Goal: Communication & Community: Share content

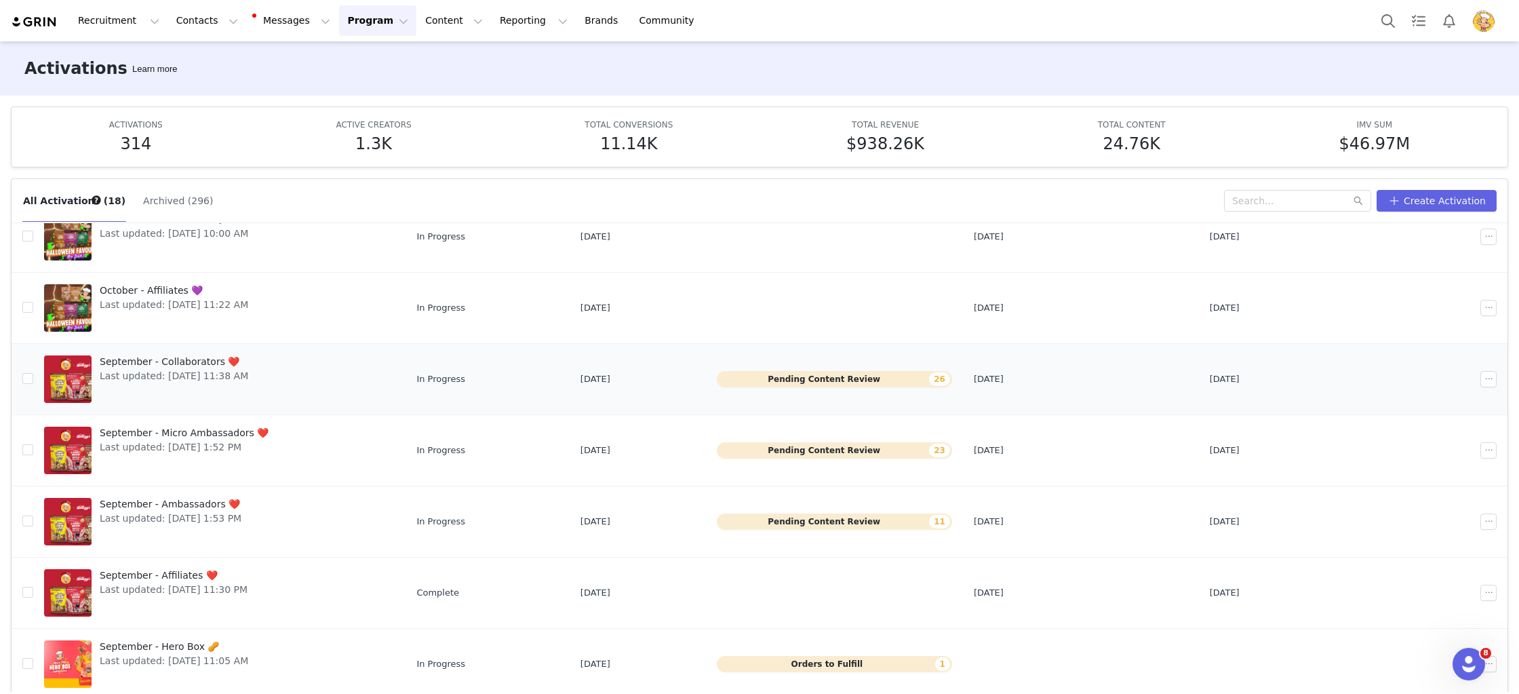
scroll to position [146, 0]
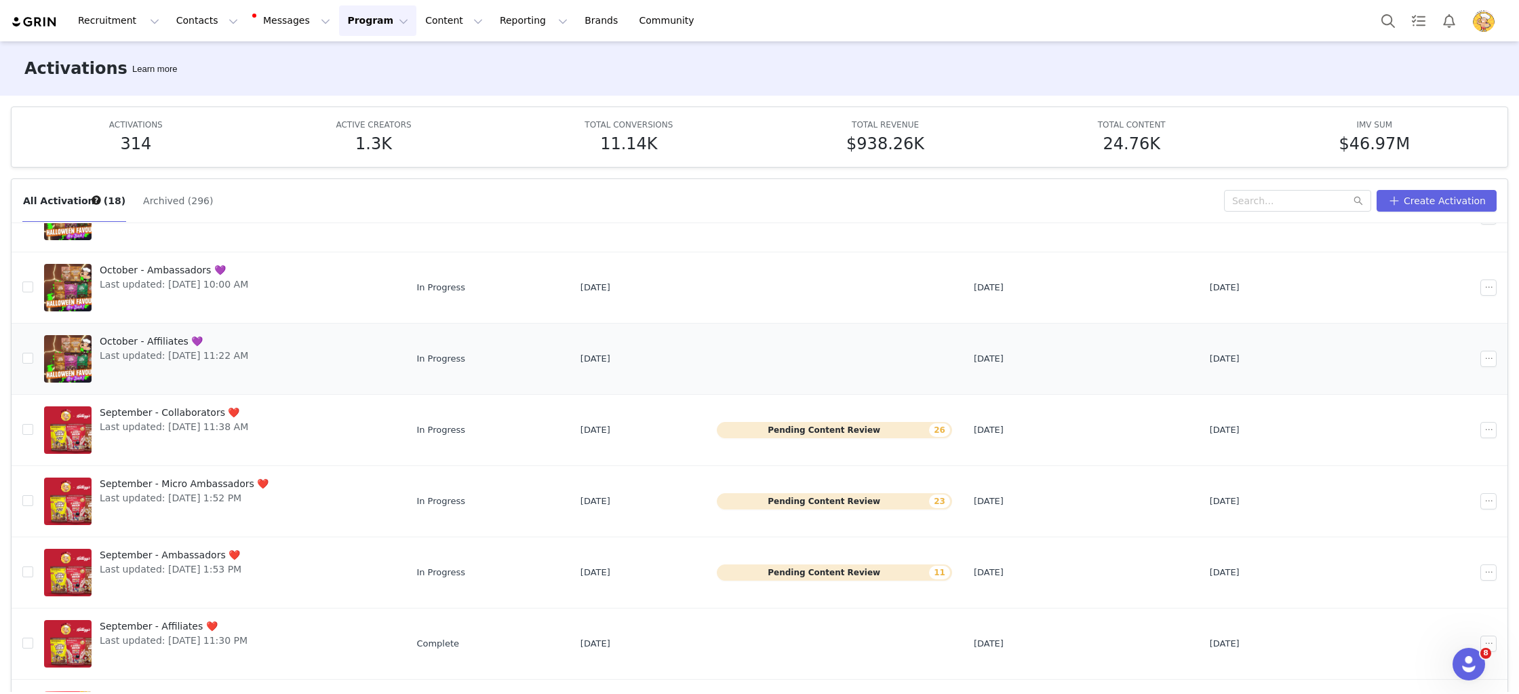
click at [155, 342] on span "October - Affiliates 💜" at bounding box center [174, 341] width 149 height 14
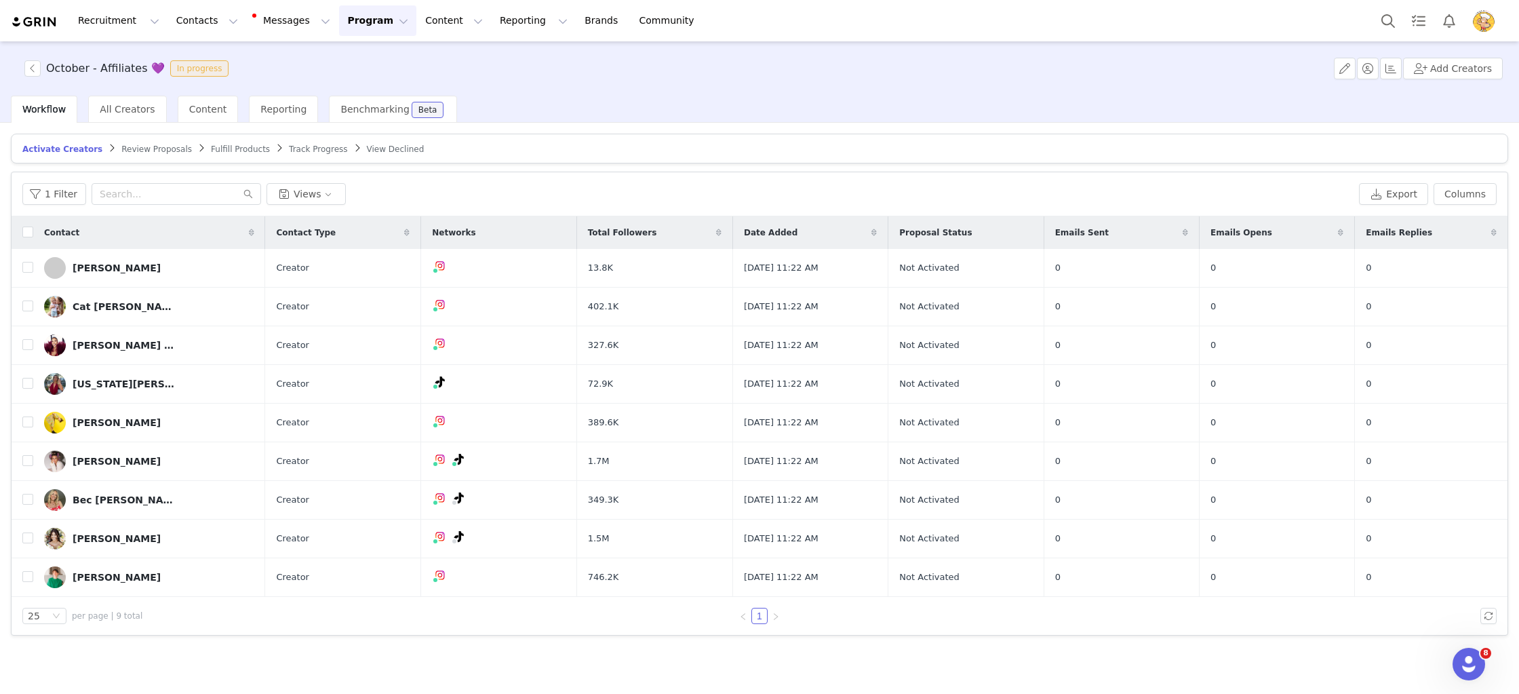
click at [243, 238] on span at bounding box center [251, 232] width 16 height 16
click at [358, 16] on button "Program Program" at bounding box center [377, 20] width 77 height 31
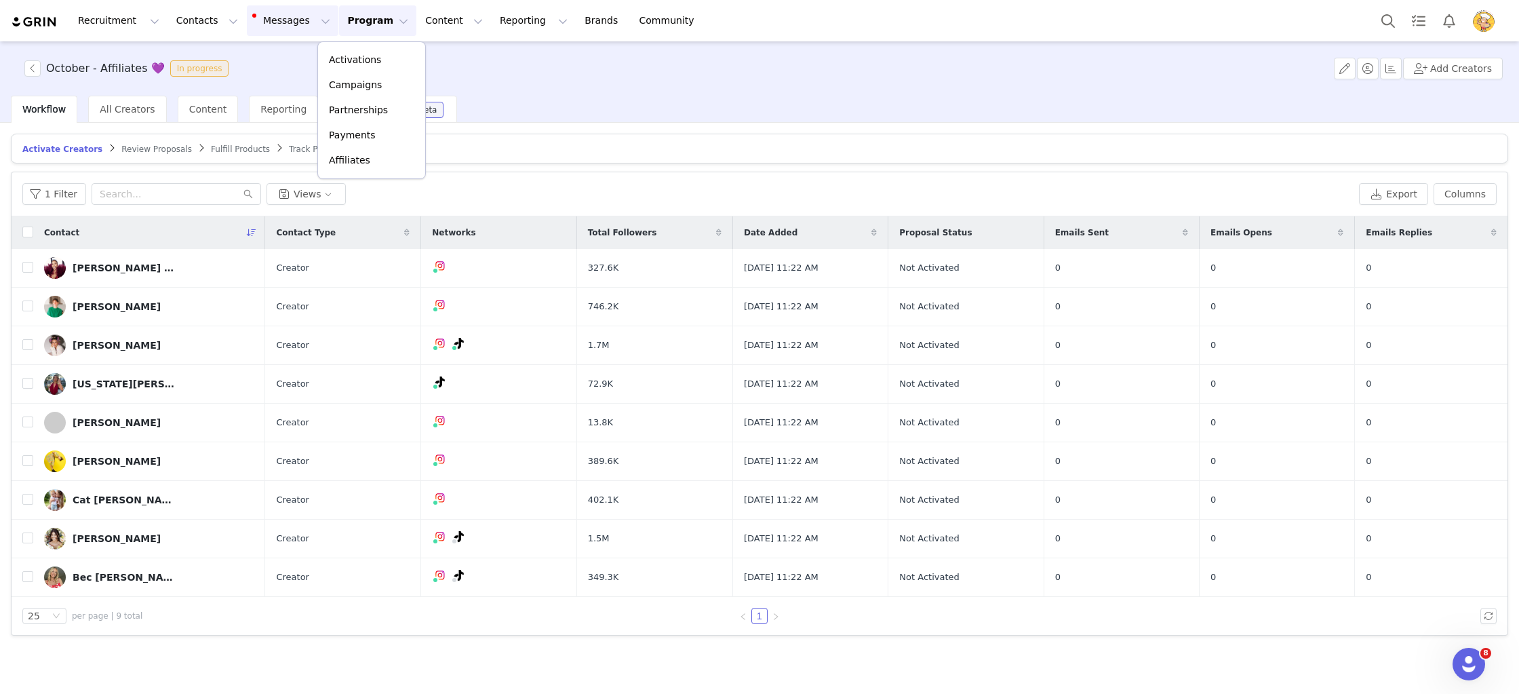
click at [277, 20] on button "Messages Messages" at bounding box center [293, 20] width 92 height 31
click at [356, 20] on button "Program Program" at bounding box center [377, 20] width 77 height 31
click at [381, 141] on div "Payments" at bounding box center [371, 135] width 91 height 14
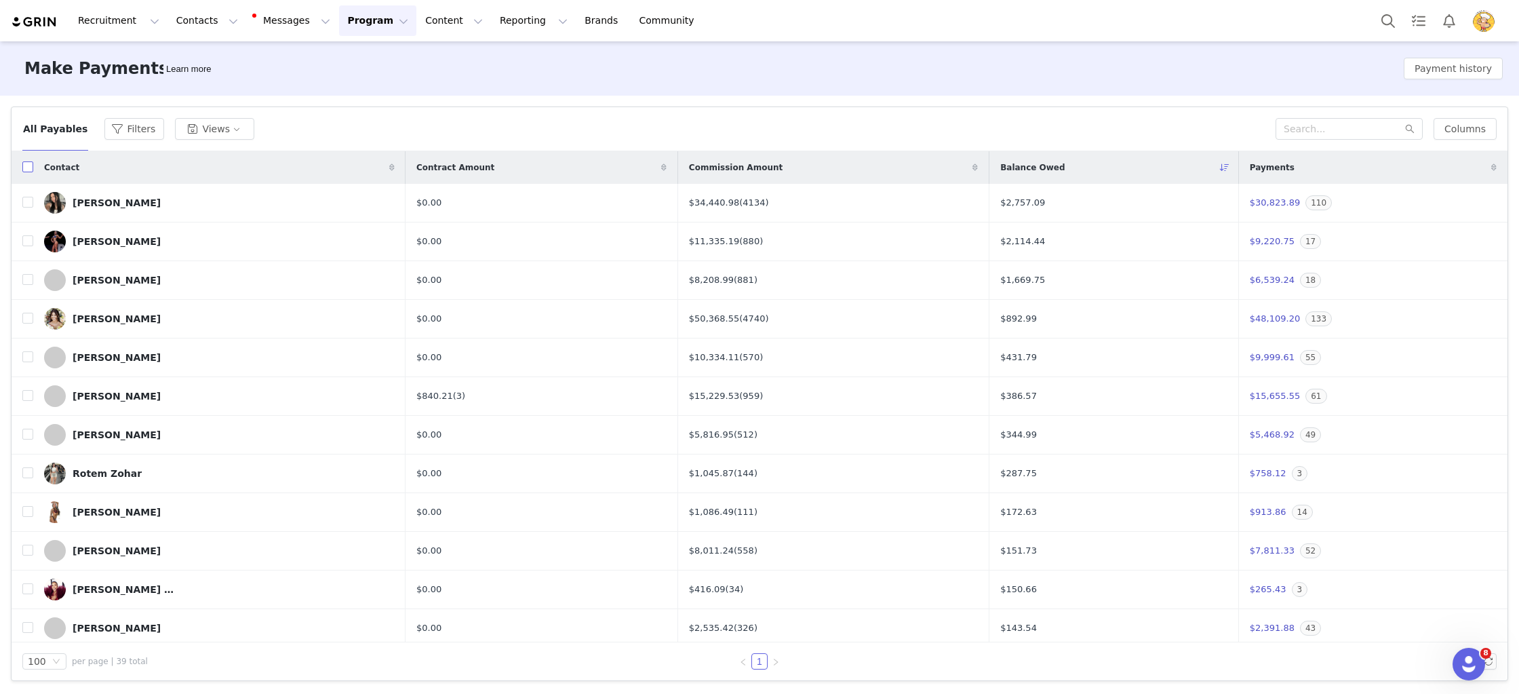
drag, startPoint x: 29, startPoint y: 166, endPoint x: 411, endPoint y: 191, distance: 382.6
click at [29, 166] on input "checkbox" at bounding box center [27, 166] width 11 height 11
checkbox input "true"
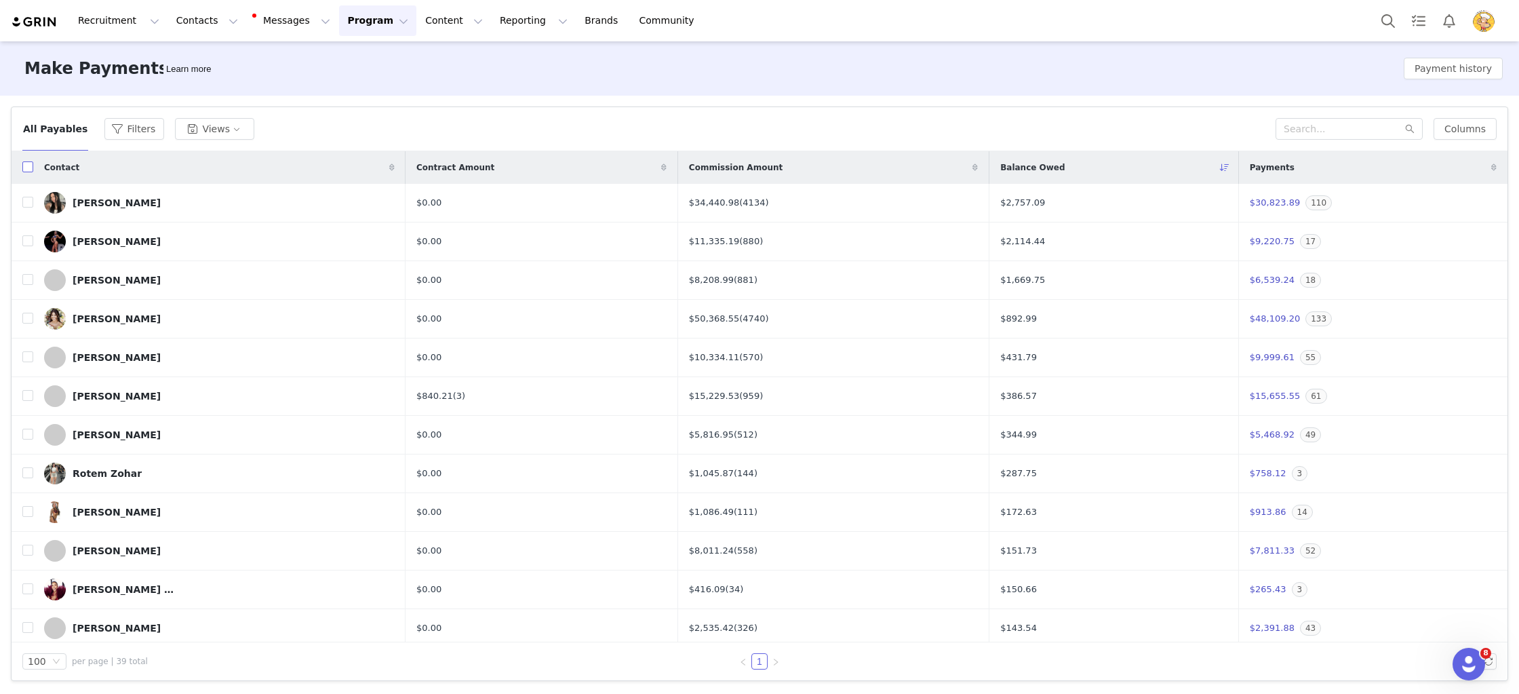
checkbox input "true"
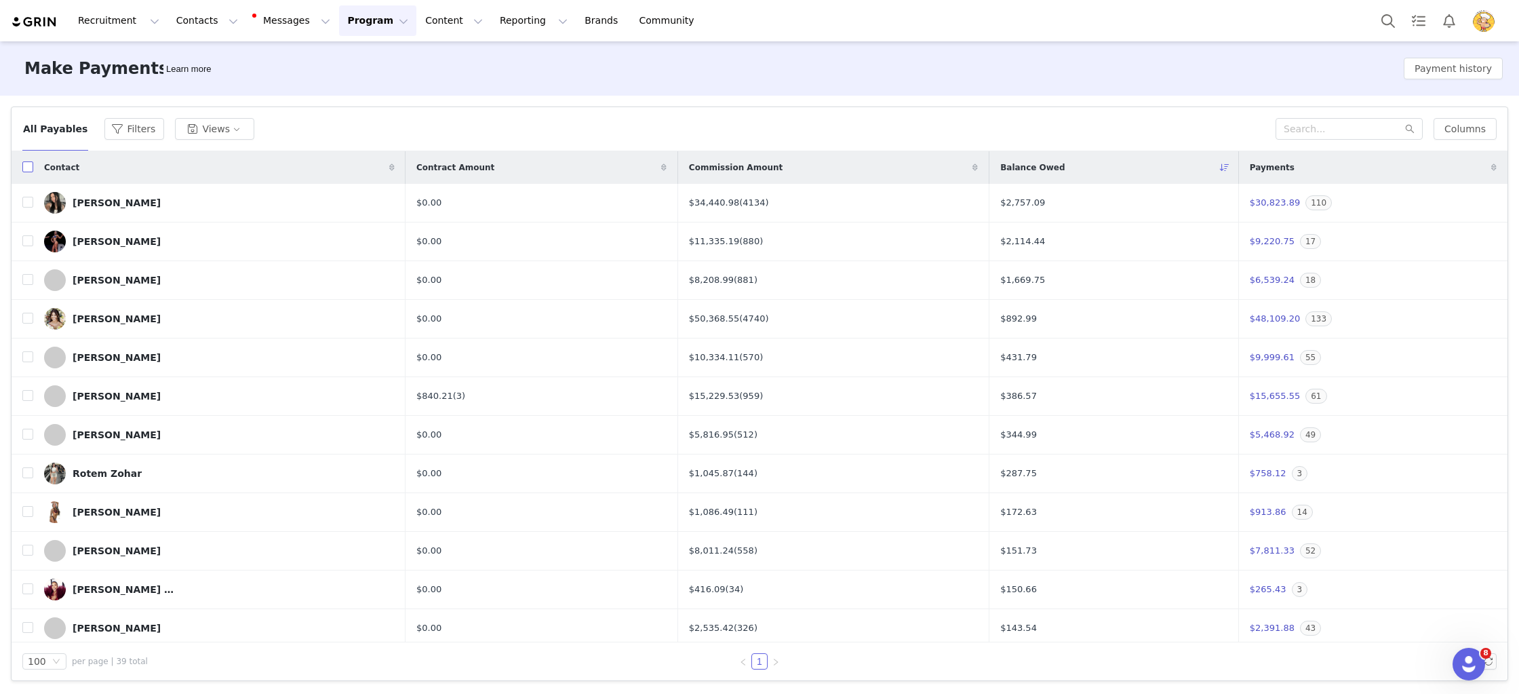
checkbox input "true"
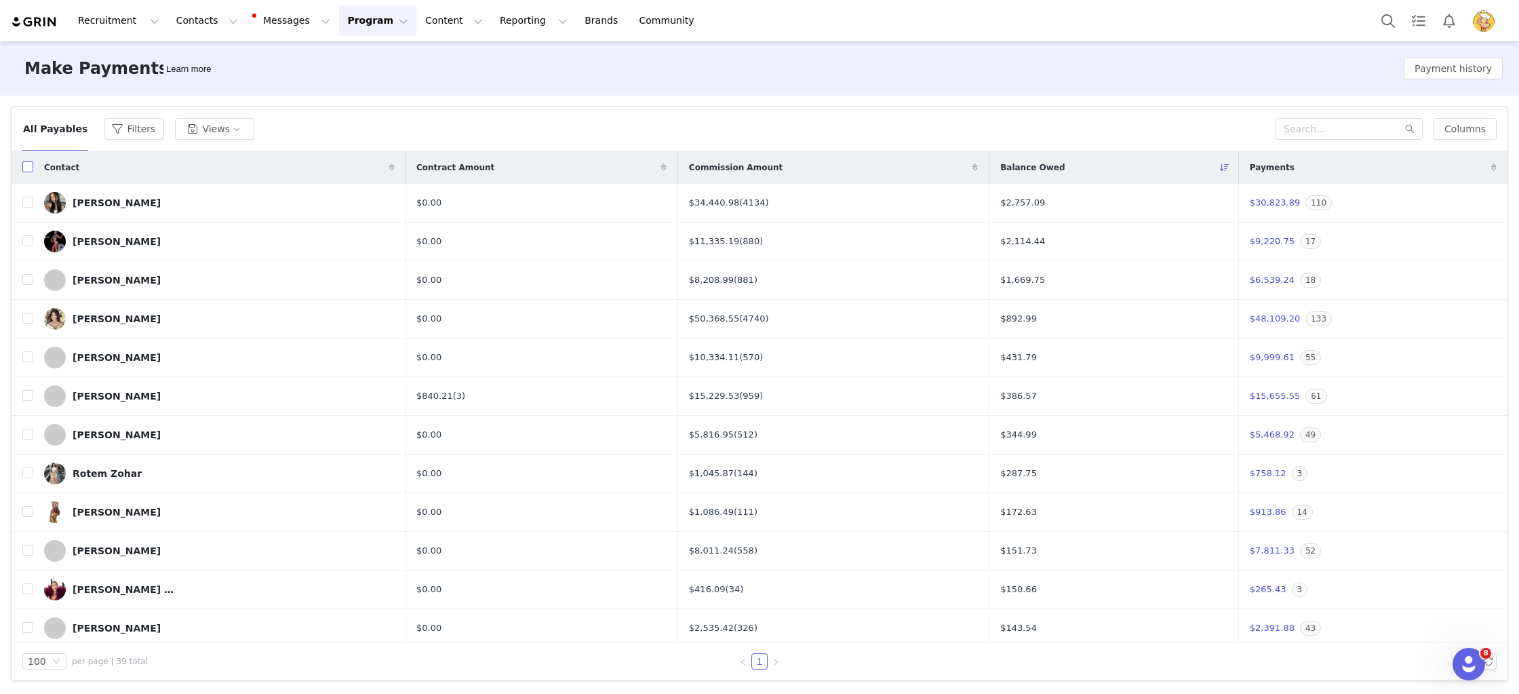
checkbox input "true"
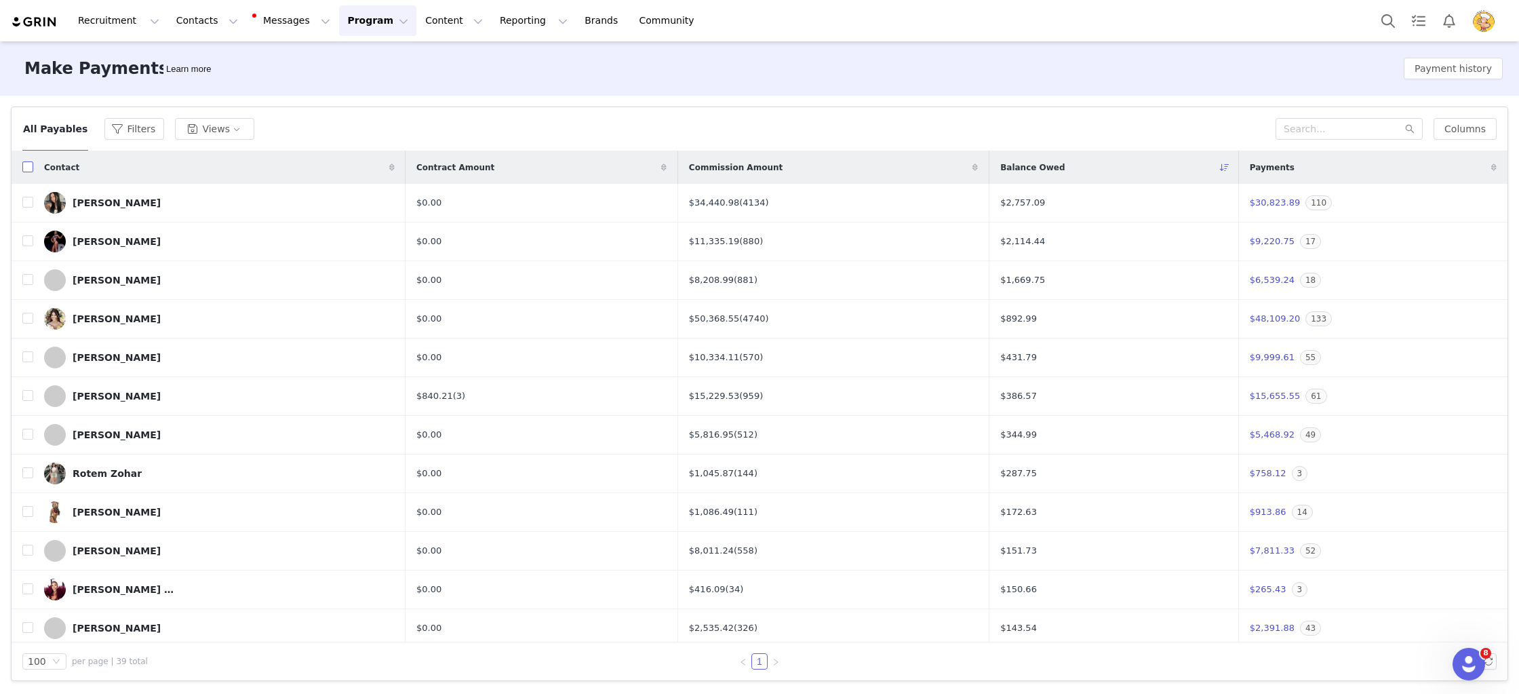
checkbox input "true"
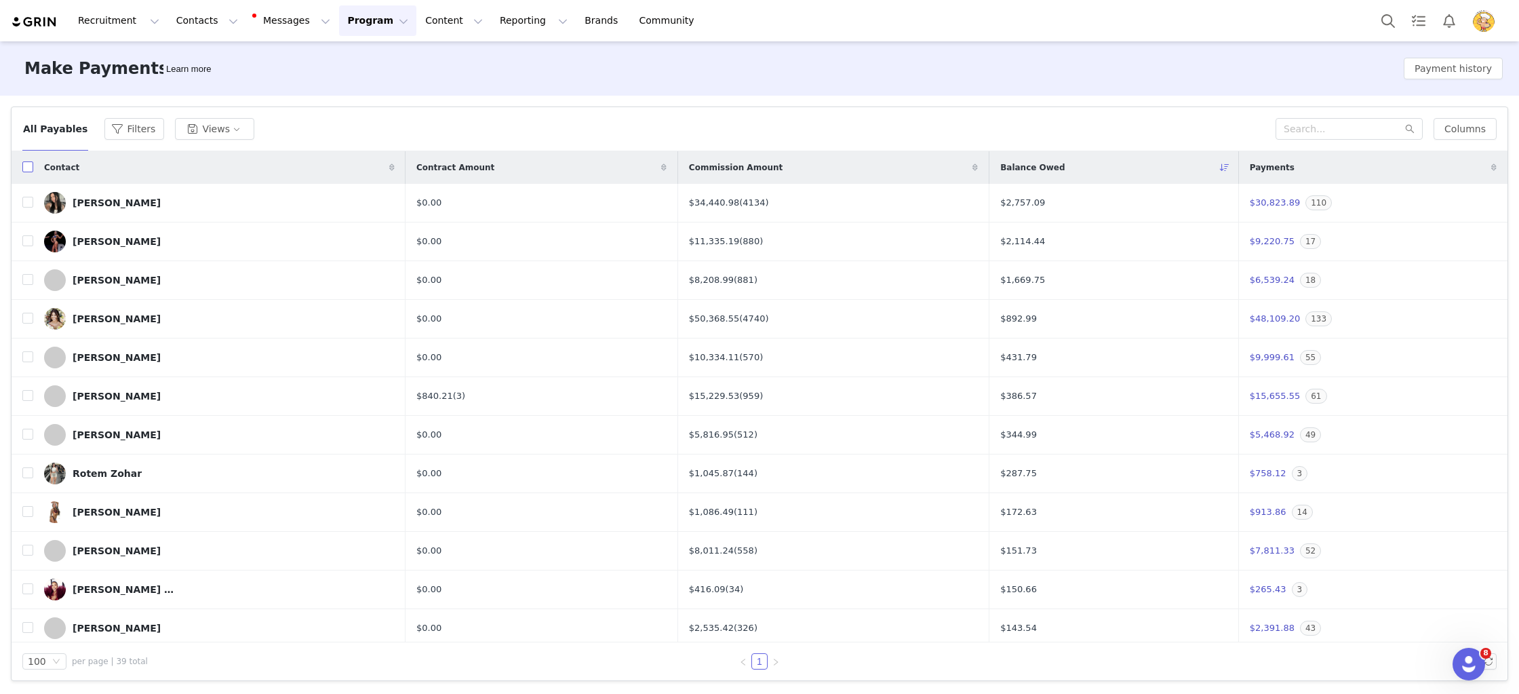
checkbox input "true"
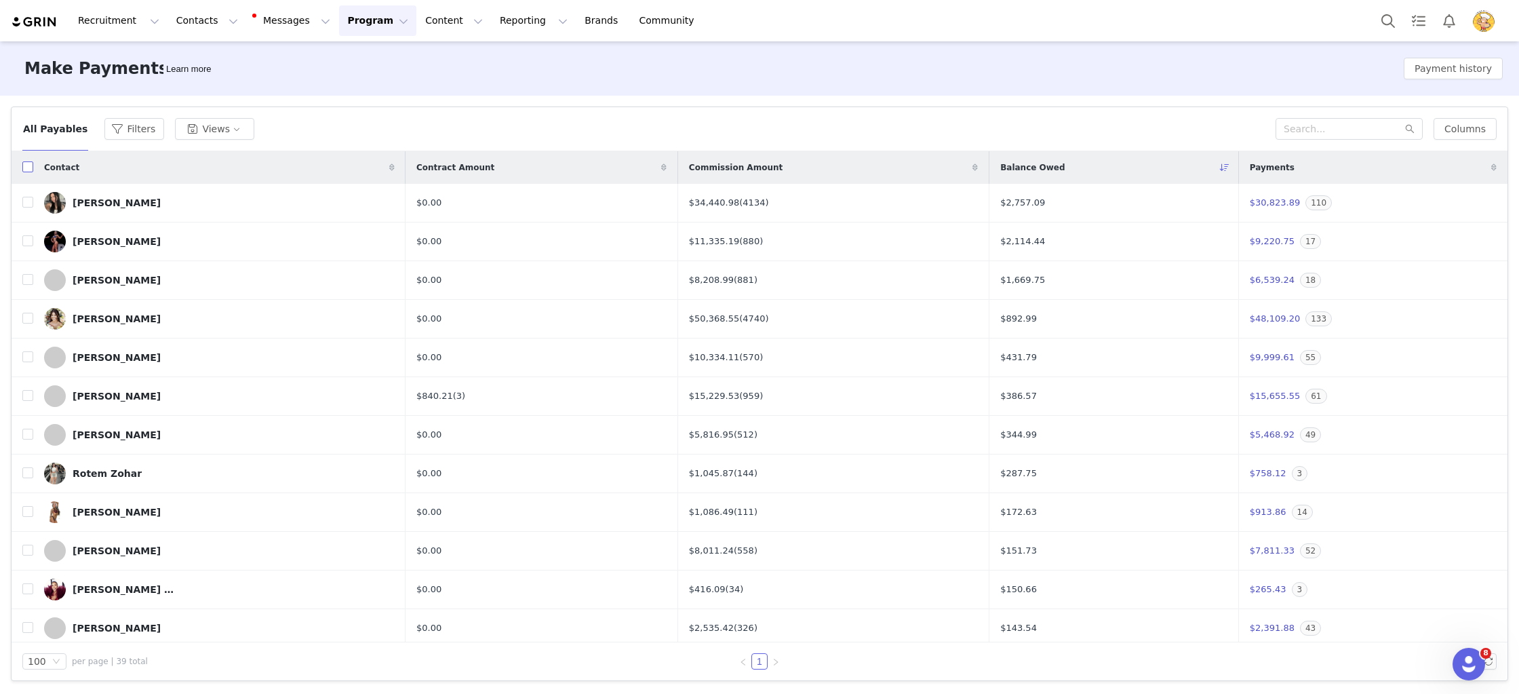
checkbox input "true"
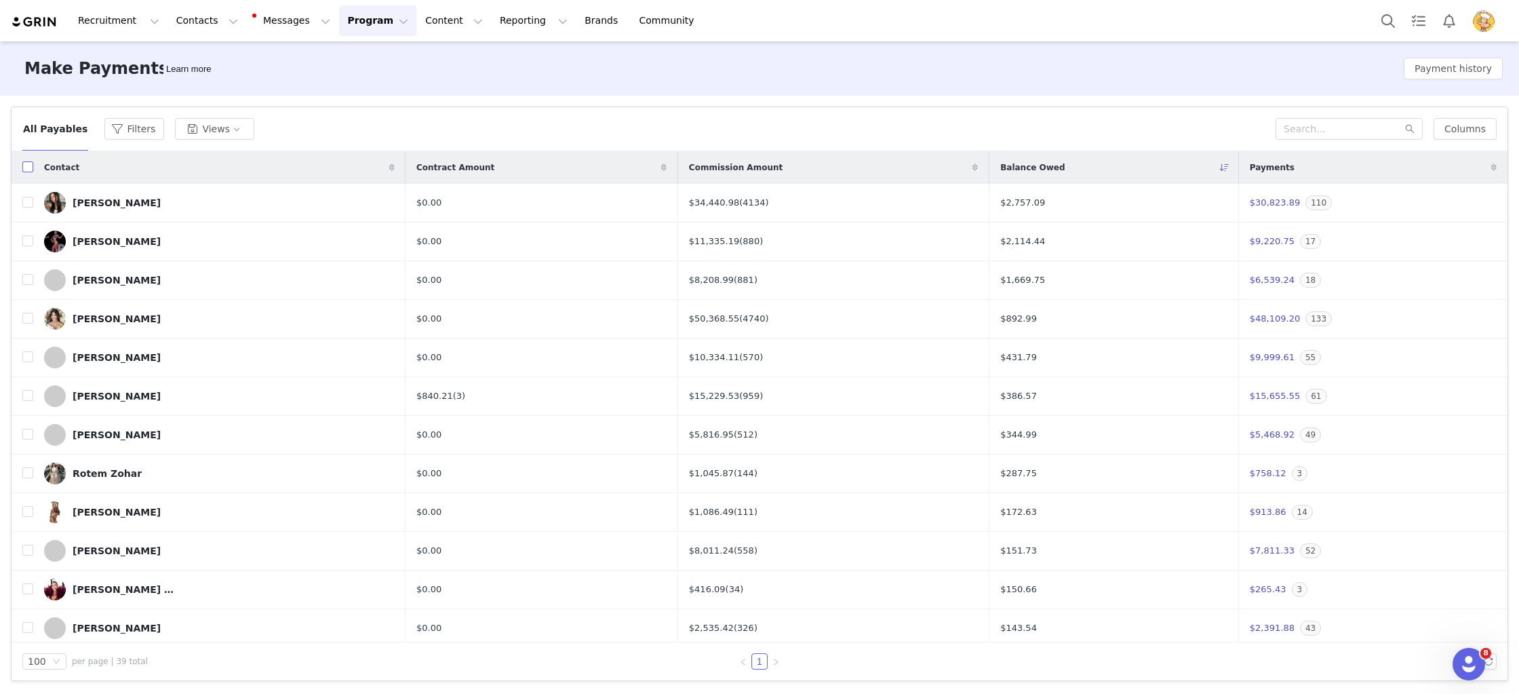
checkbox input "true"
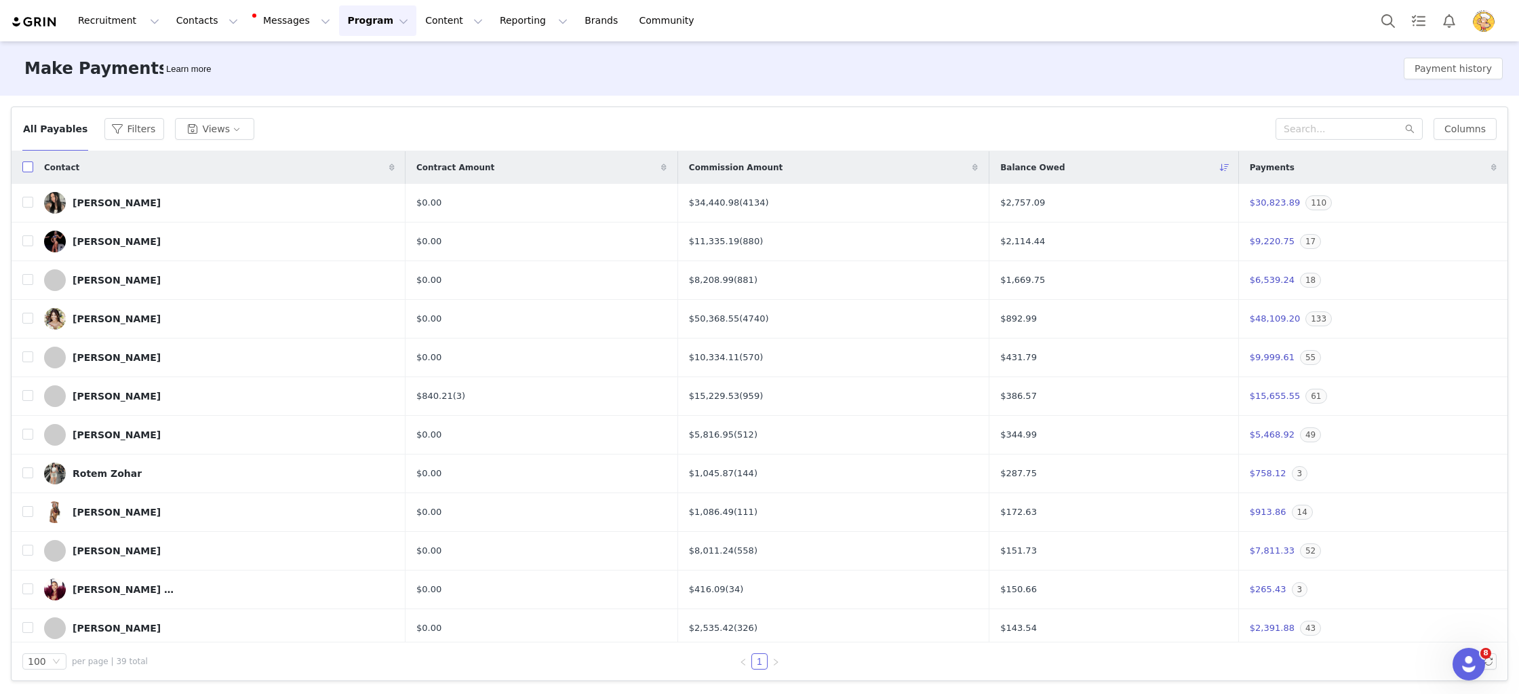
checkbox input "true"
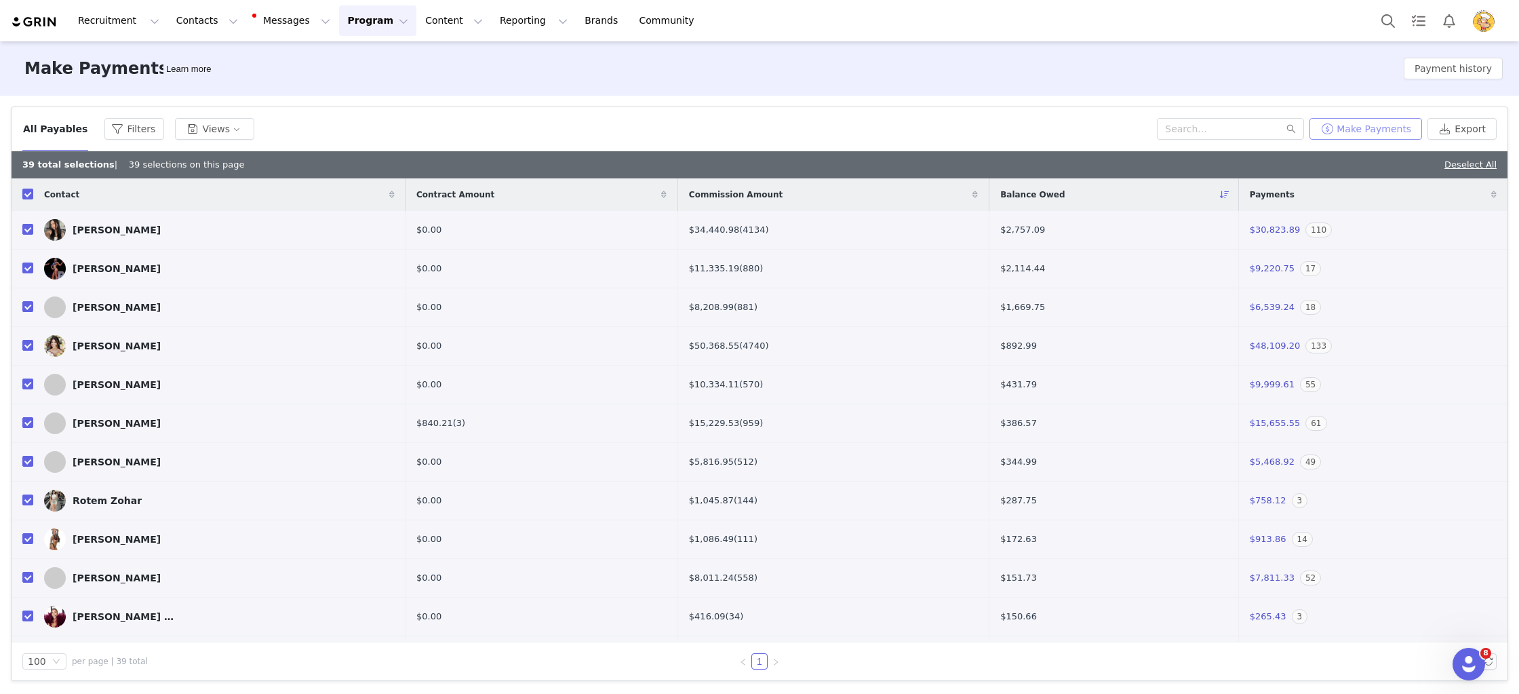
click at [1384, 131] on button "Make Payments" at bounding box center [1366, 129] width 113 height 22
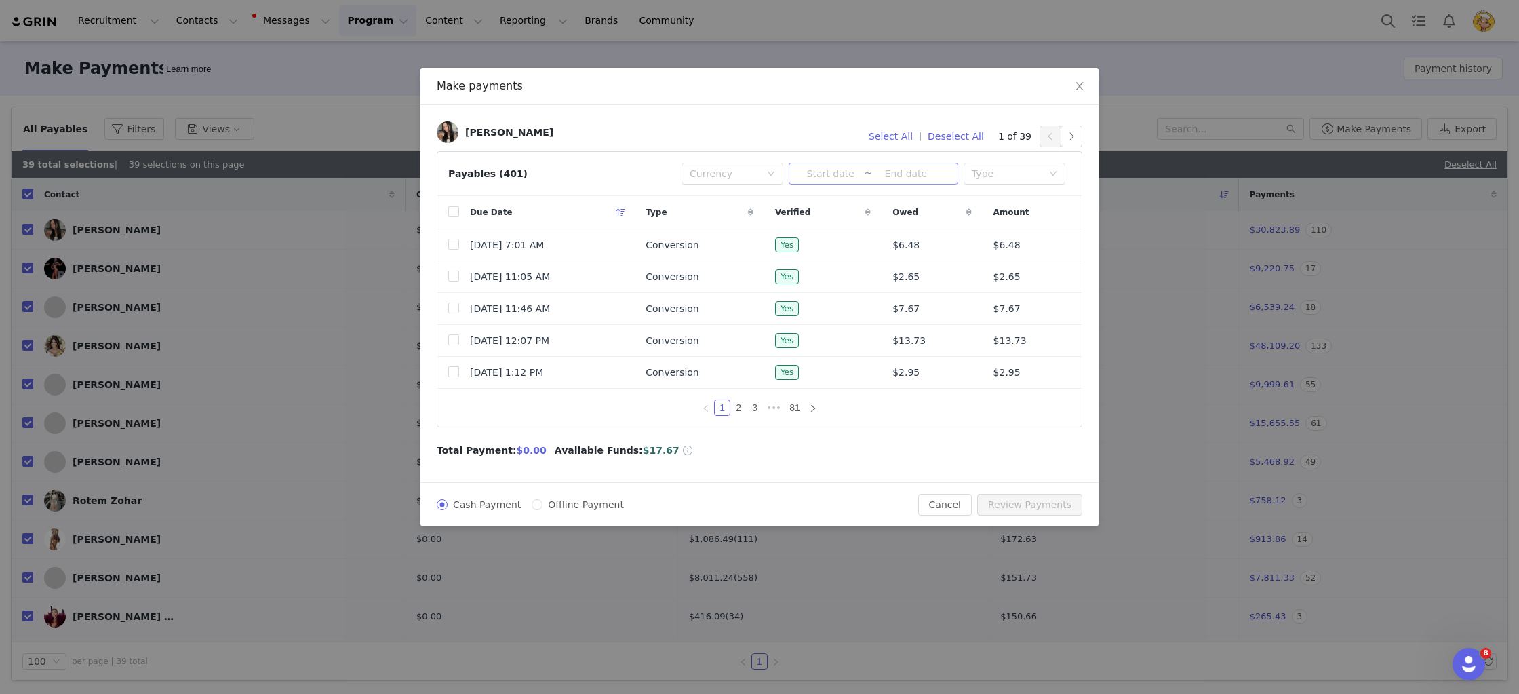
click at [838, 168] on input at bounding box center [830, 173] width 67 height 15
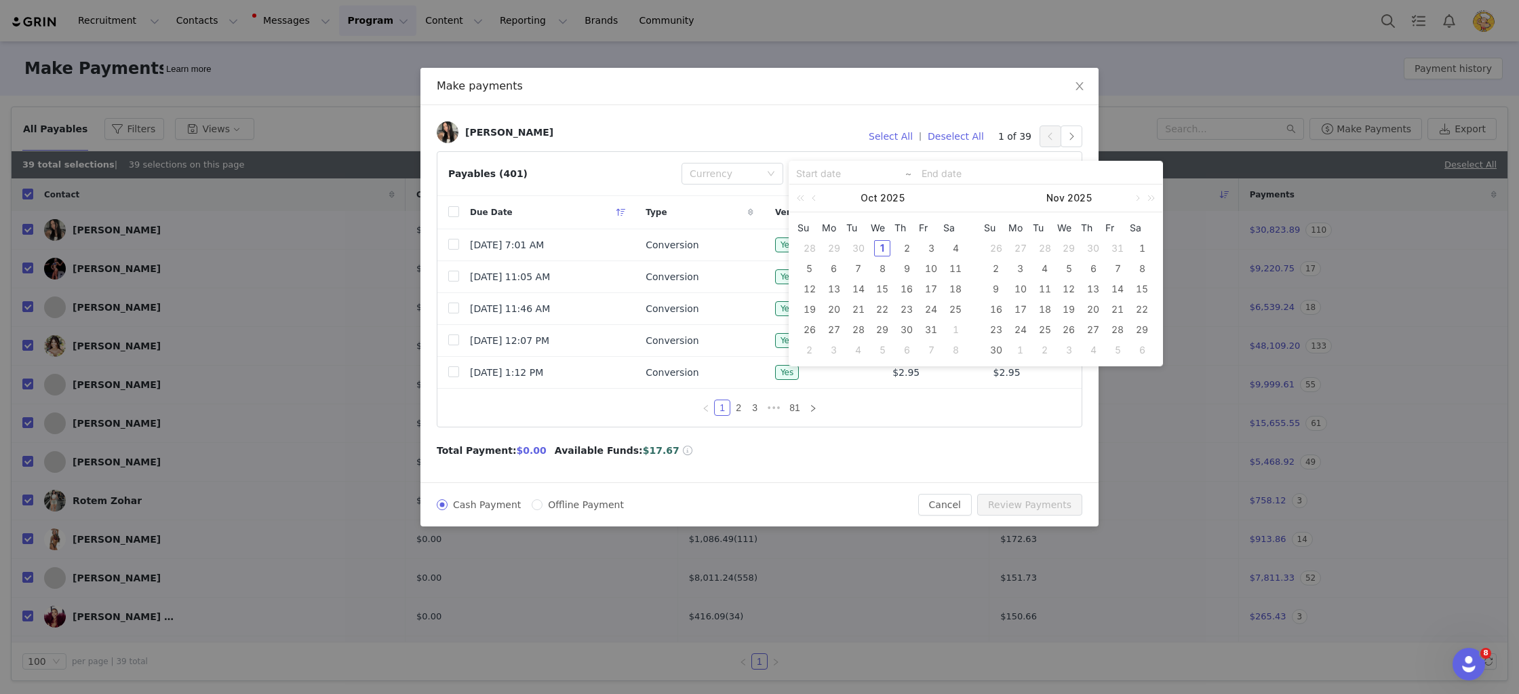
drag, startPoint x: 817, startPoint y: 197, endPoint x: 833, endPoint y: 207, distance: 19.4
click at [818, 198] on link at bounding box center [815, 197] width 12 height 27
click at [840, 248] on div "1" at bounding box center [834, 248] width 16 height 16
type input "2025-09-01"
click at [855, 322] on div "30" at bounding box center [858, 329] width 16 height 16
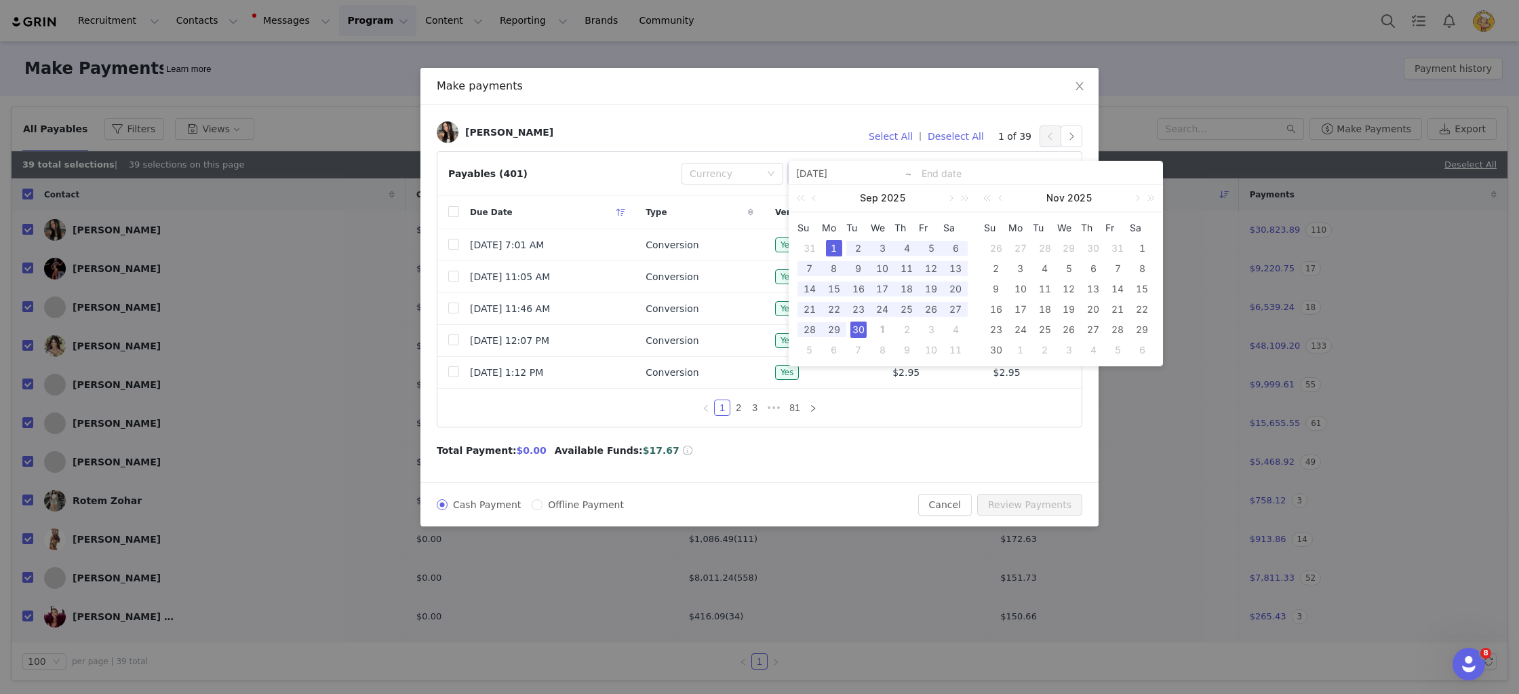
type input "2025-09-01"
type input "2025-09-30"
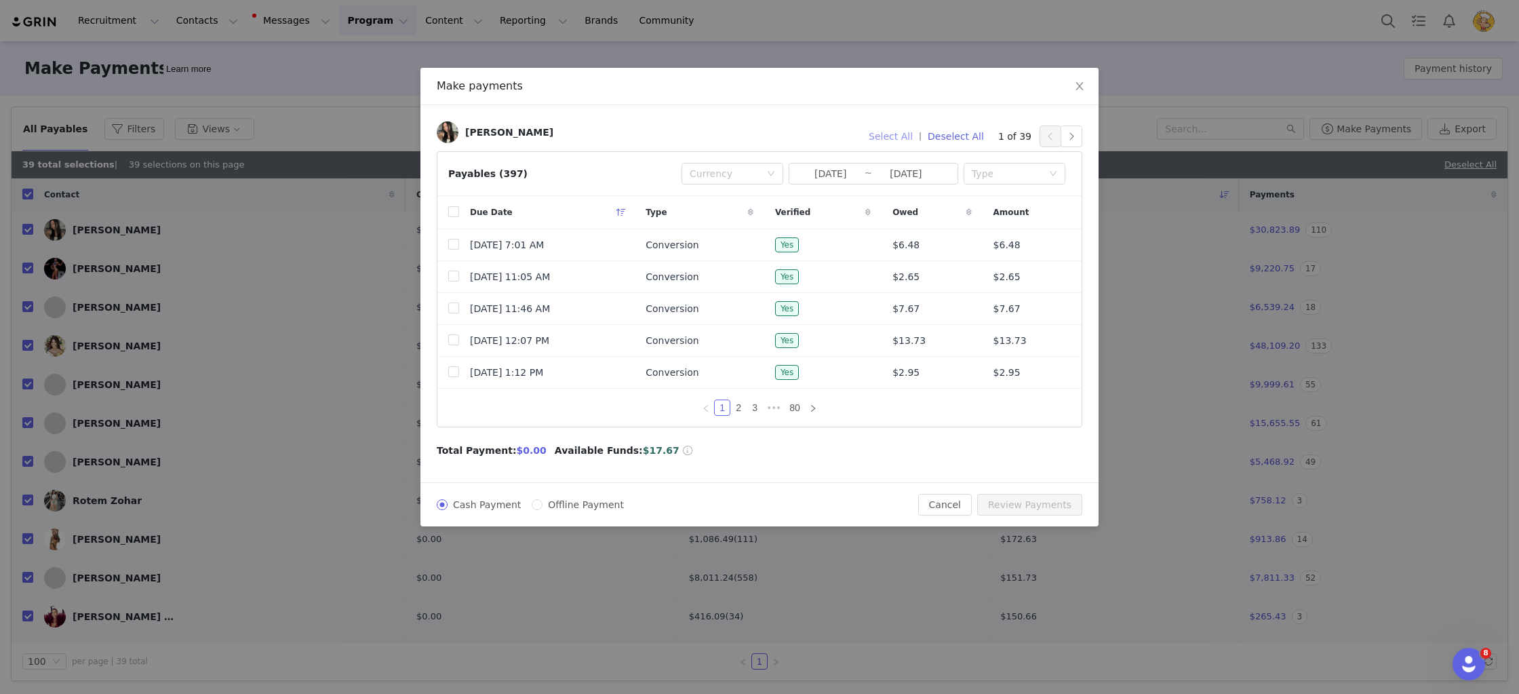
click at [899, 136] on button "Select All" at bounding box center [891, 136] width 56 height 22
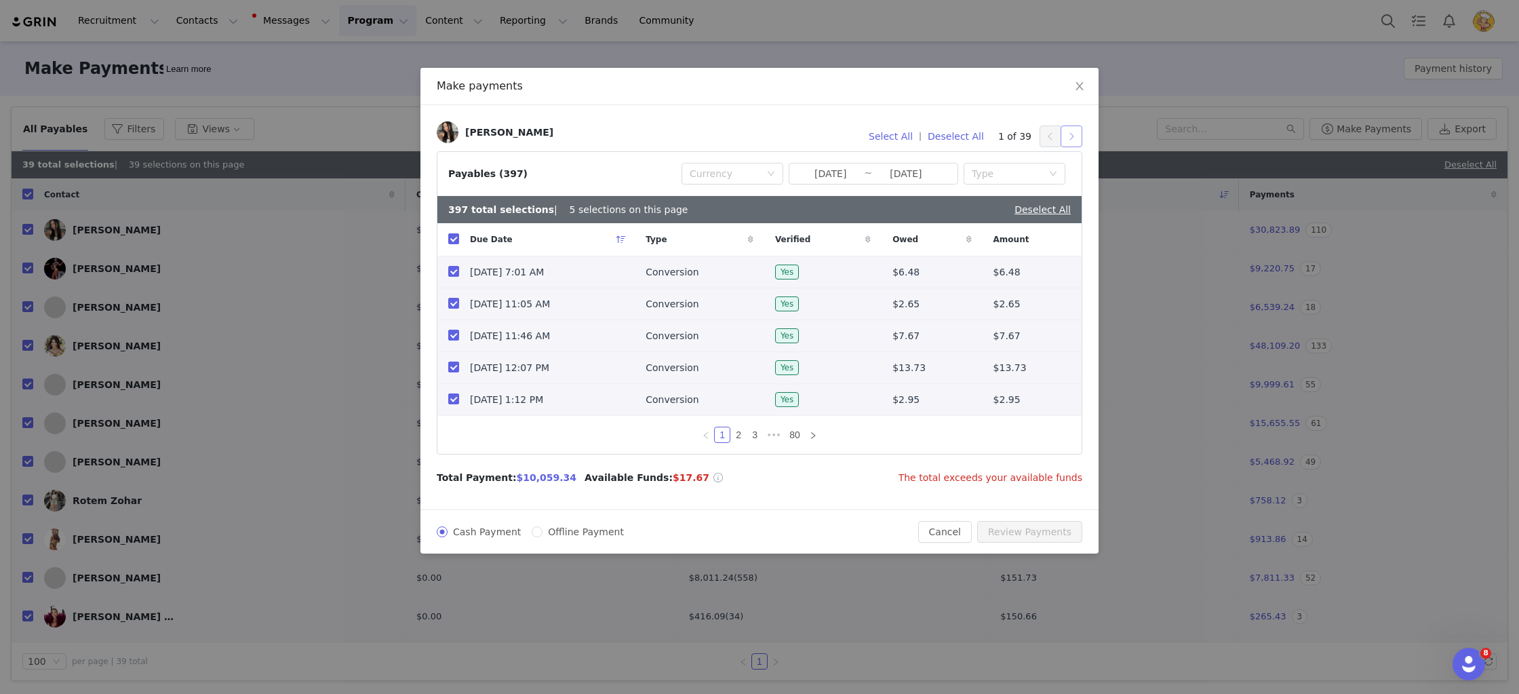
click at [1072, 135] on button "button" at bounding box center [1072, 136] width 22 height 22
drag, startPoint x: 1080, startPoint y: 87, endPoint x: 723, endPoint y: 71, distance: 357.7
click at [1080, 87] on icon "icon: close" at bounding box center [1079, 86] width 11 height 11
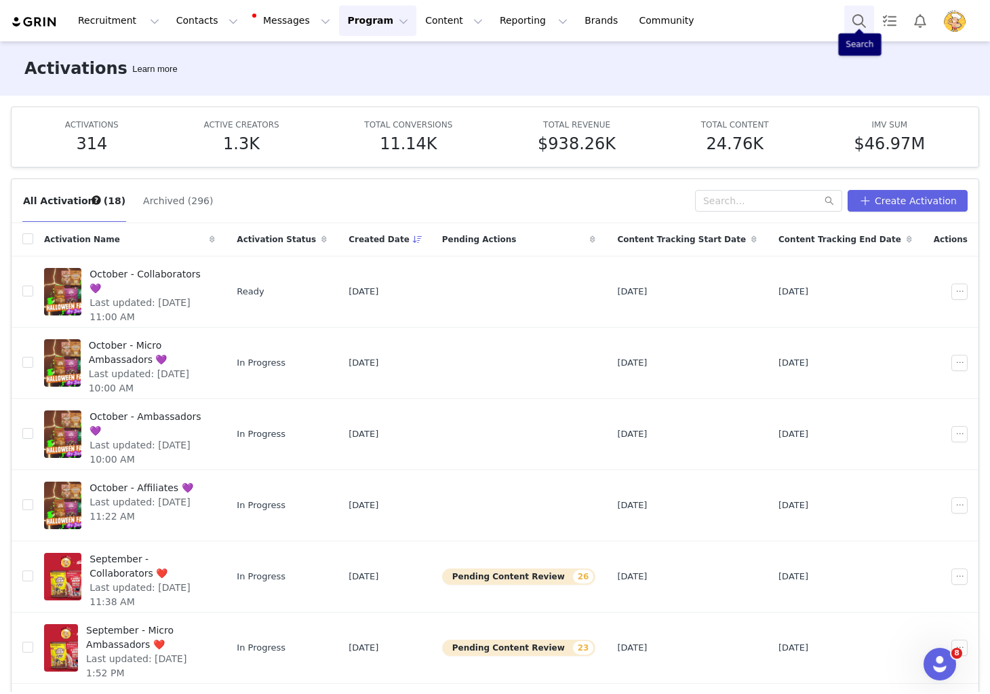
click at [858, 23] on button "Search" at bounding box center [859, 20] width 30 height 31
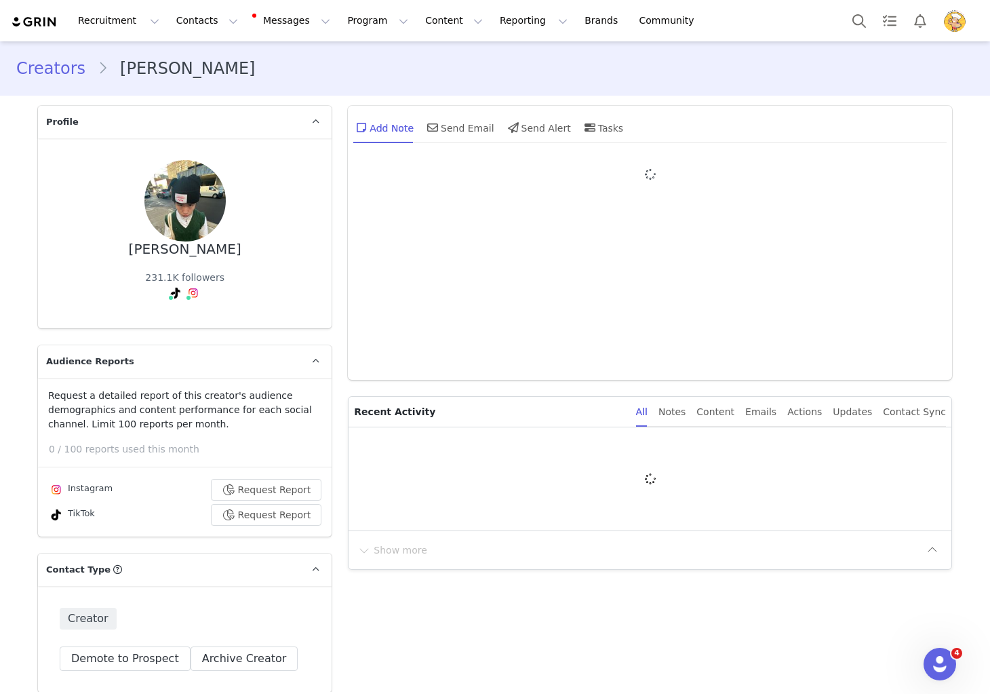
type input "+1 (United States)"
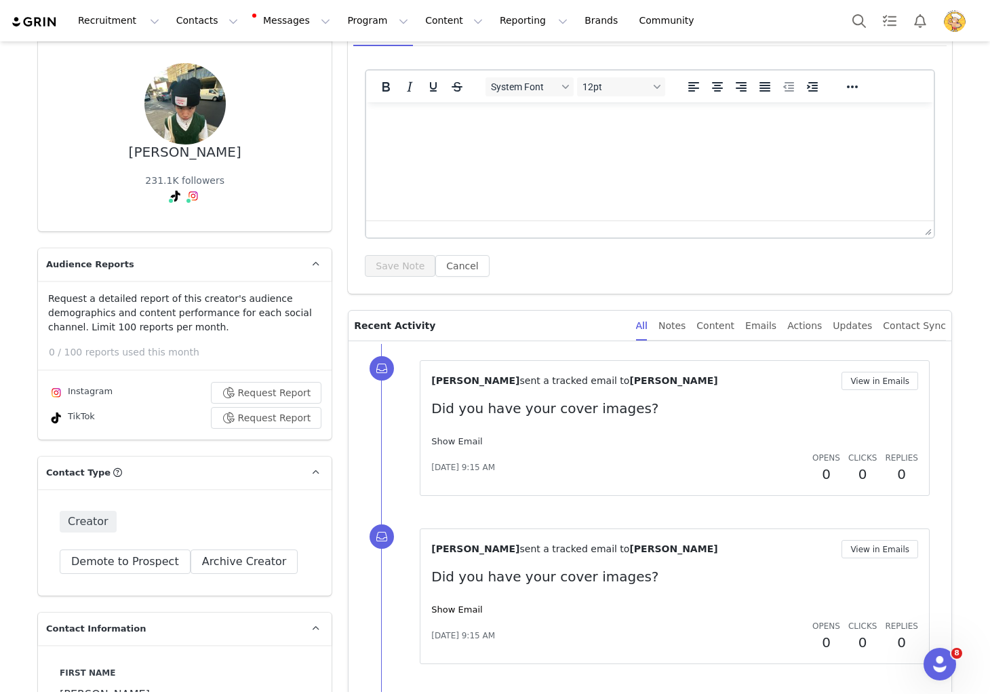
click at [446, 440] on link "Show Email" at bounding box center [456, 441] width 51 height 10
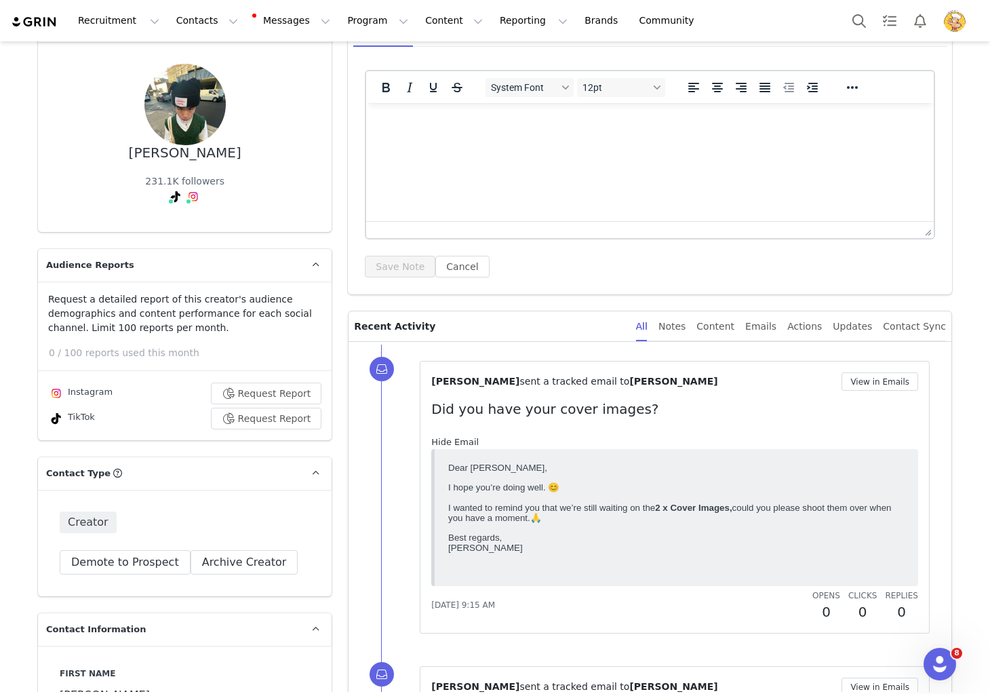
click at [453, 441] on link "Hide Email" at bounding box center [454, 442] width 47 height 10
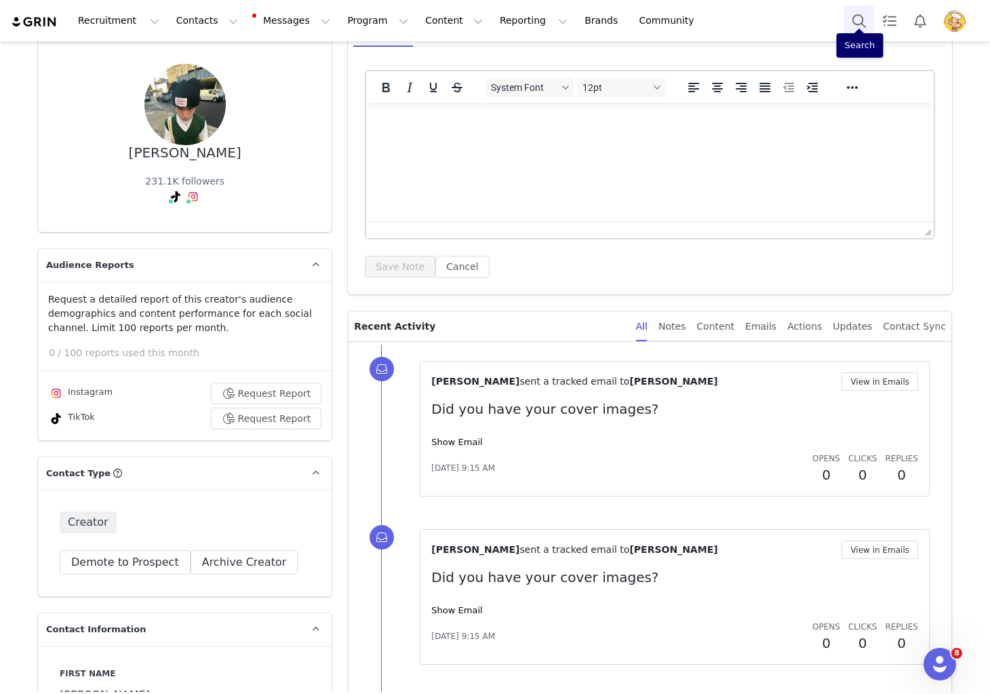
click at [860, 18] on button "Search" at bounding box center [859, 20] width 30 height 31
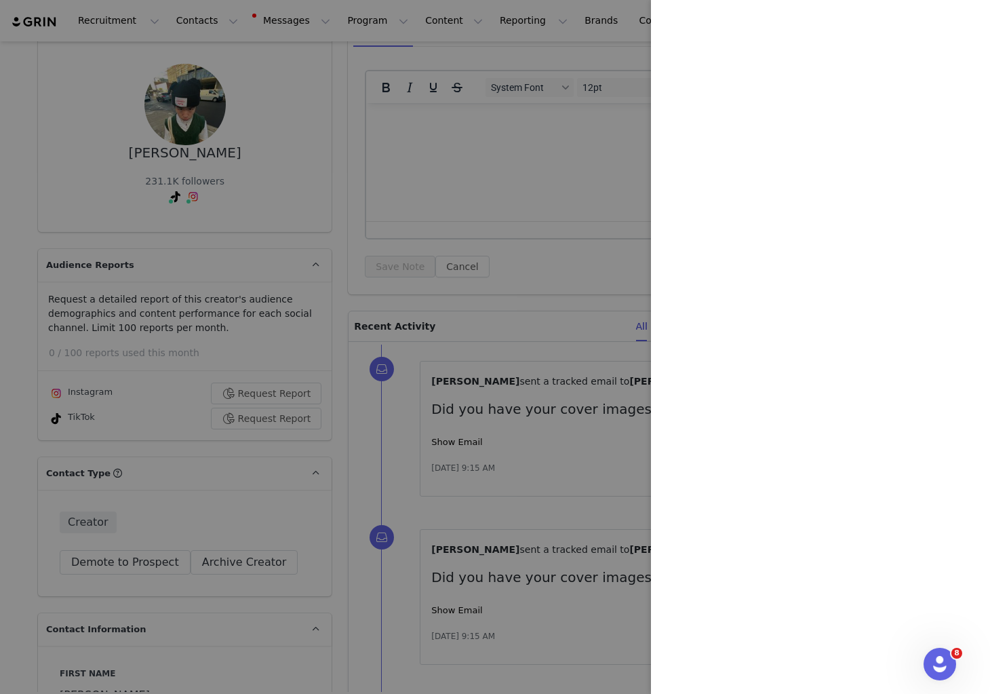
click at [520, 41] on div at bounding box center [495, 347] width 990 height 694
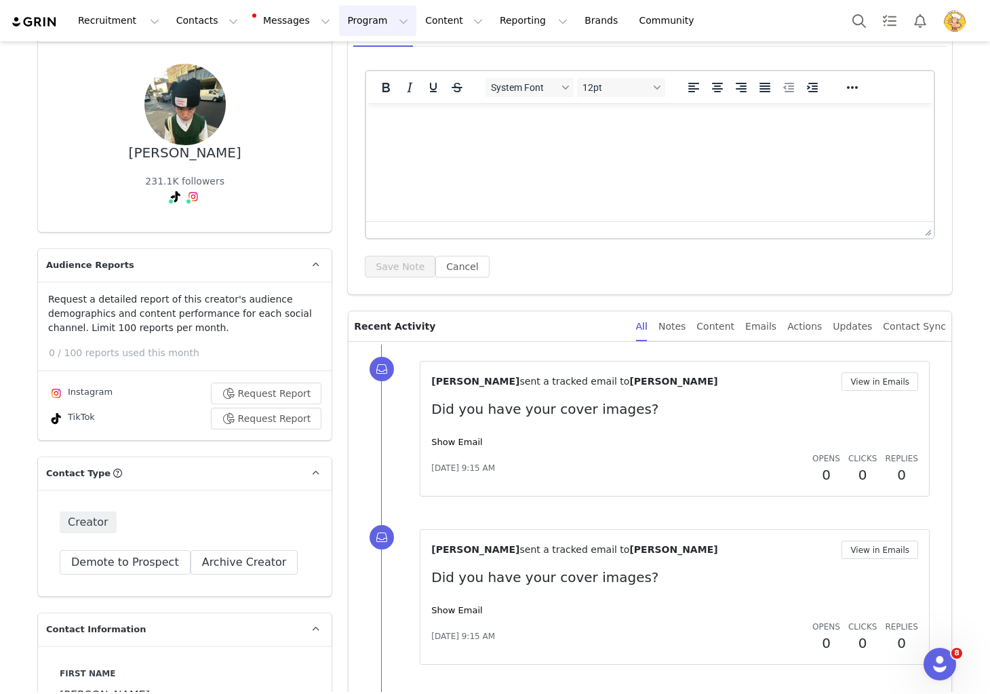
click at [344, 16] on button "Program Program" at bounding box center [377, 20] width 77 height 31
click at [366, 56] on p "Activations" at bounding box center [355, 60] width 52 height 14
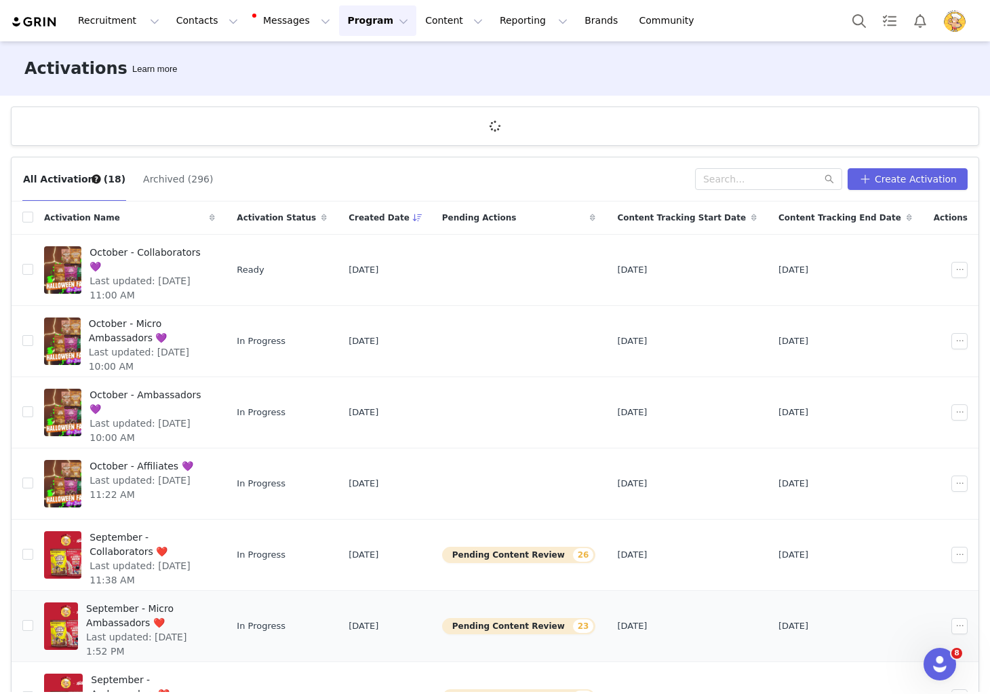
click at [207, 630] on span "Last updated: [DATE] 1:52 PM" at bounding box center [146, 644] width 121 height 28
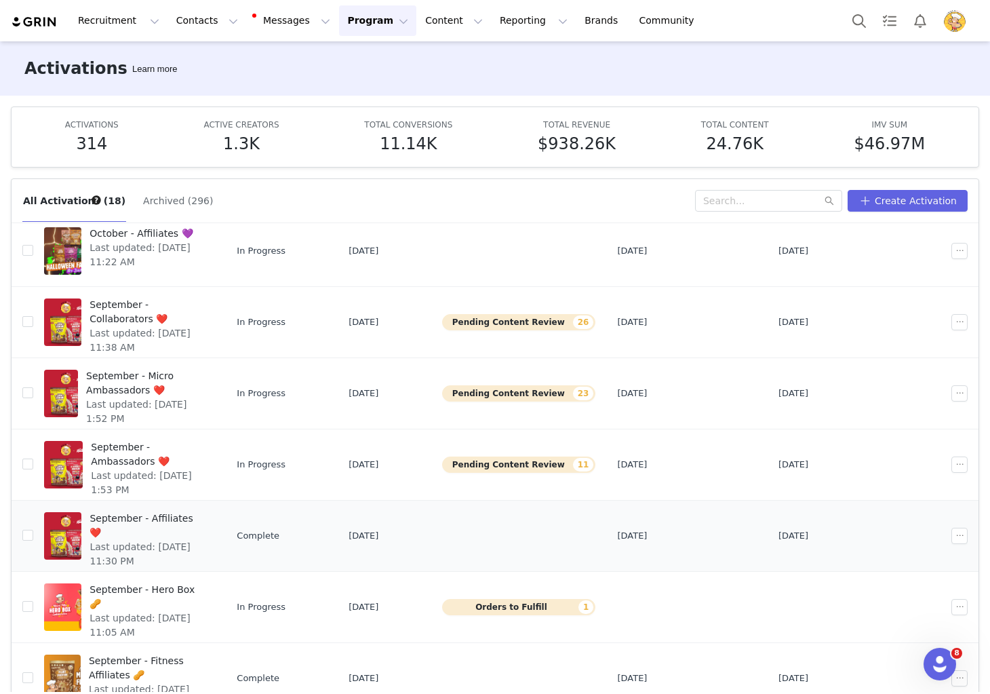
scroll to position [71, 0]
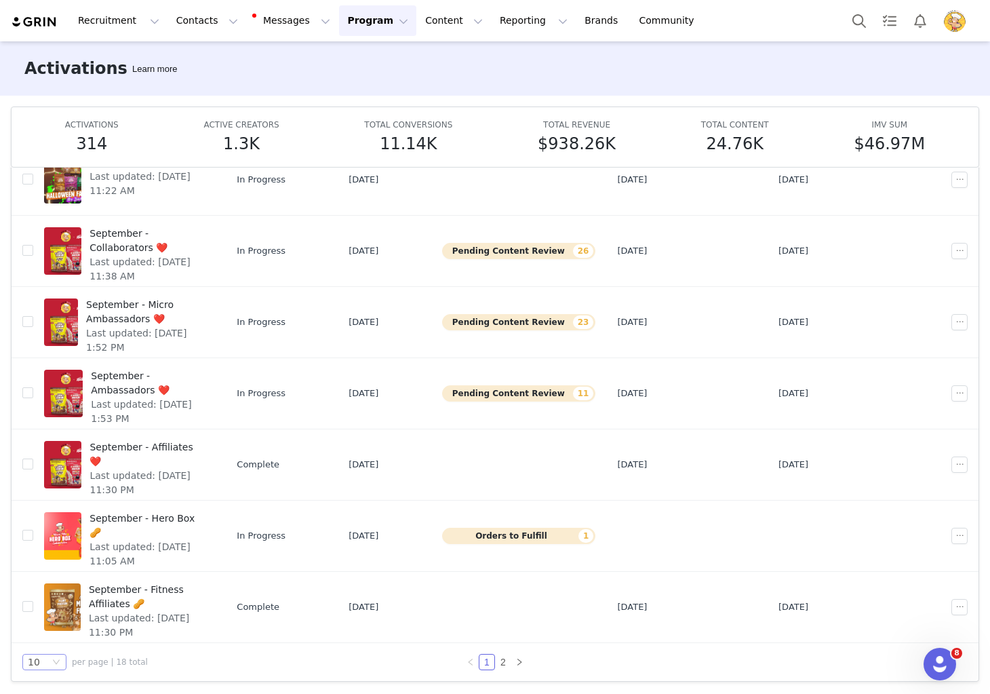
click at [43, 666] on div "10" at bounding box center [39, 661] width 22 height 15
click at [53, 616] on li "25" at bounding box center [44, 615] width 44 height 22
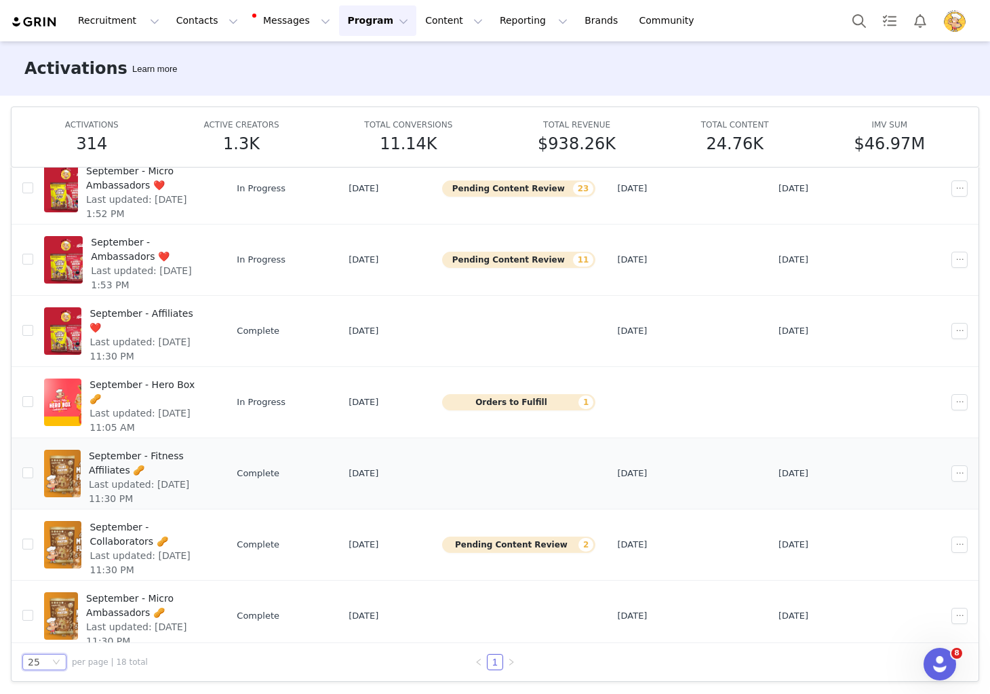
scroll to position [432, 0]
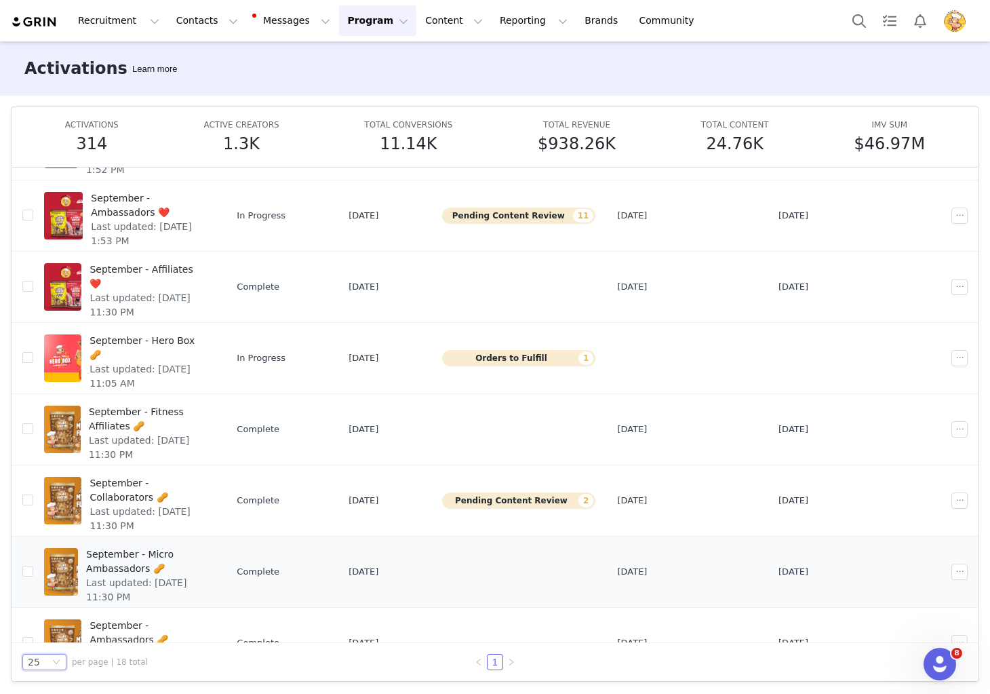
click at [207, 552] on span "September - Micro Ambassadors 🥜" at bounding box center [146, 561] width 121 height 28
click at [175, 505] on span "Last updated: [DATE] 11:30 PM" at bounding box center [148, 519] width 117 height 28
click at [190, 485] on span "September - Collaborators 🥜" at bounding box center [148, 490] width 117 height 28
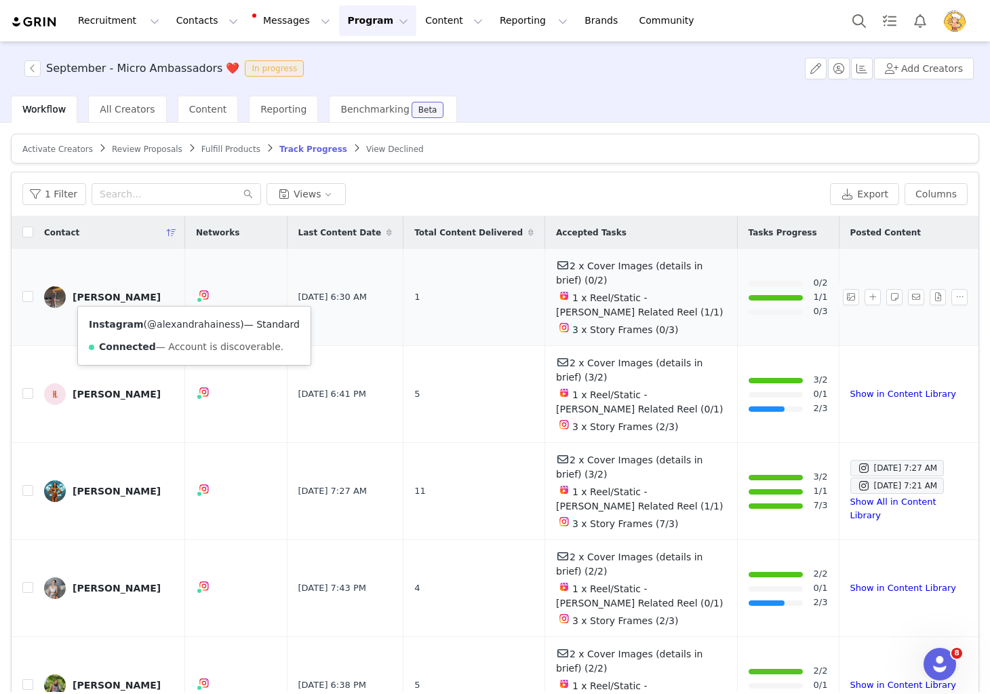
click at [192, 325] on link "@alexandrahainess" at bounding box center [193, 324] width 93 height 11
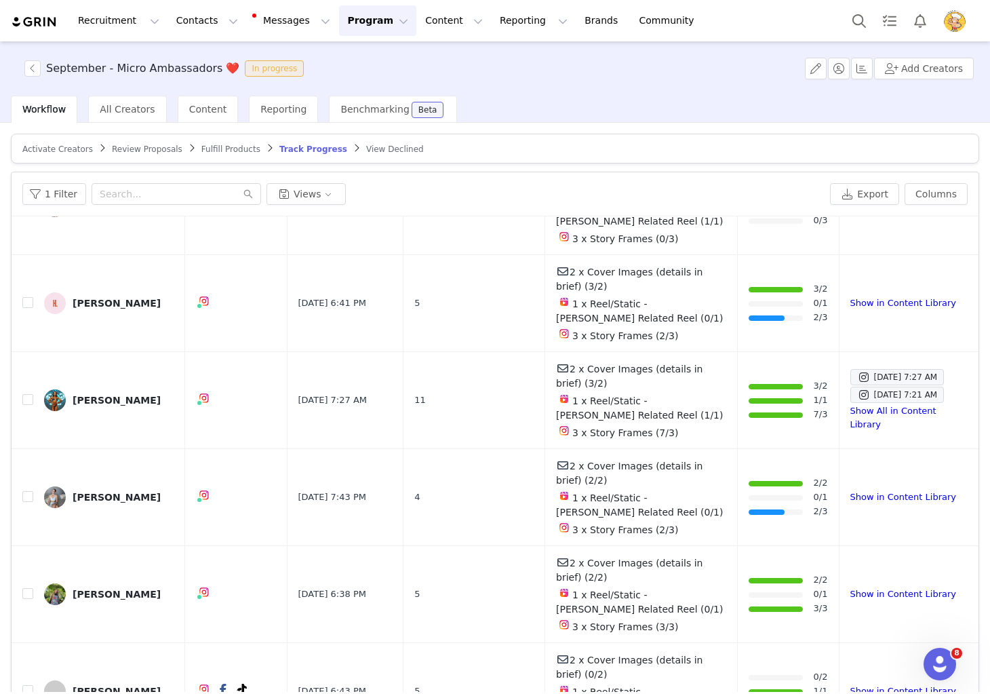
scroll to position [92, 0]
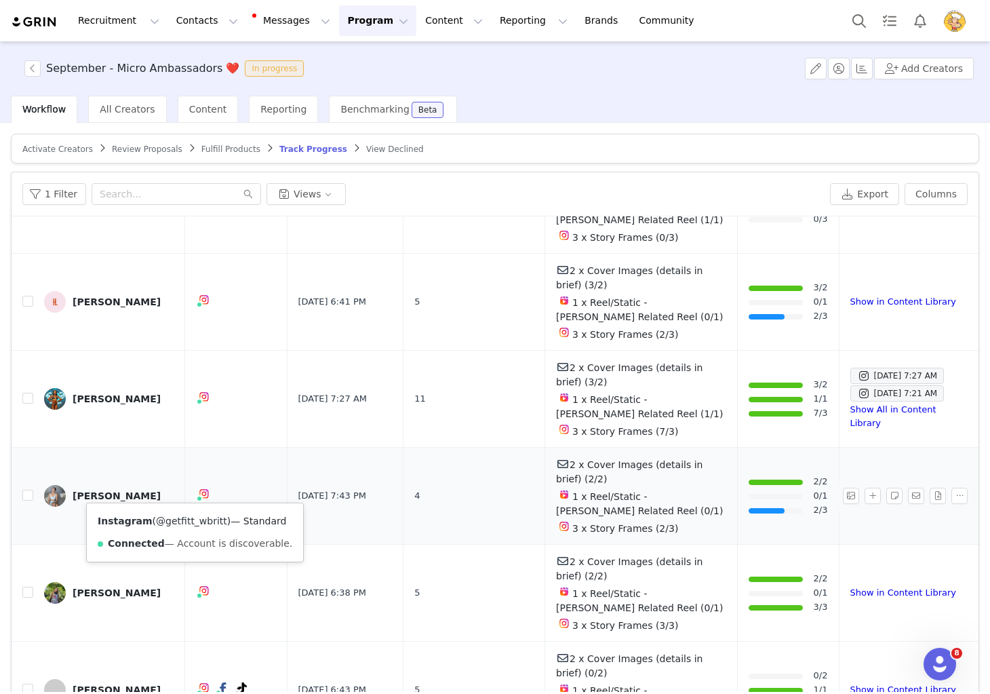
click at [193, 519] on link "@getfitt_wbritt" at bounding box center [191, 520] width 71 height 11
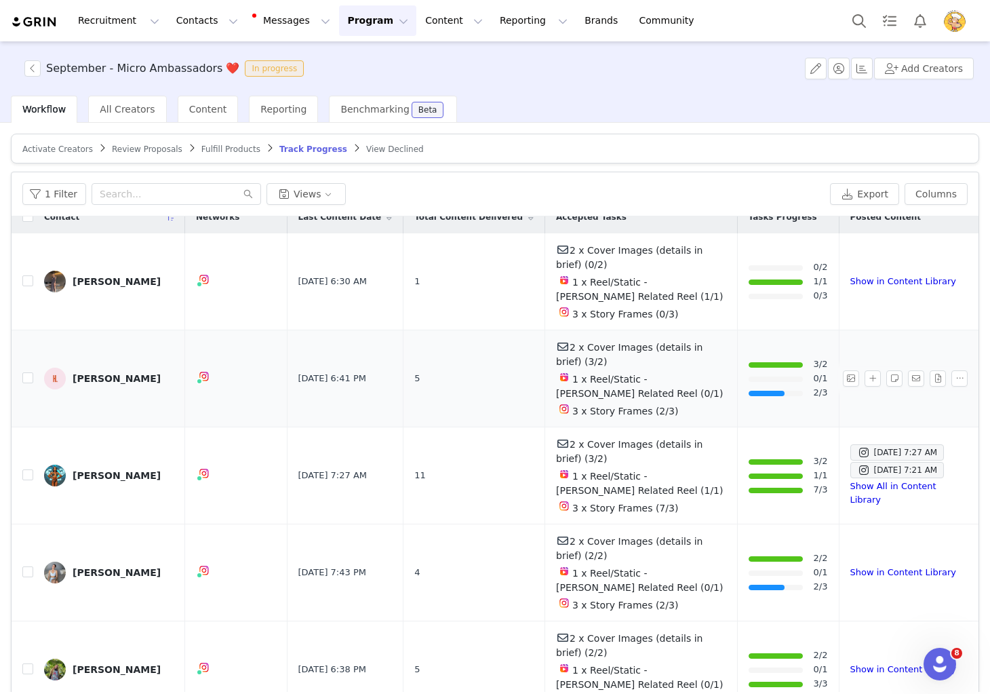
scroll to position [0, 0]
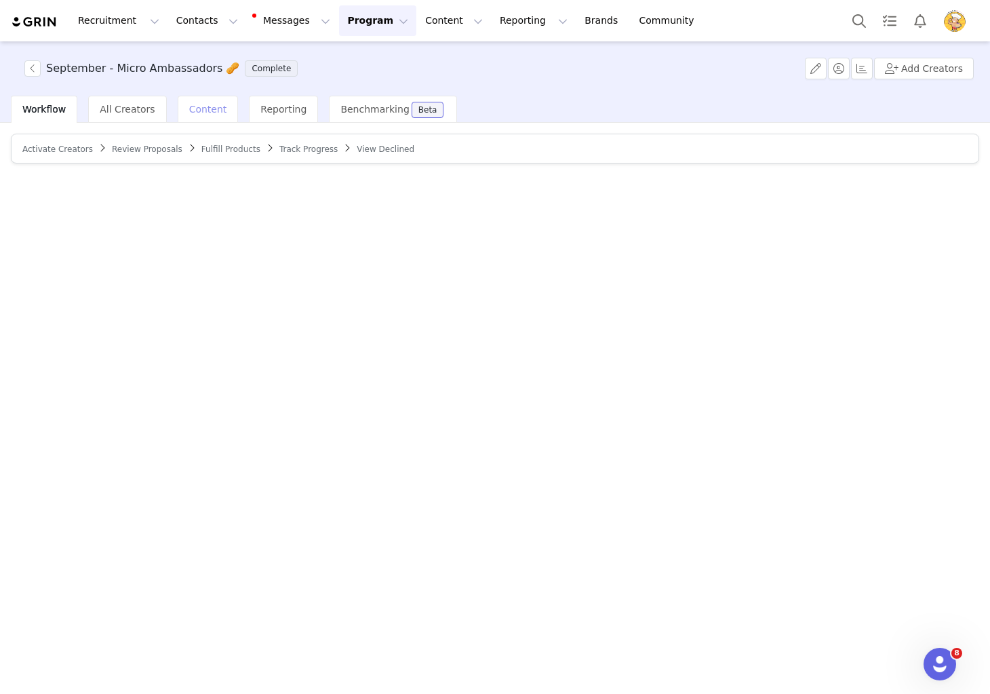
click at [201, 108] on span "Content" at bounding box center [208, 109] width 38 height 11
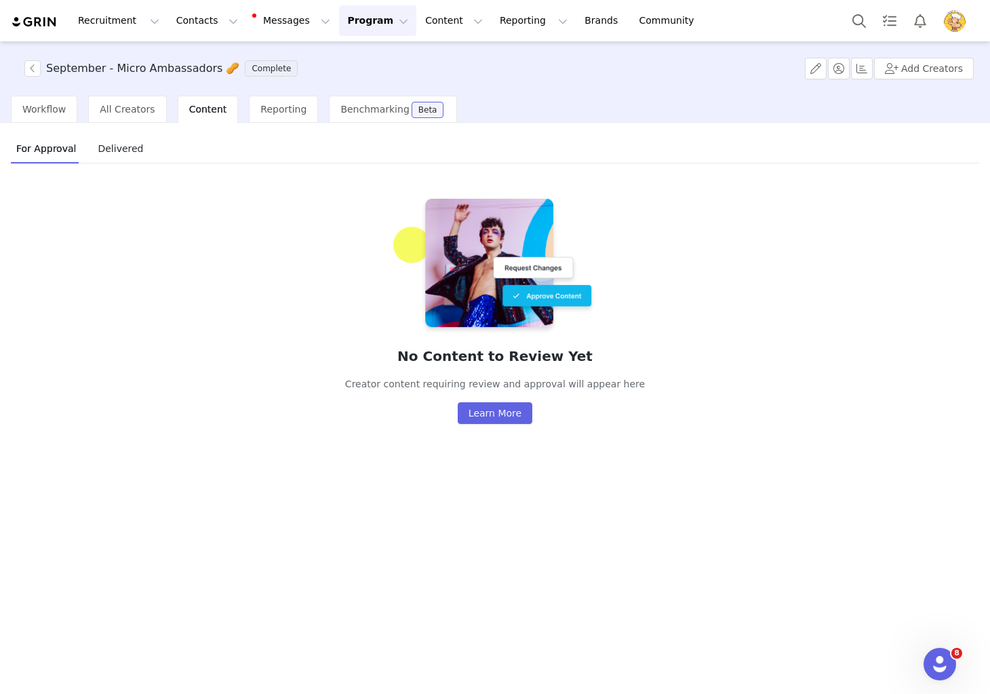
click at [116, 146] on span "Delivered" at bounding box center [120, 149] width 56 height 22
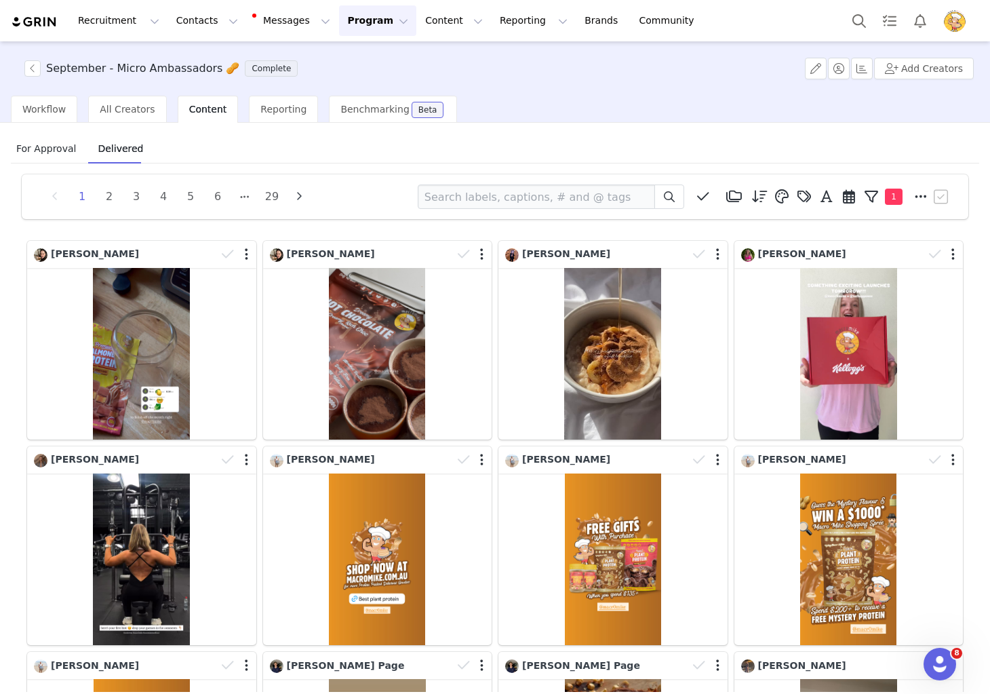
drag, startPoint x: 45, startPoint y: 111, endPoint x: 72, endPoint y: 125, distance: 29.7
click at [46, 112] on span "Workflow" at bounding box center [43, 109] width 43 height 11
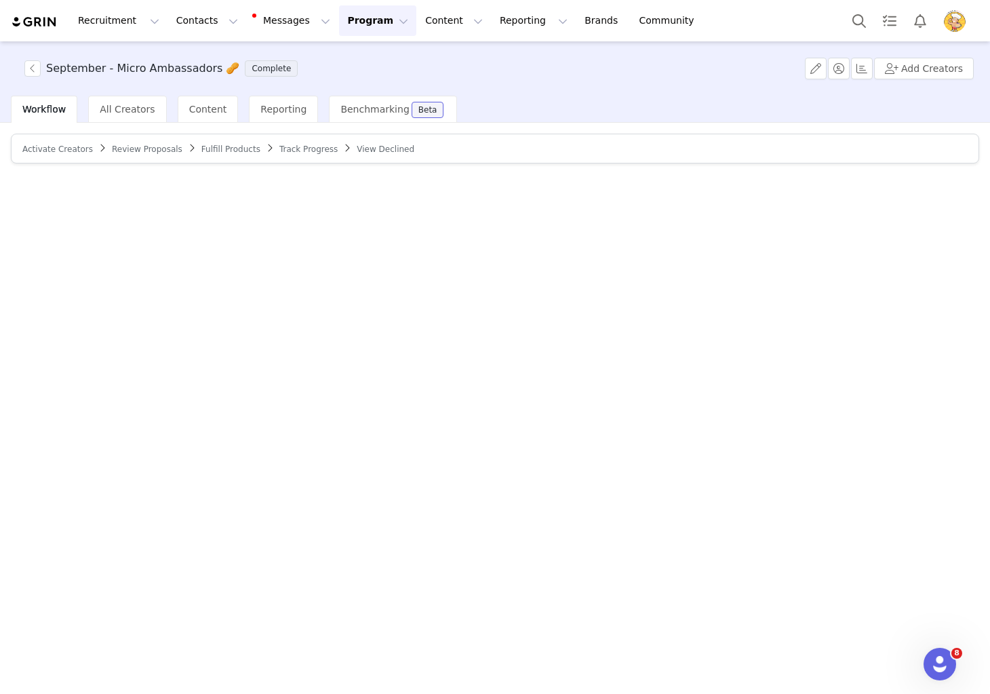
click at [288, 146] on span "Track Progress" at bounding box center [308, 148] width 58 height 9
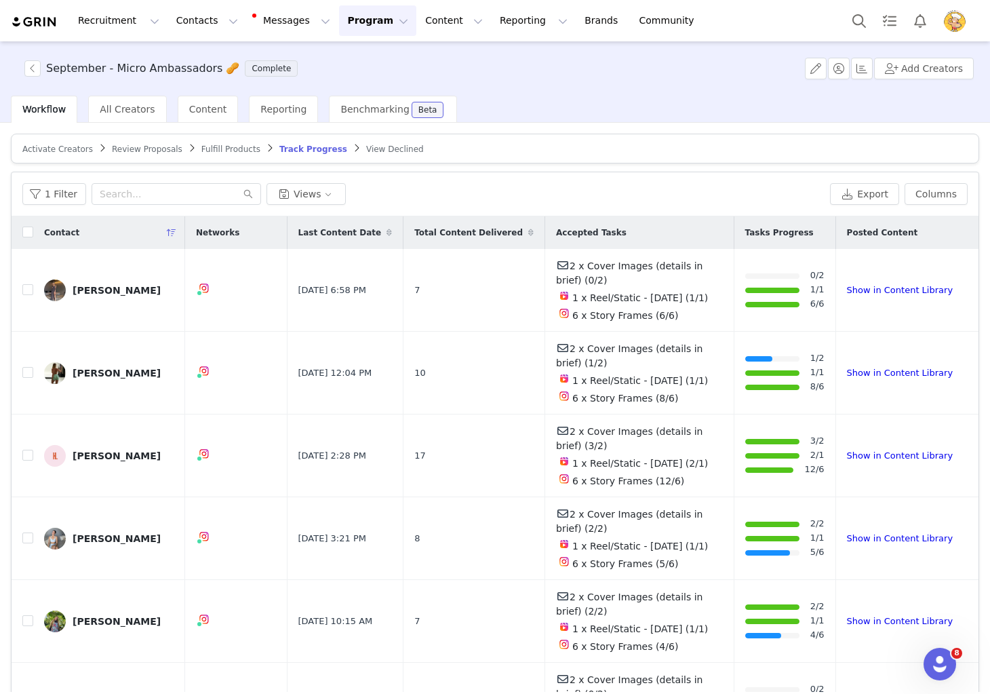
scroll to position [24, 0]
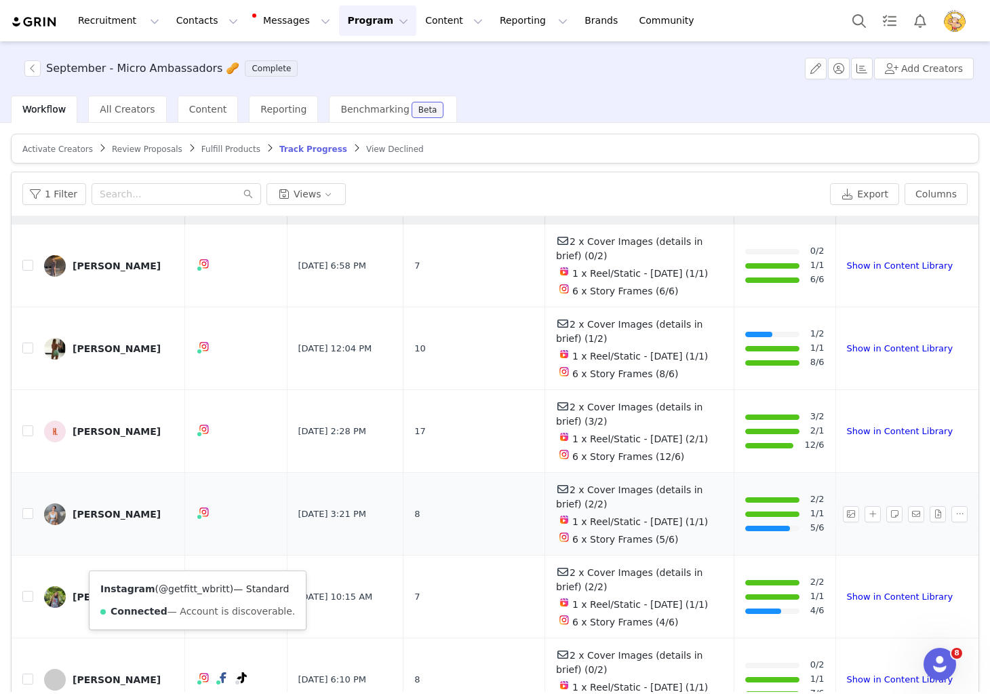
click at [181, 587] on link "@getfitt_wbritt" at bounding box center [194, 588] width 71 height 11
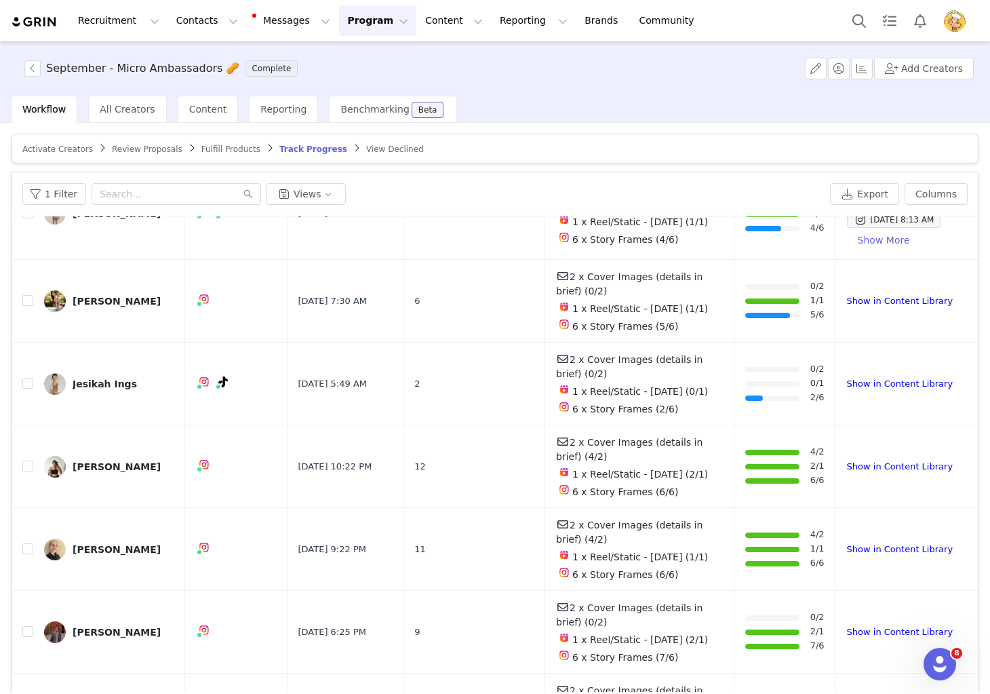
scroll to position [991, 0]
click at [194, 583] on link "@werun_nutrition" at bounding box center [195, 584] width 84 height 11
click at [98, 389] on div "Jesikah Ings" at bounding box center [105, 383] width 64 height 11
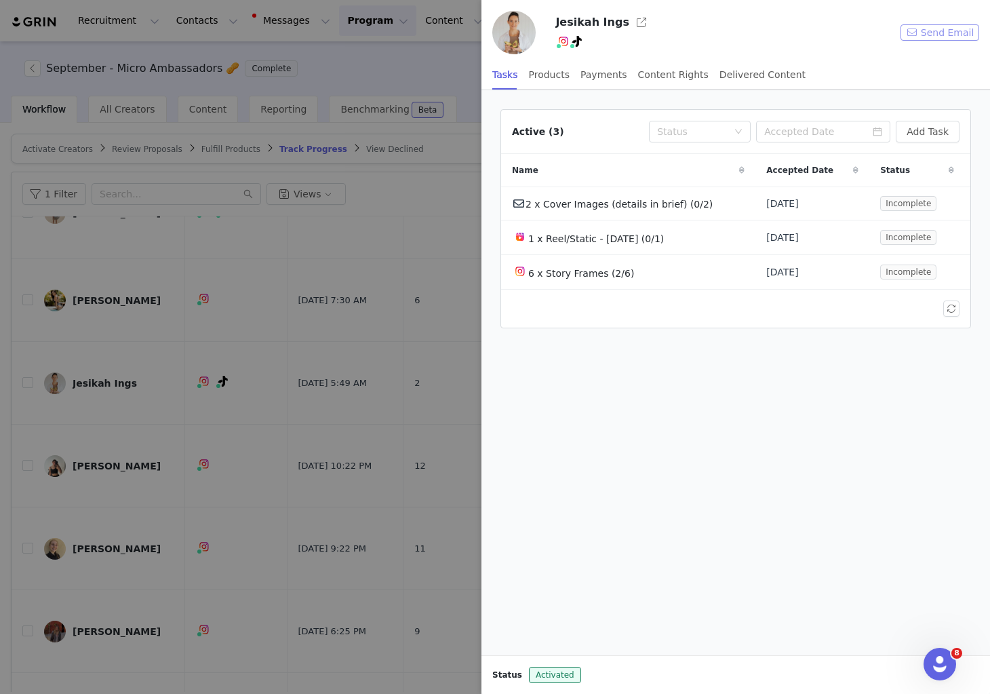
click at [928, 36] on button "Send Email" at bounding box center [940, 32] width 79 height 16
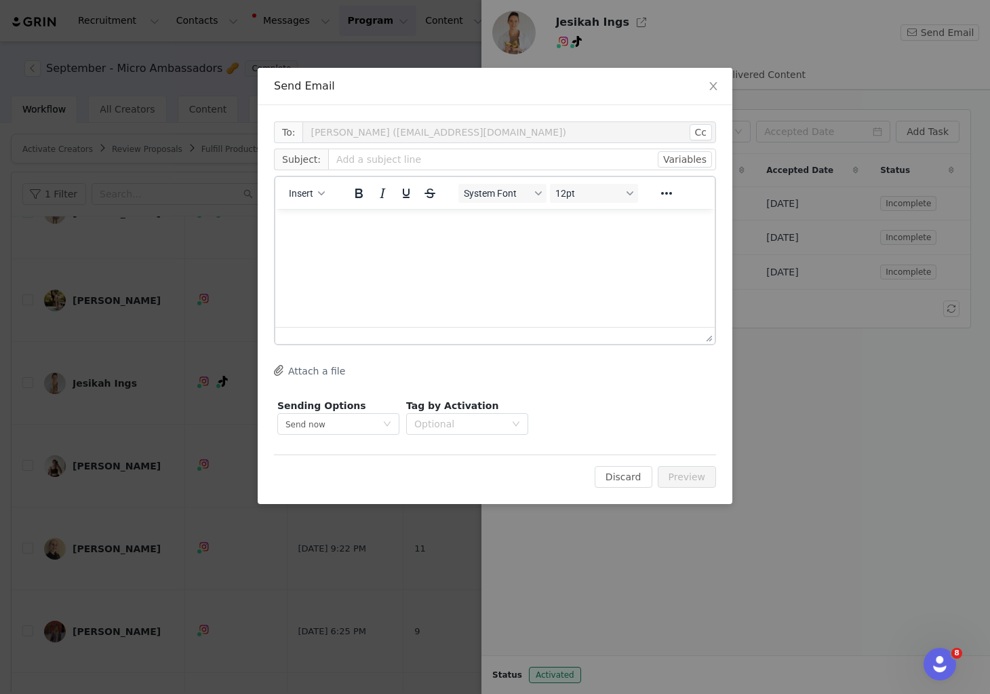
scroll to position [0, 0]
drag, startPoint x: 301, startPoint y: 190, endPoint x: 330, endPoint y: 199, distance: 30.5
click at [301, 190] on span "Insert" at bounding box center [301, 193] width 24 height 11
click at [364, 212] on div "Insert Template" at bounding box center [356, 217] width 122 height 16
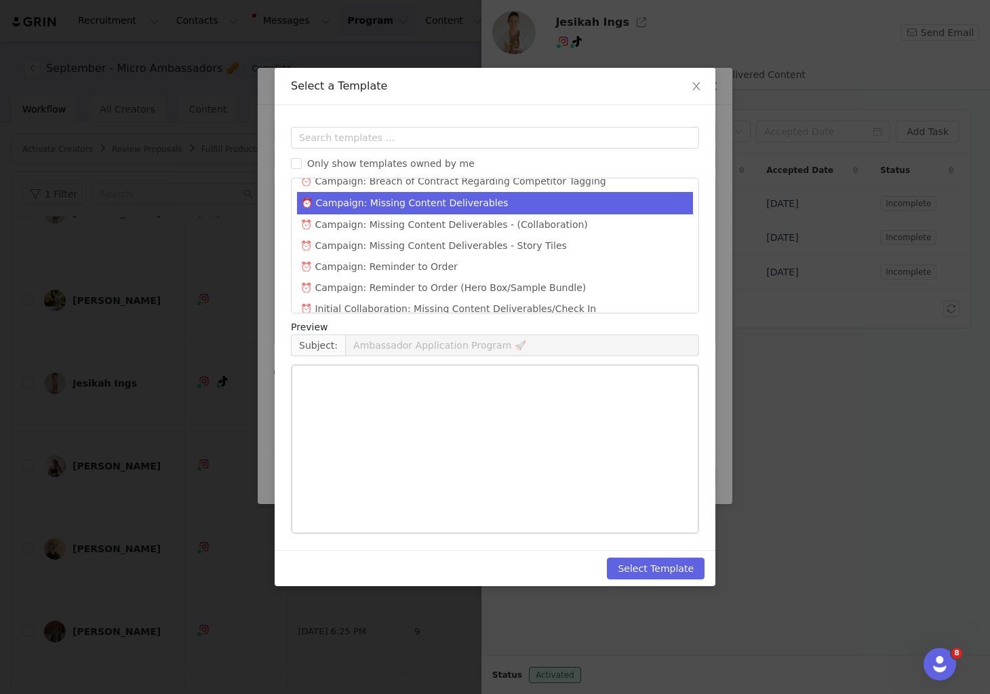
scroll to position [701, 0]
click at [482, 191] on li "⏰ Campaign: Missing Content Deliverables" at bounding box center [495, 202] width 396 height 22
type input "URGENT: Outstanding Content"
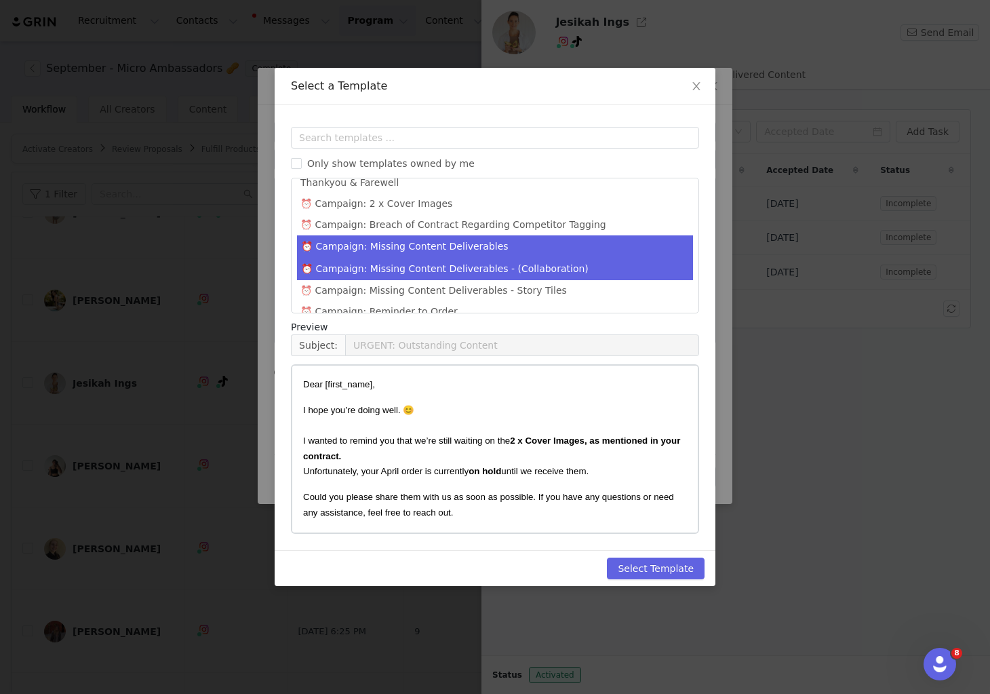
scroll to position [655, 0]
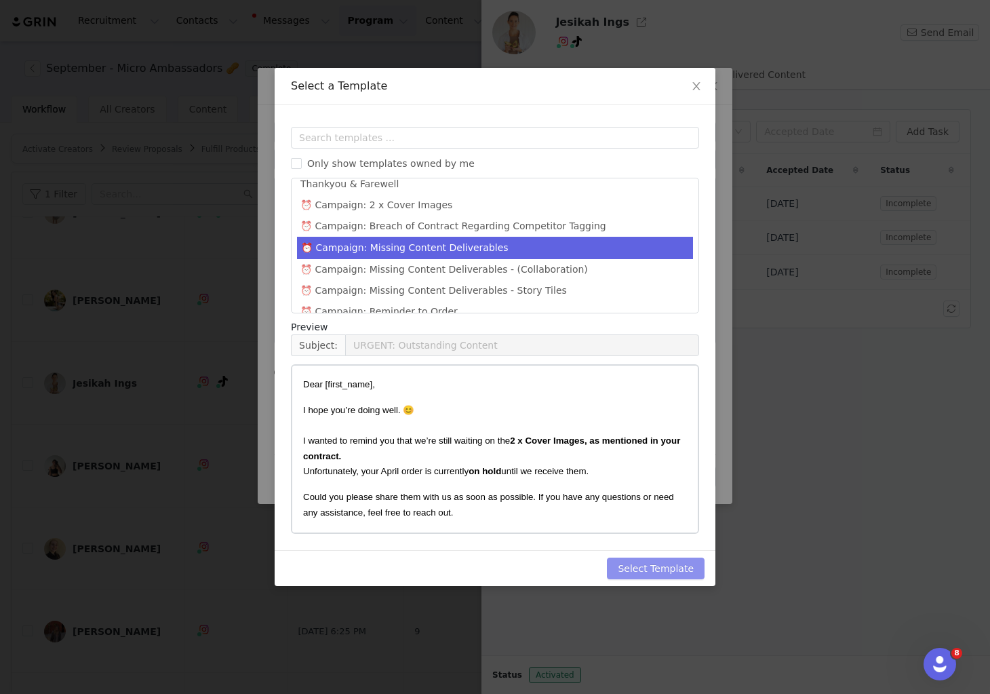
click at [644, 570] on button "Select Template" at bounding box center [656, 568] width 98 height 22
type input "URGENT: Outstanding Content"
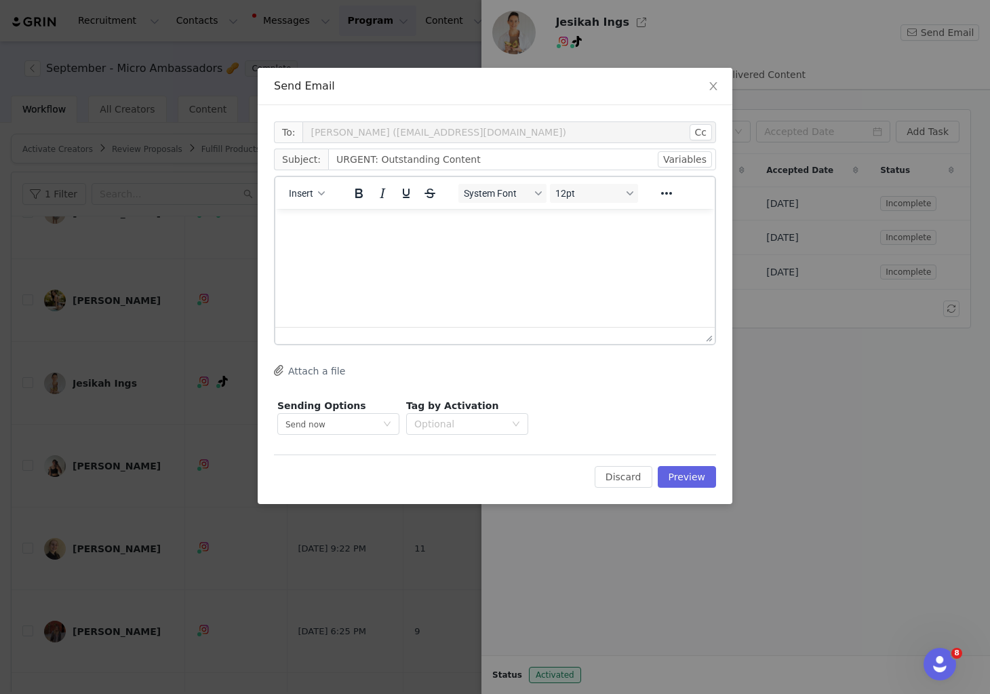
scroll to position [0, 0]
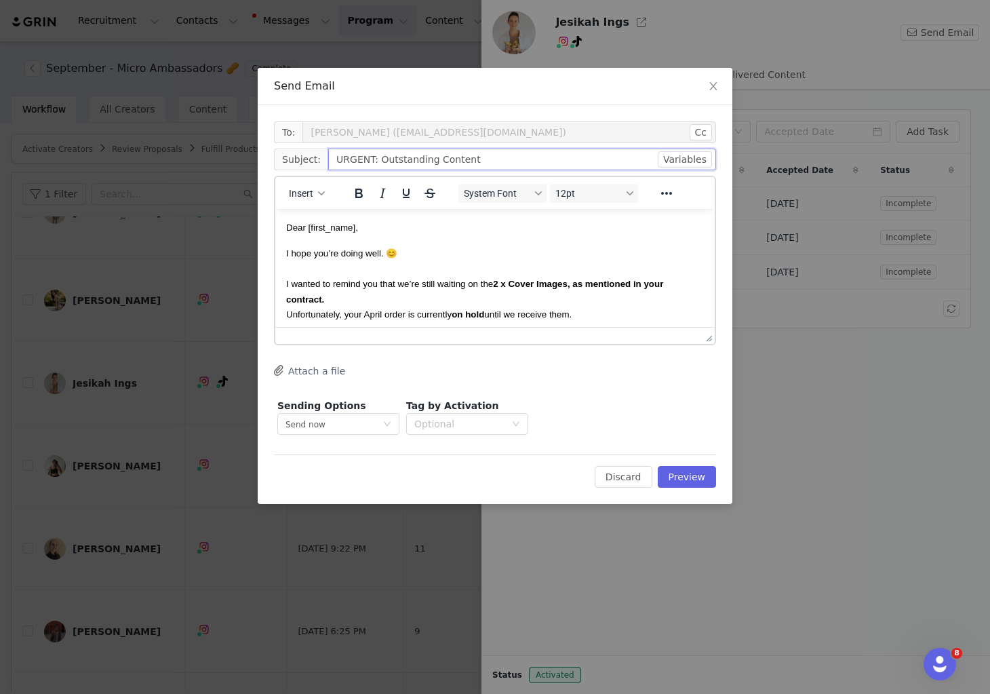
click at [488, 166] on input "URGENT: Outstanding Content" at bounding box center [522, 160] width 388 height 22
click at [420, 259] on p "I hope you’re doing well. 😊 I wanted to remind you that we’re still waiting on …" at bounding box center [495, 284] width 418 height 76
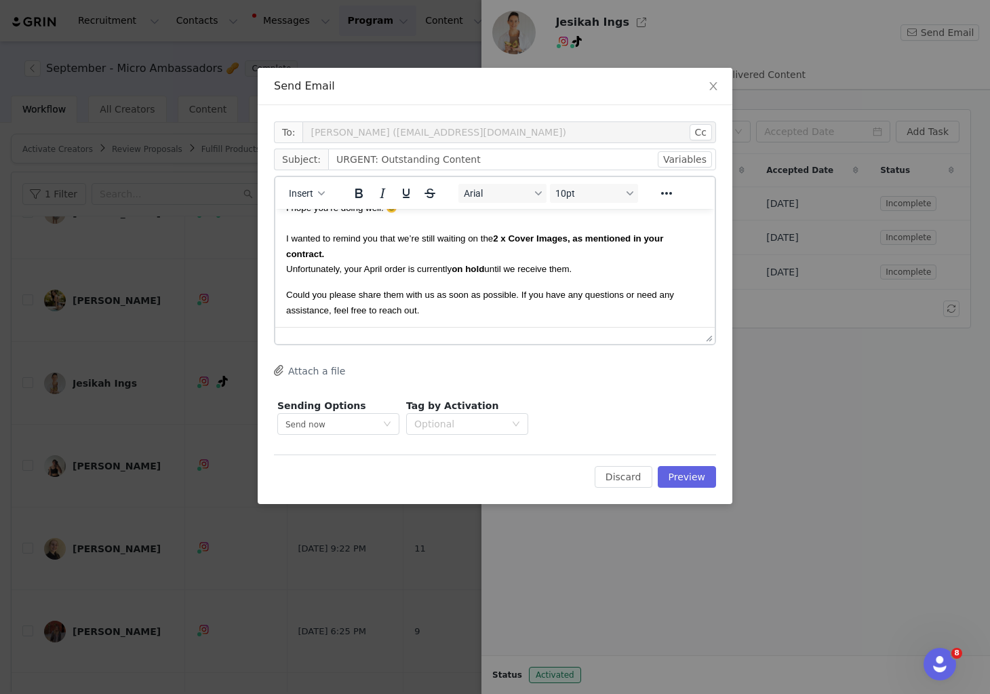
scroll to position [53, 0]
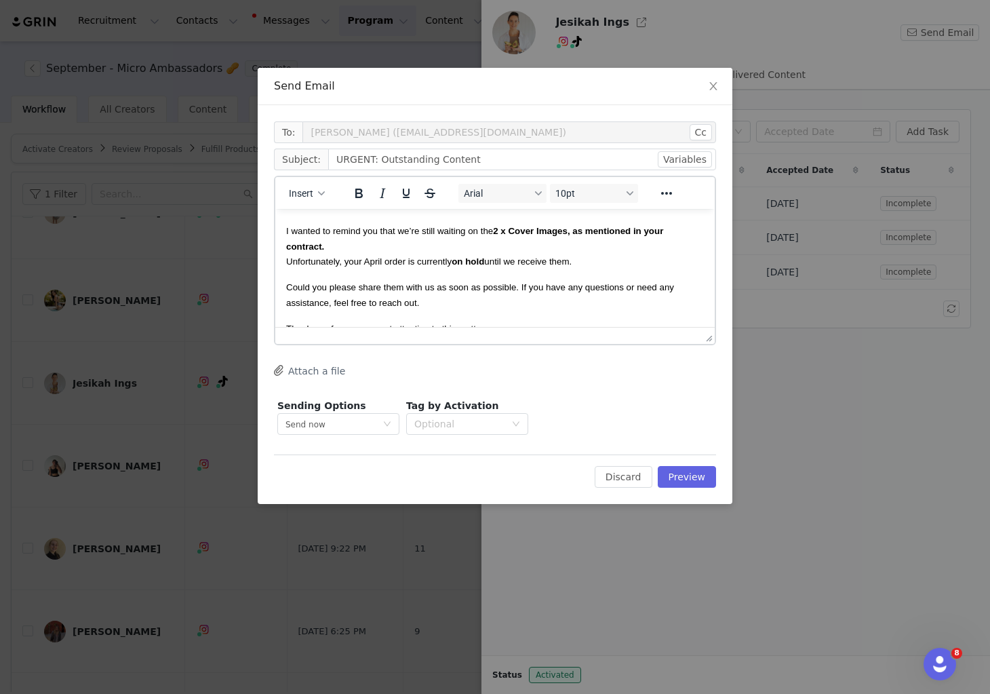
drag, startPoint x: 480, startPoint y: 231, endPoint x: 497, endPoint y: 241, distance: 19.8
click at [497, 241] on p "I hope you’re doing well. 😊 I wanted to remind you that we’re still waiting on …" at bounding box center [495, 231] width 418 height 76
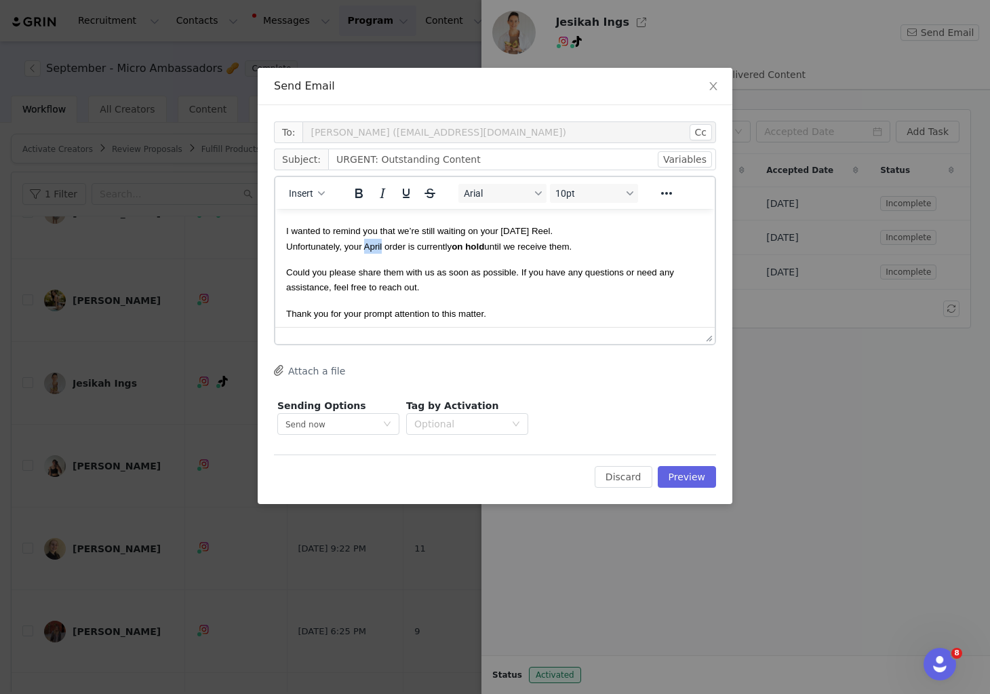
drag, startPoint x: 380, startPoint y: 246, endPoint x: 372, endPoint y: 246, distance: 8.8
click at [372, 246] on span "I hope you’re doing well. 😊 I wanted to remind you that we’re still waiting on …" at bounding box center [429, 223] width 286 height 56
click at [423, 246] on span "I hope you’re doing well. 😊 I wanted to remind you that we’re still waiting on …" at bounding box center [436, 223] width 300 height 56
drag, startPoint x: 462, startPoint y: 245, endPoint x: 436, endPoint y: 245, distance: 25.8
click at [436, 245] on span "I hope you’re doing well. 😊 I wanted to remind you that we’re still waiting on …" at bounding box center [445, 223] width 318 height 56
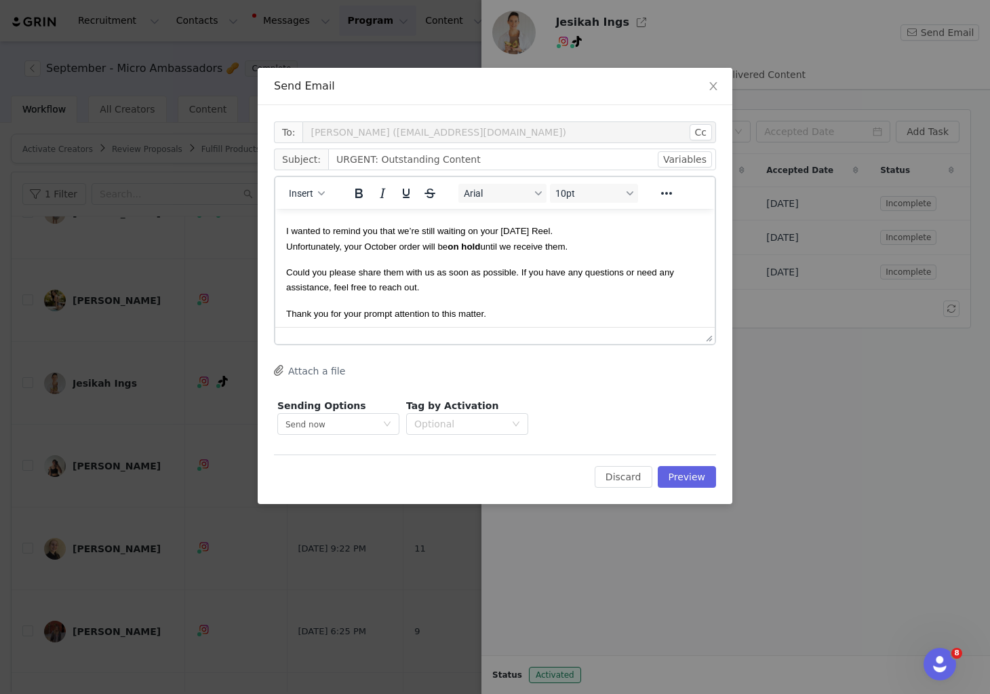
scroll to position [54, 0]
drag, startPoint x: 578, startPoint y: 247, endPoint x: 553, endPoint y: 248, distance: 25.1
click at [551, 248] on p "I hope you’re doing well. 😊 I wanted to remind you that we’re still waiting on …" at bounding box center [495, 222] width 418 height 61
drag, startPoint x: 542, startPoint y: 285, endPoint x: 384, endPoint y: 269, distance: 158.8
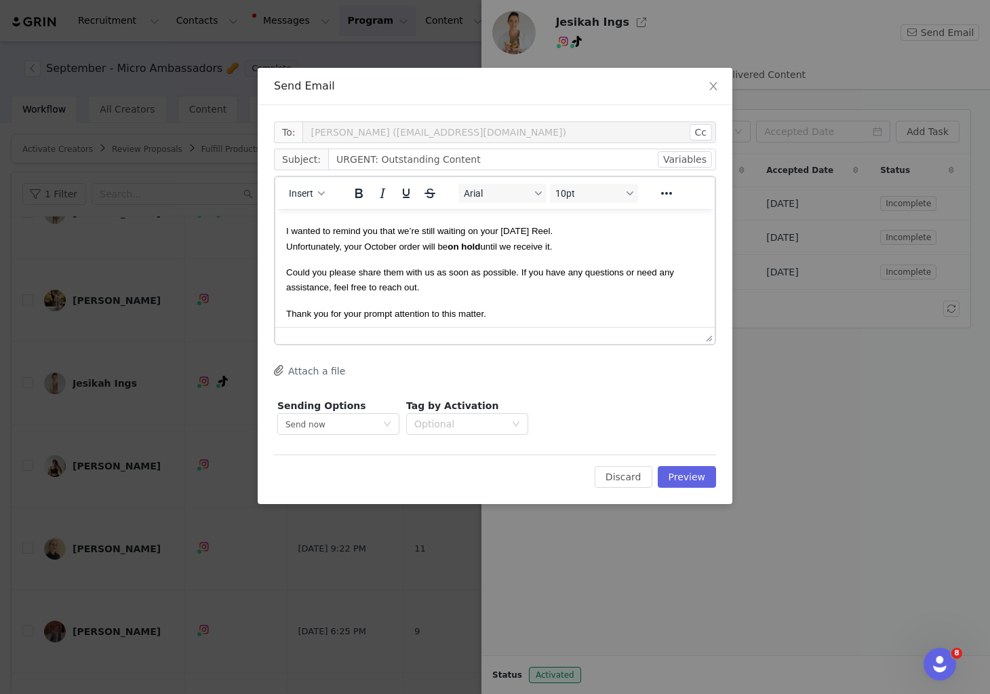
click at [541, 285] on p "Could you please share them with us as soon as possible. If you have any questi…" at bounding box center [495, 279] width 418 height 31
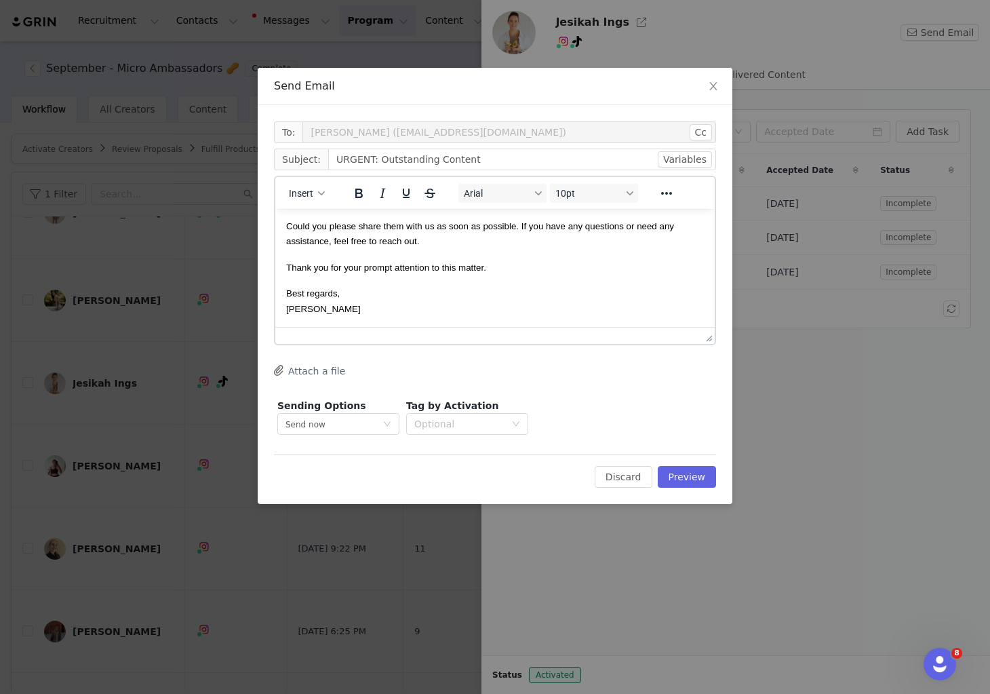
scroll to position [0, 0]
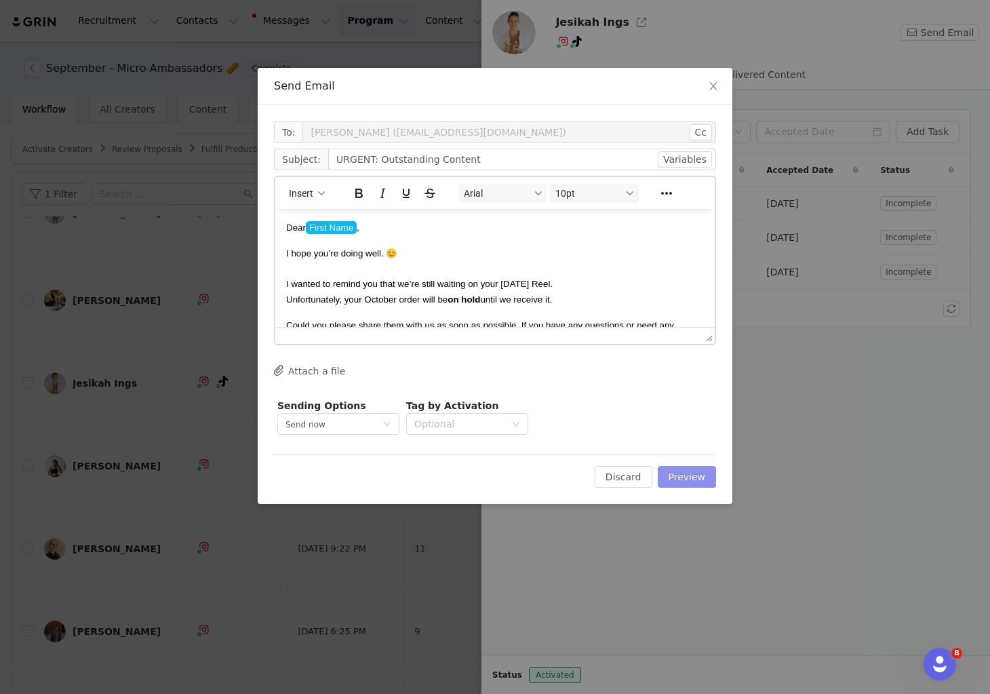
click at [692, 476] on button "Preview" at bounding box center [687, 477] width 59 height 22
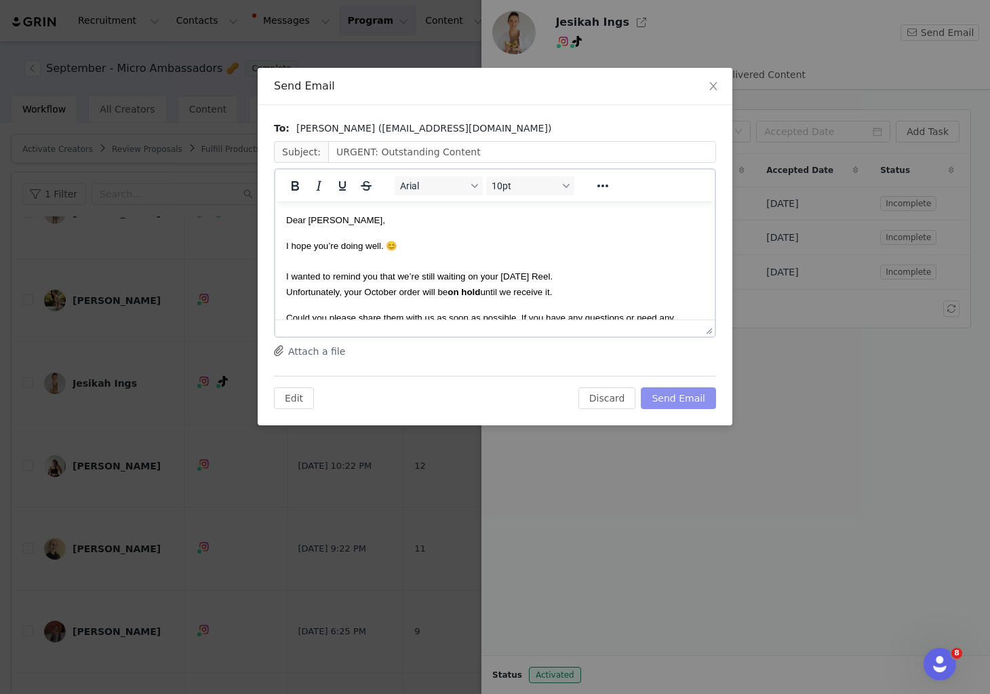
click at [693, 403] on button "Send Email" at bounding box center [678, 398] width 75 height 22
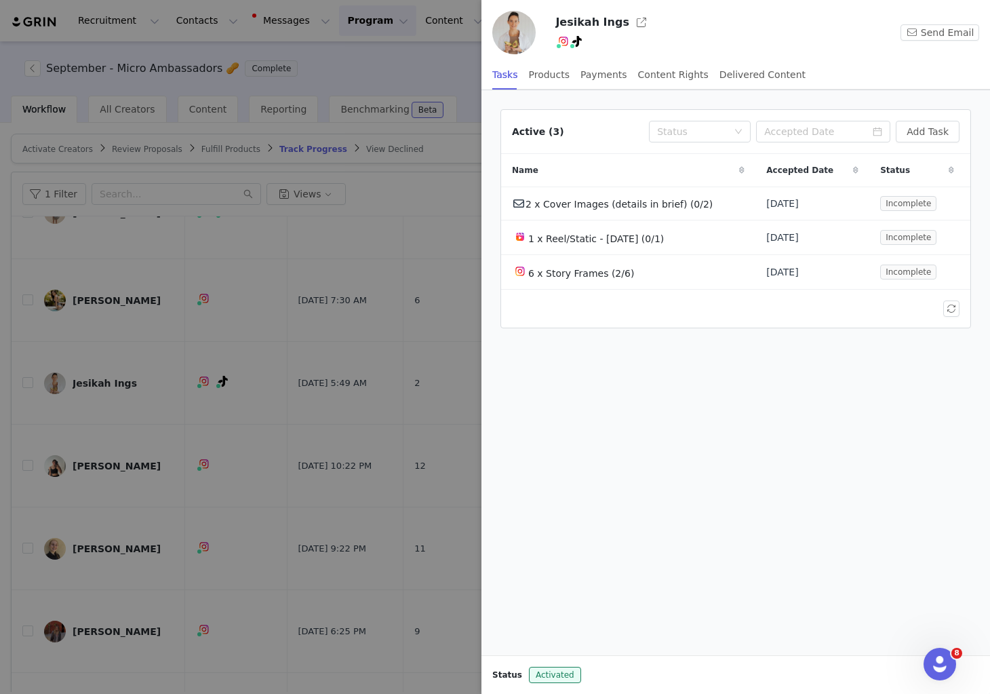
click at [374, 415] on div at bounding box center [495, 347] width 990 height 694
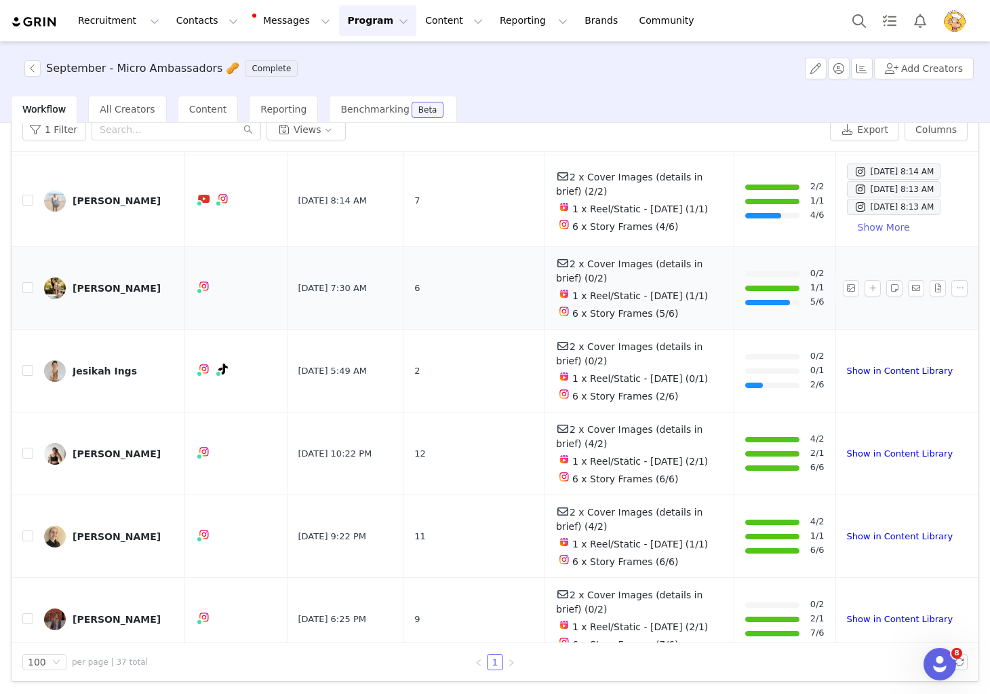
scroll to position [951, 0]
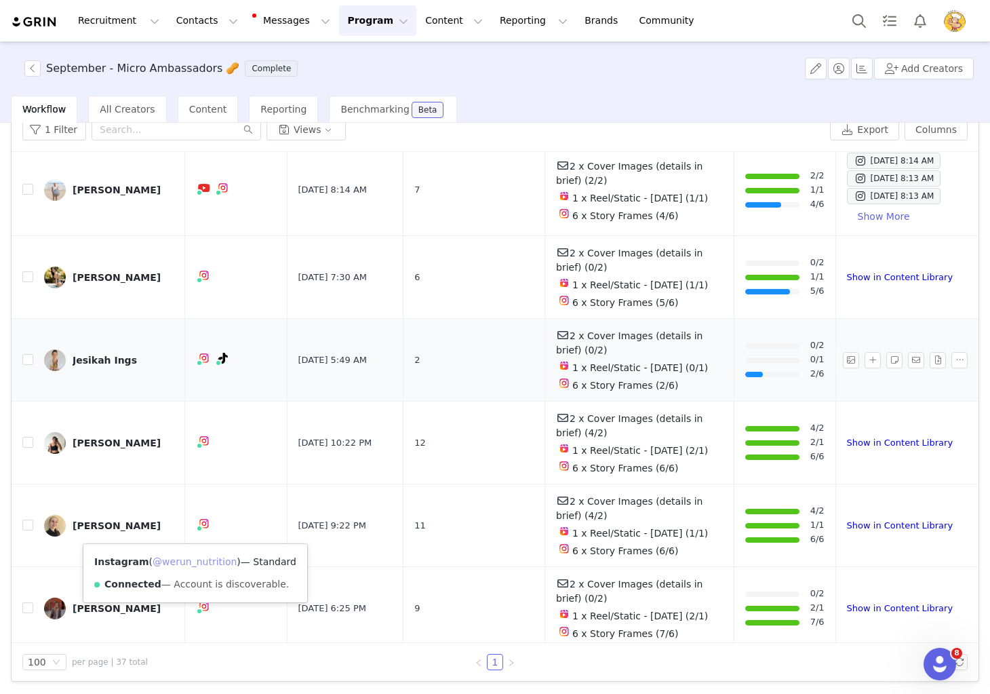
click at [192, 557] on link "@werun_nutrition" at bounding box center [195, 561] width 84 height 11
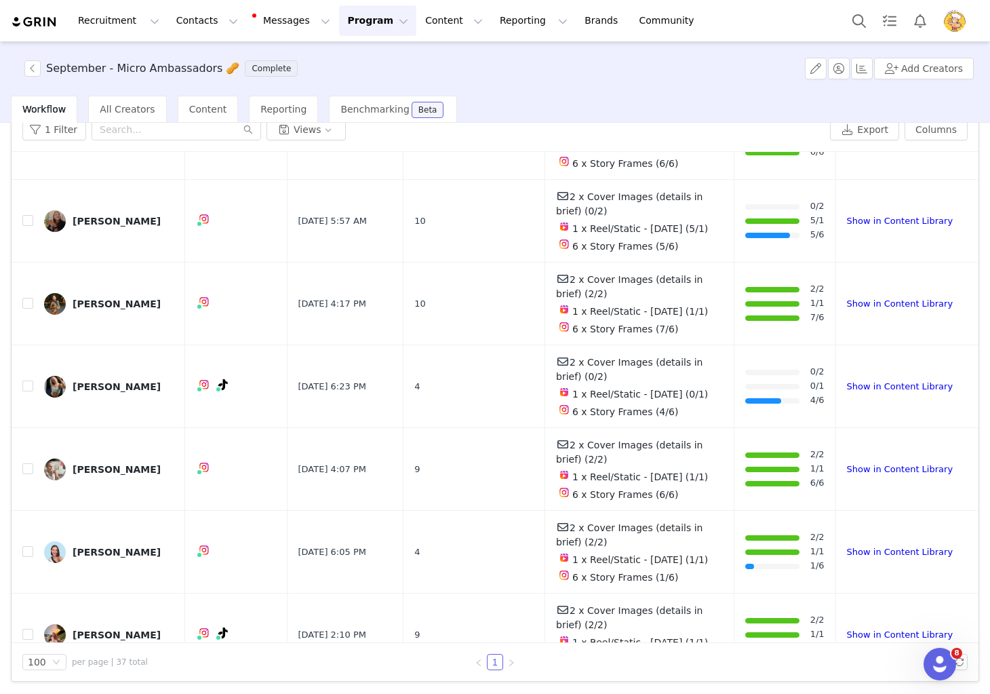
scroll to position [1836, 0]
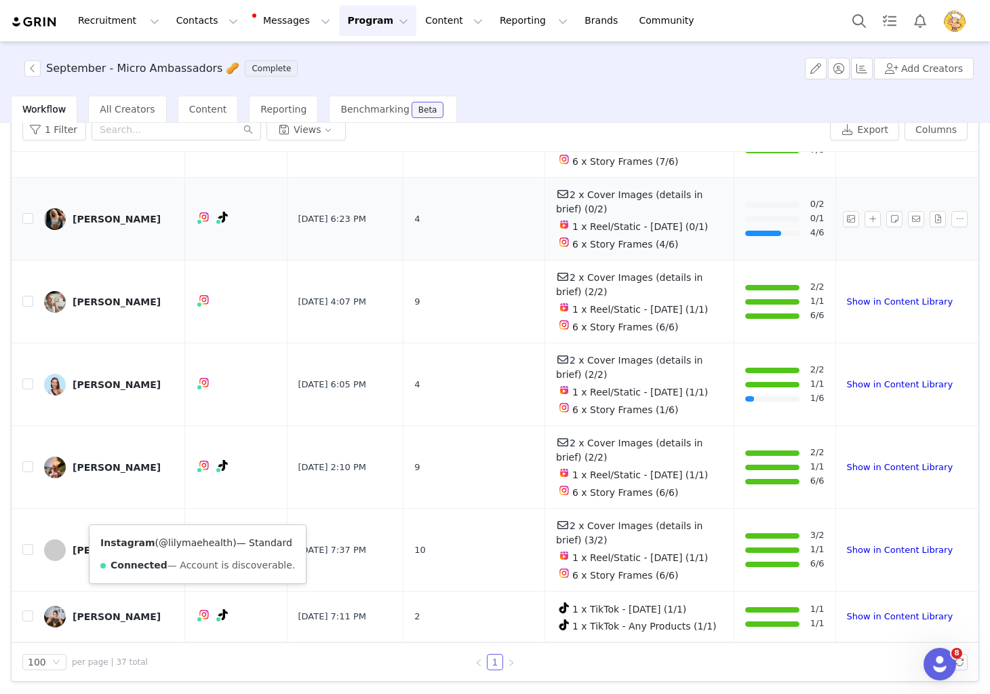
click at [195, 541] on link "@lilymaehealth" at bounding box center [196, 542] width 74 height 11
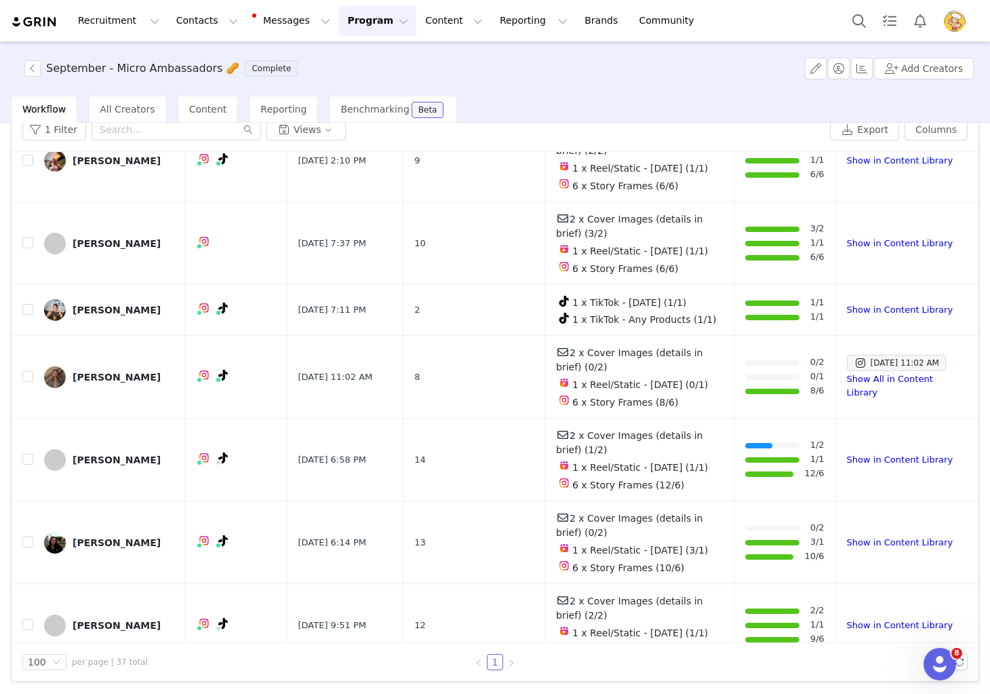
scroll to position [2153, 0]
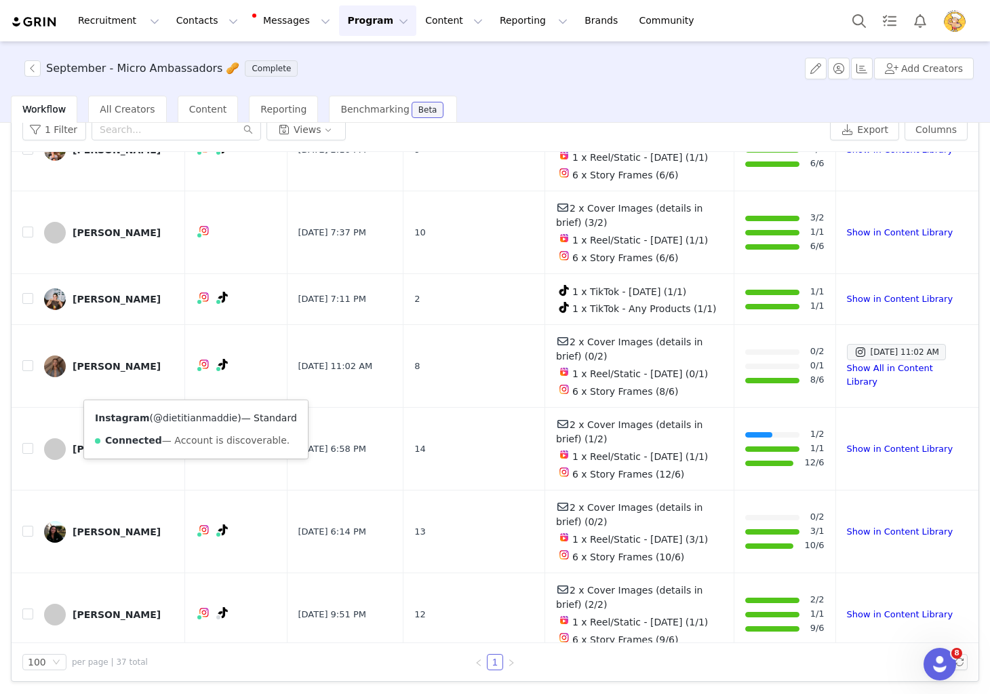
click at [197, 416] on link "@dietitianmaddie" at bounding box center [195, 417] width 84 height 11
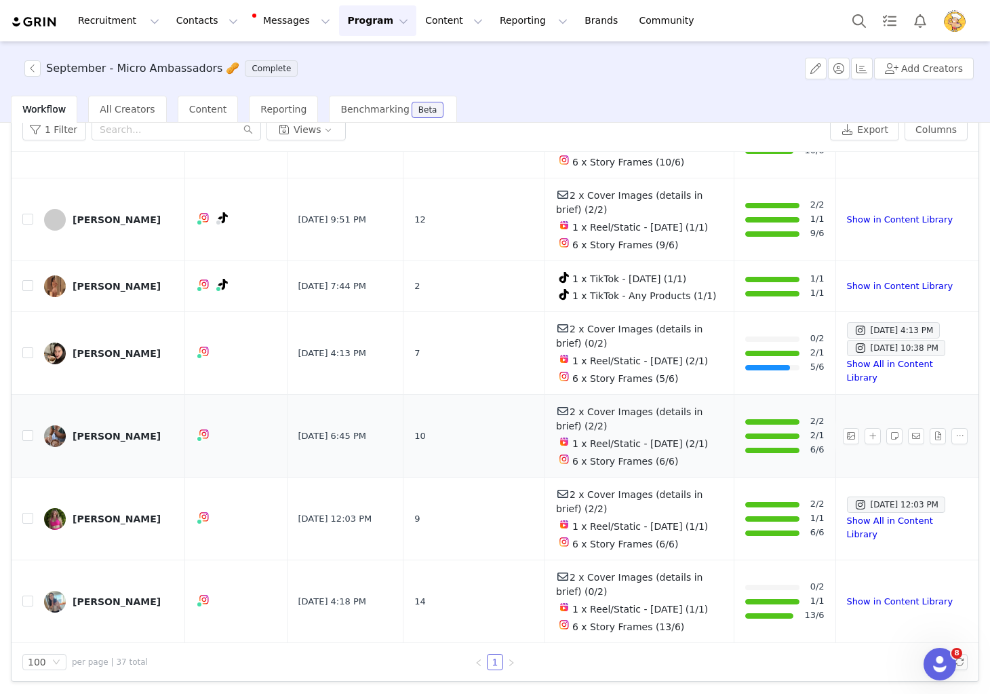
scroll to position [3041, 0]
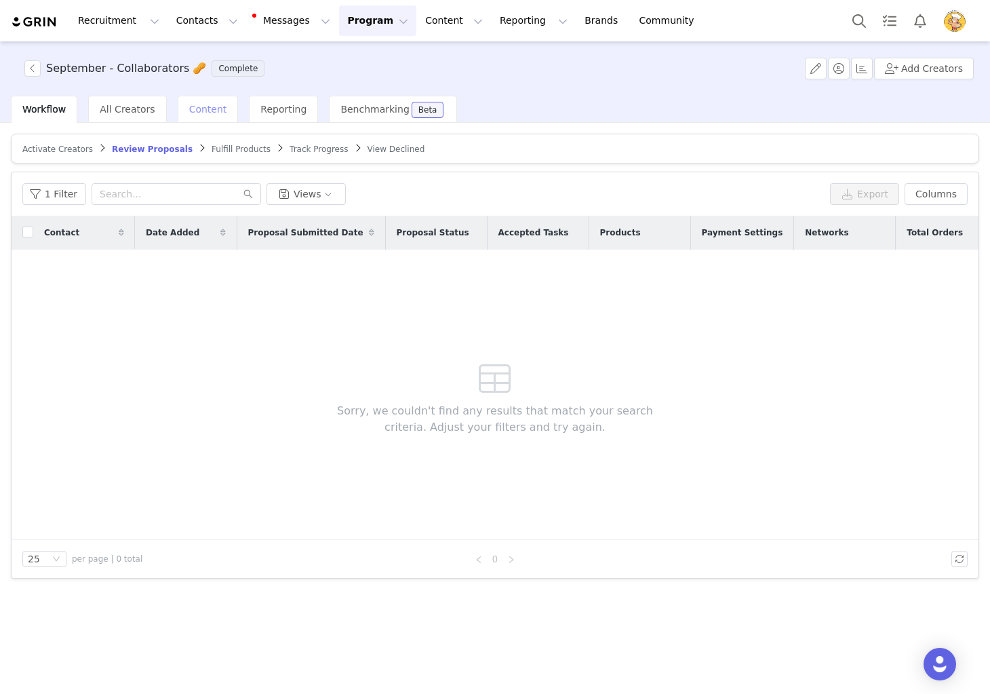
click at [207, 106] on span "Content" at bounding box center [208, 109] width 38 height 11
click at [315, 149] on span "Track Progress" at bounding box center [319, 148] width 58 height 9
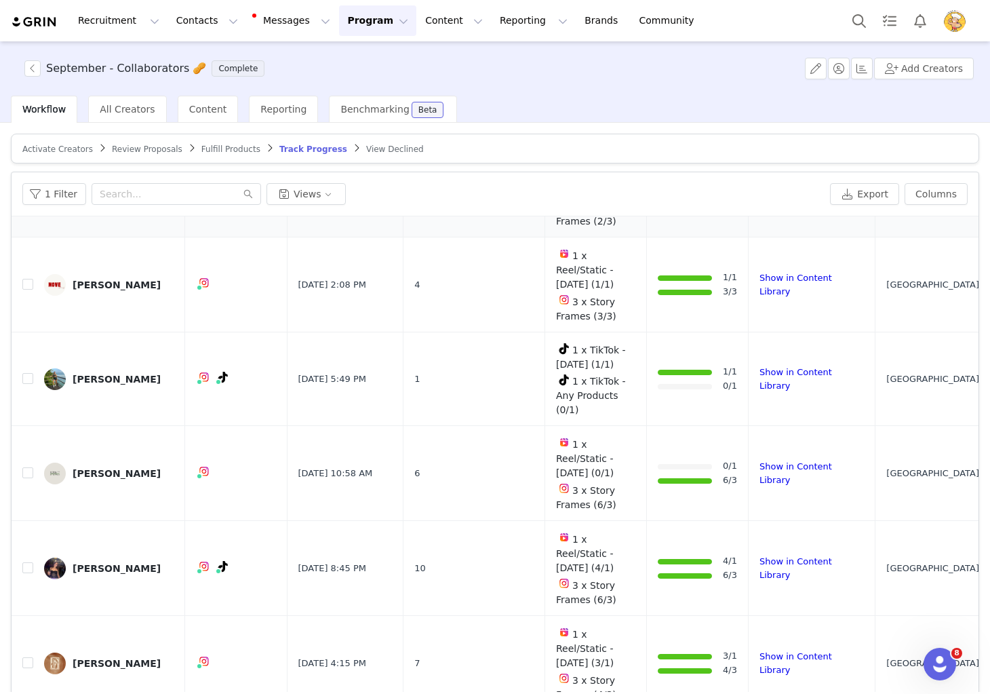
scroll to position [408, 0]
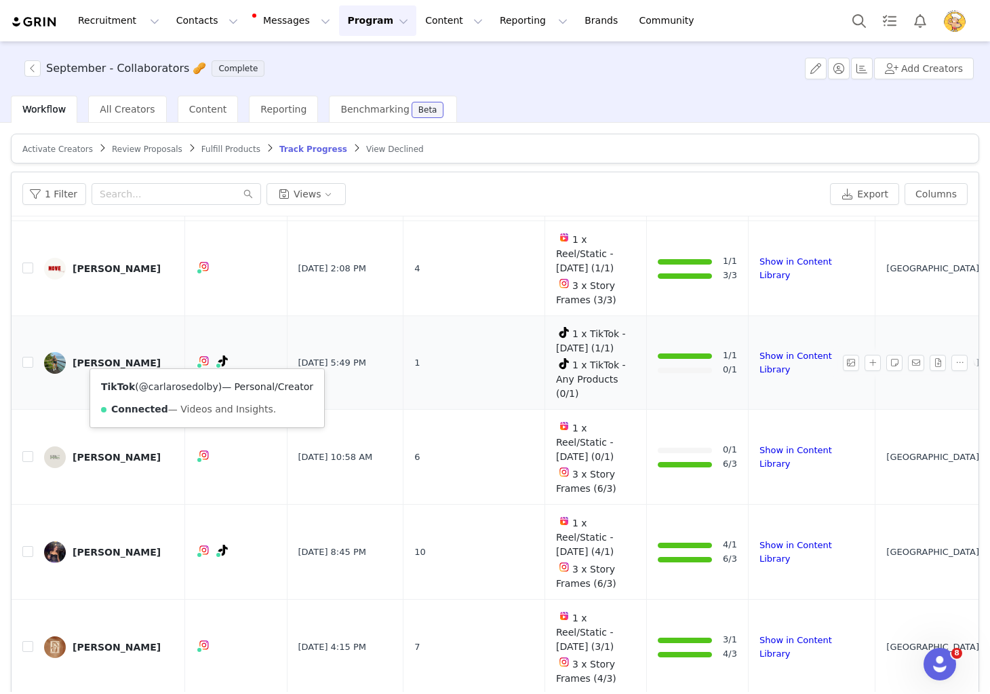
click at [197, 388] on link "@carlarosedolby" at bounding box center [178, 386] width 79 height 11
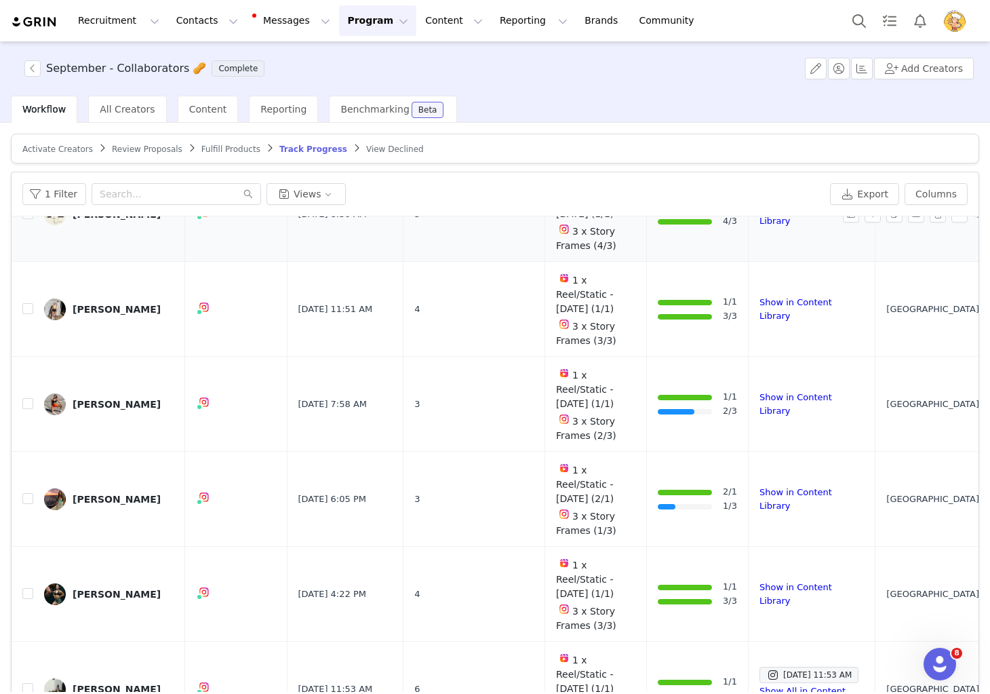
scroll to position [1408, 0]
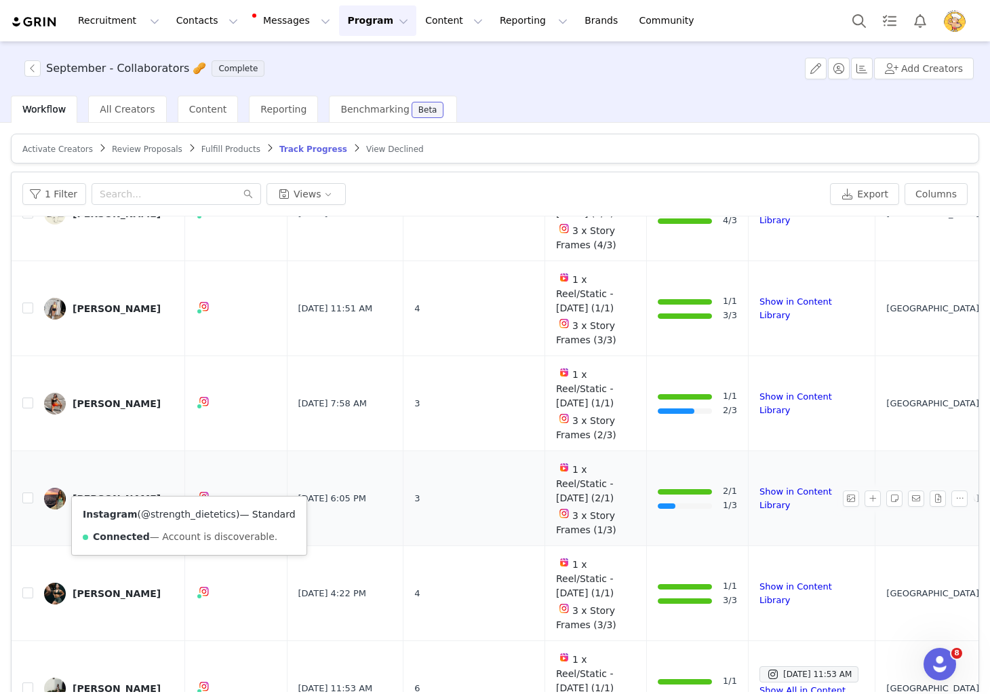
click at [191, 515] on link "@strength_dietetics" at bounding box center [188, 514] width 95 height 11
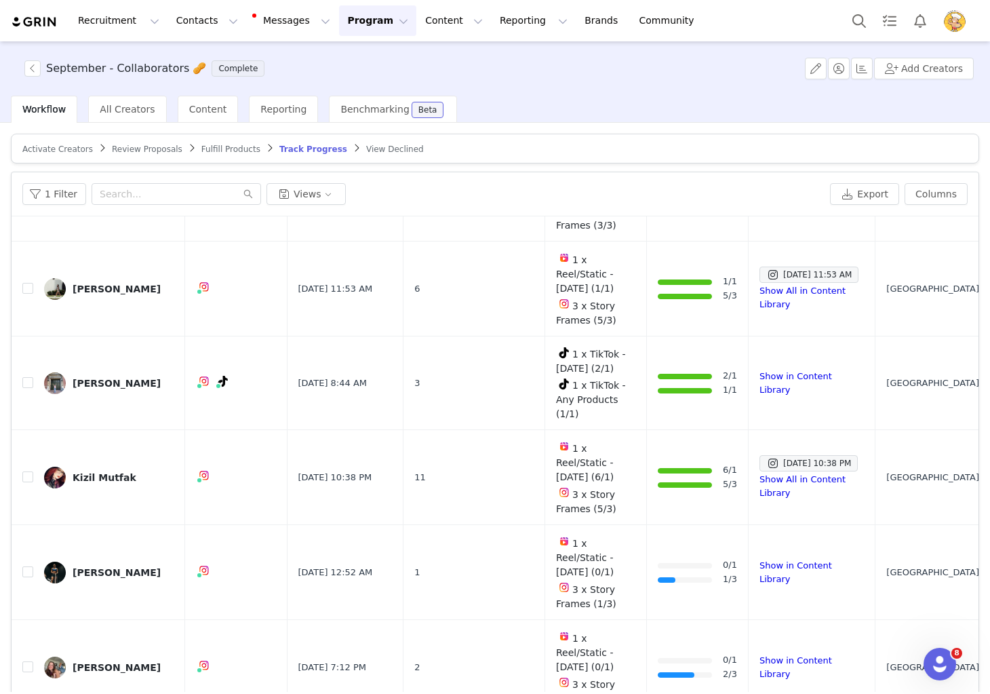
scroll to position [1808, 0]
click at [188, 582] on link "@coachedby_kscott" at bounding box center [187, 583] width 95 height 11
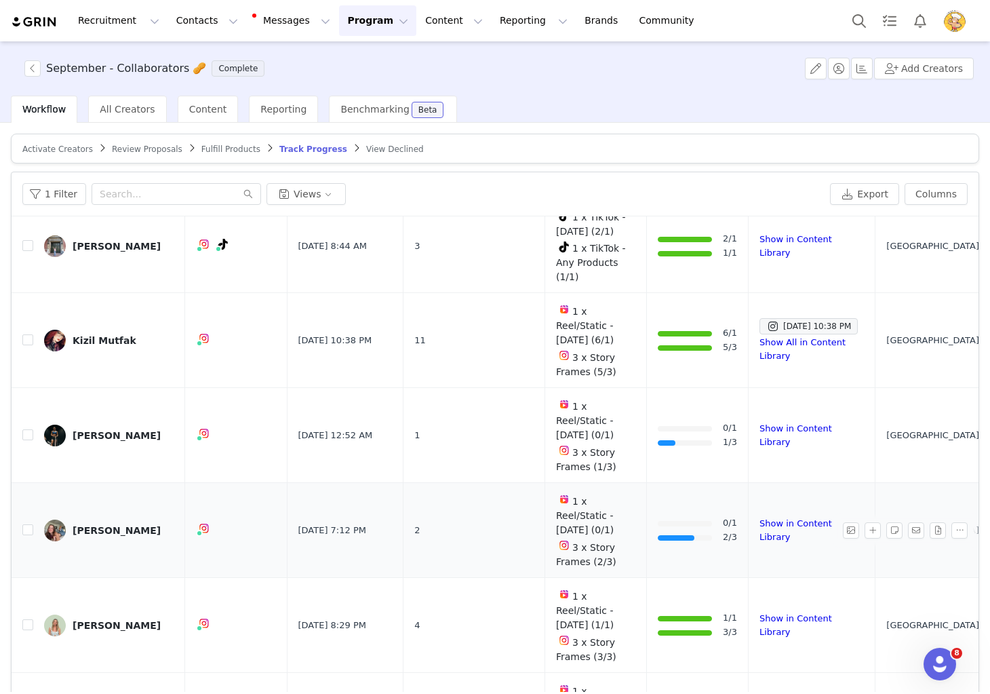
scroll to position [1948, 0]
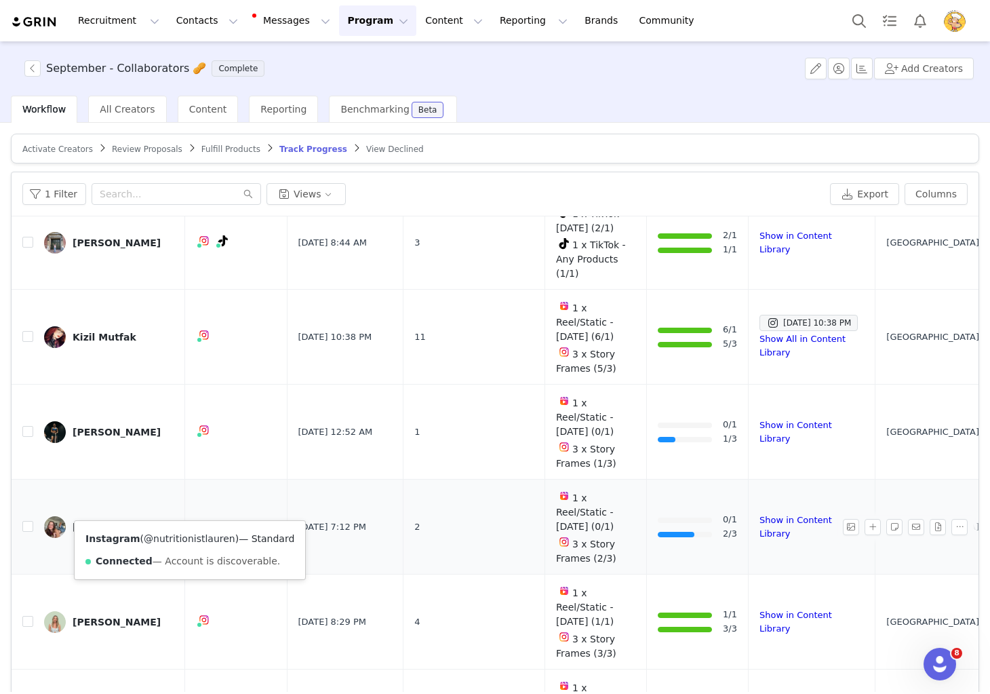
click at [182, 537] on link "@nutritionistlauren" at bounding box center [190, 538] width 92 height 11
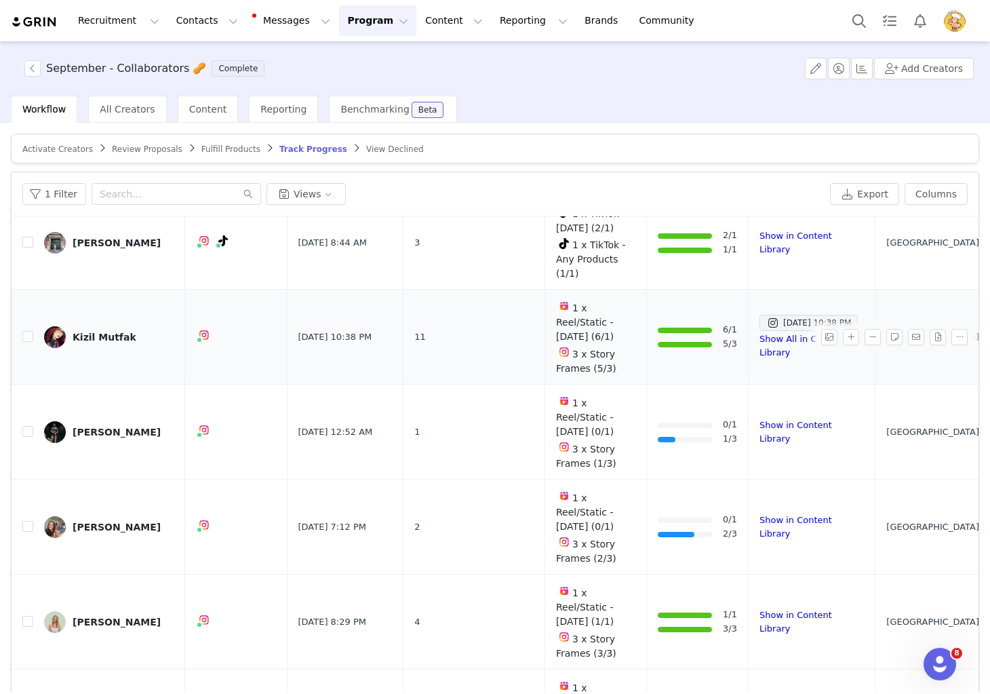
scroll to position [1948, 0]
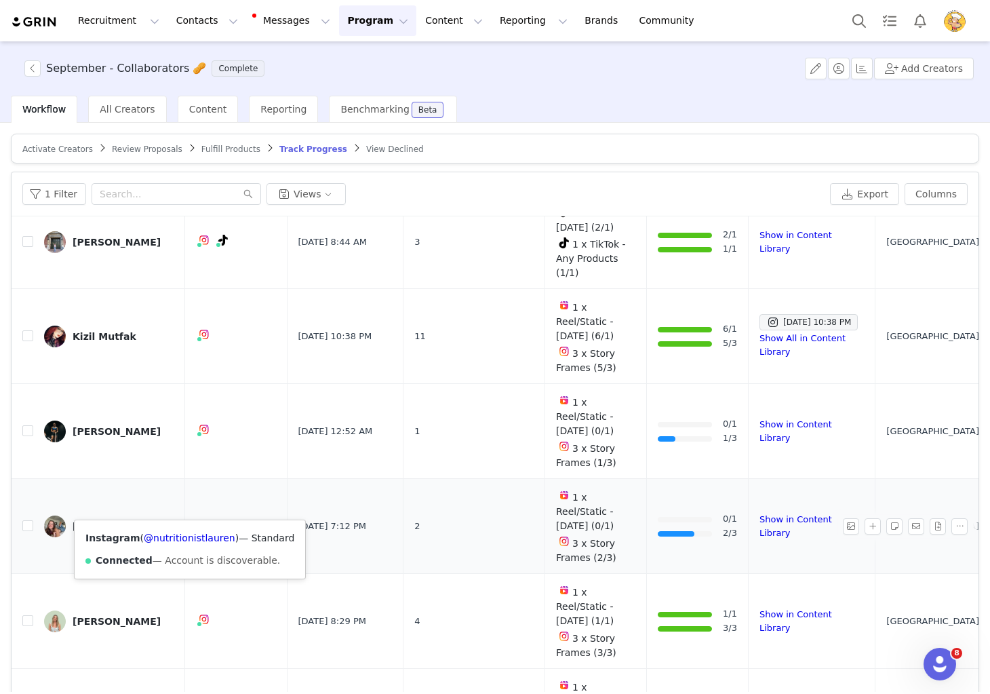
click at [186, 543] on div "Instagram ( @nutritionistlauren ) — Standard Connected — Account is discoverabl…" at bounding box center [190, 549] width 231 height 58
click at [194, 538] on link "@nutritionistlauren" at bounding box center [190, 537] width 92 height 11
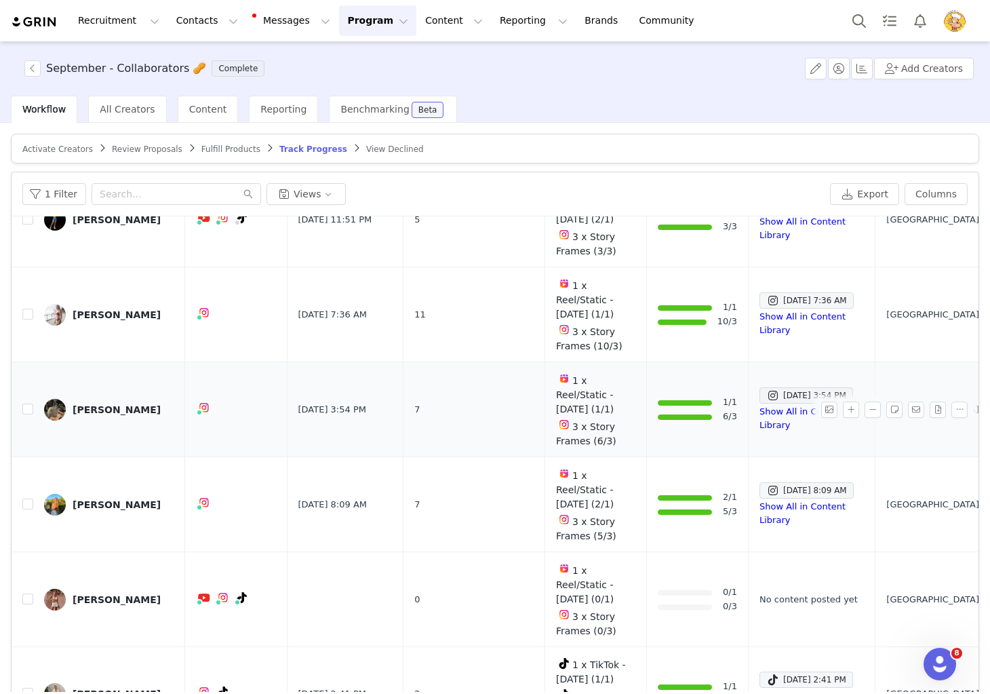
scroll to position [2551, 0]
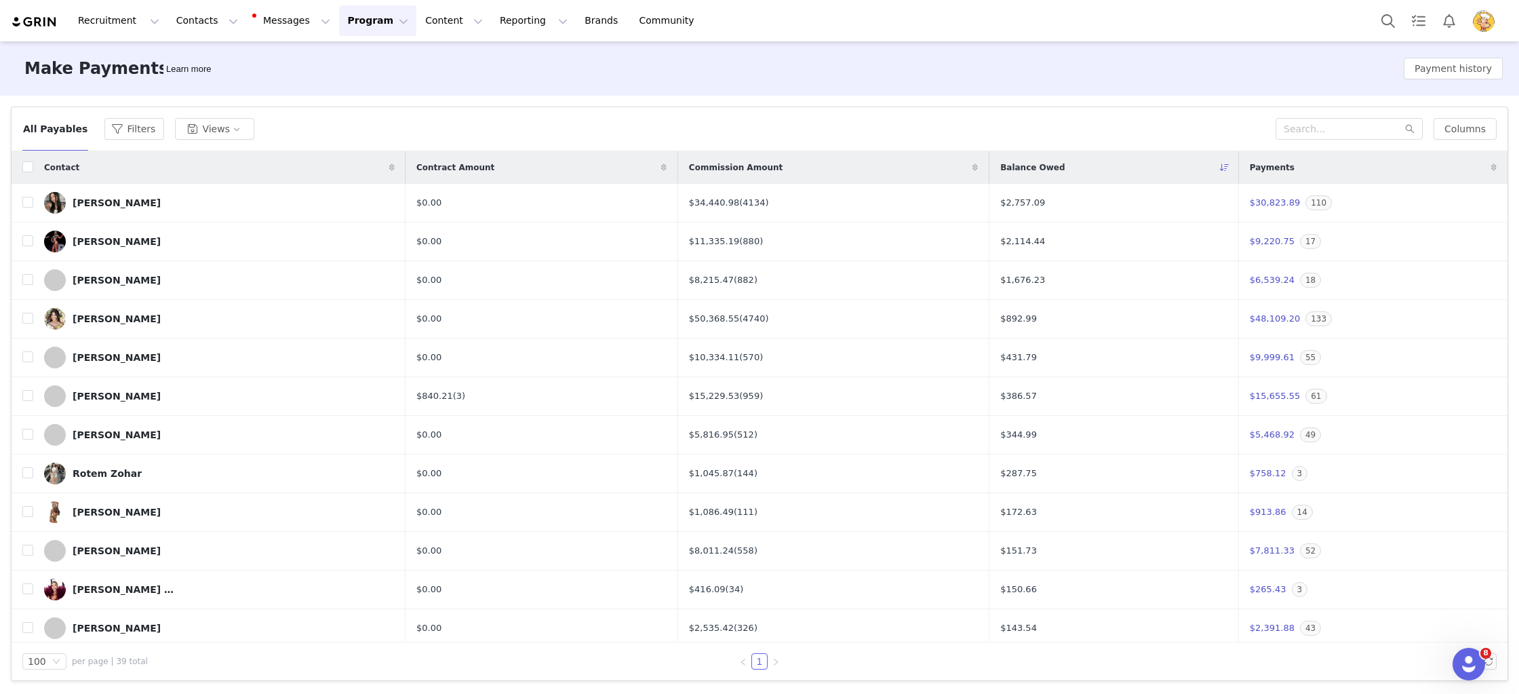
click at [35, 168] on div "Contact" at bounding box center [219, 167] width 372 height 33
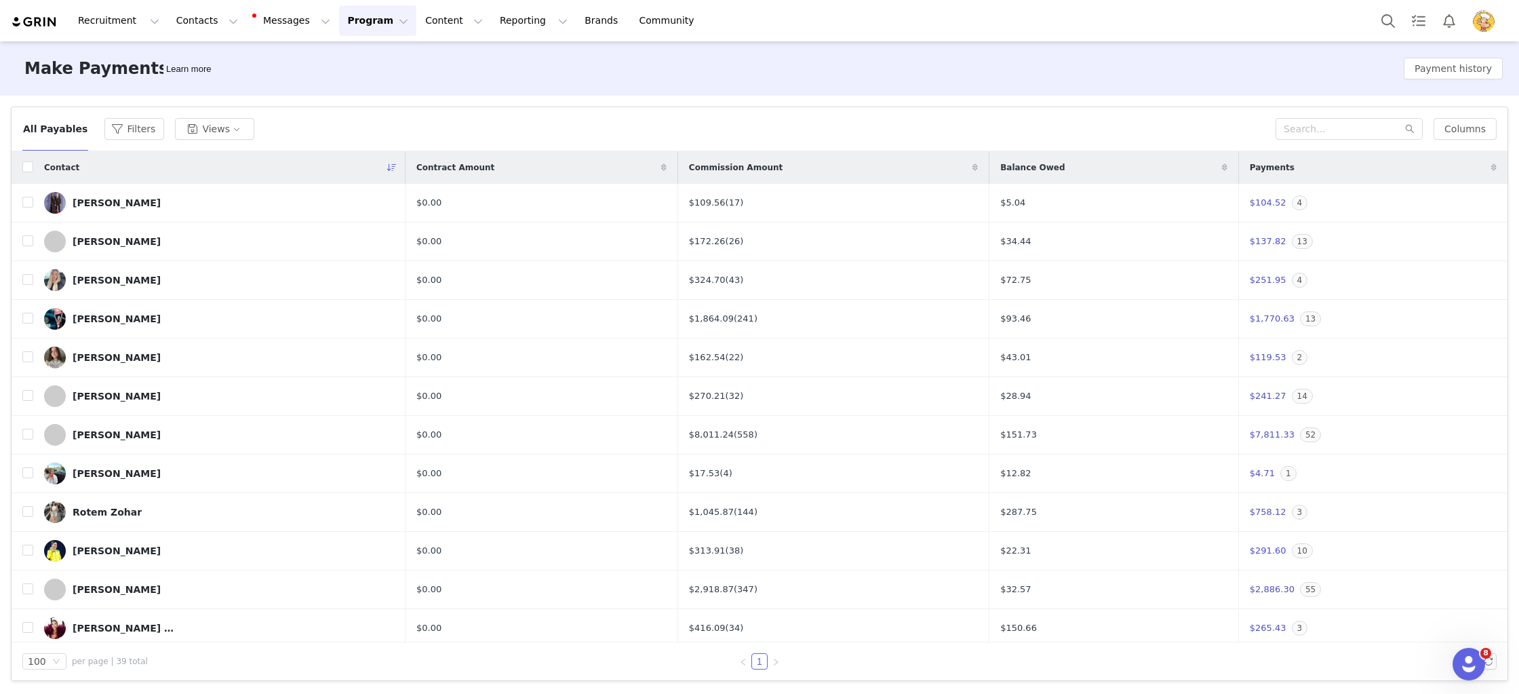
click at [387, 171] on icon at bounding box center [391, 167] width 9 height 8
click at [28, 165] on input "checkbox" at bounding box center [27, 166] width 11 height 11
checkbox input "true"
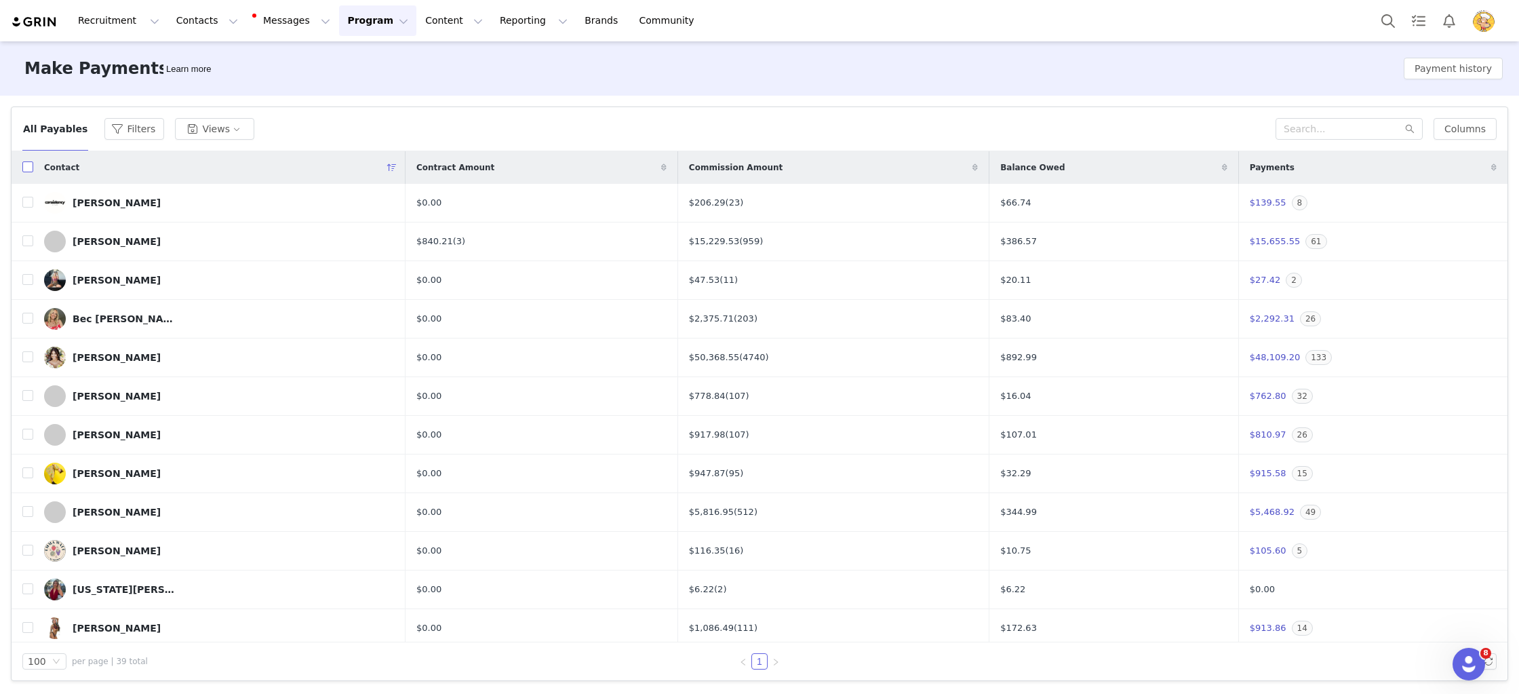
checkbox input "true"
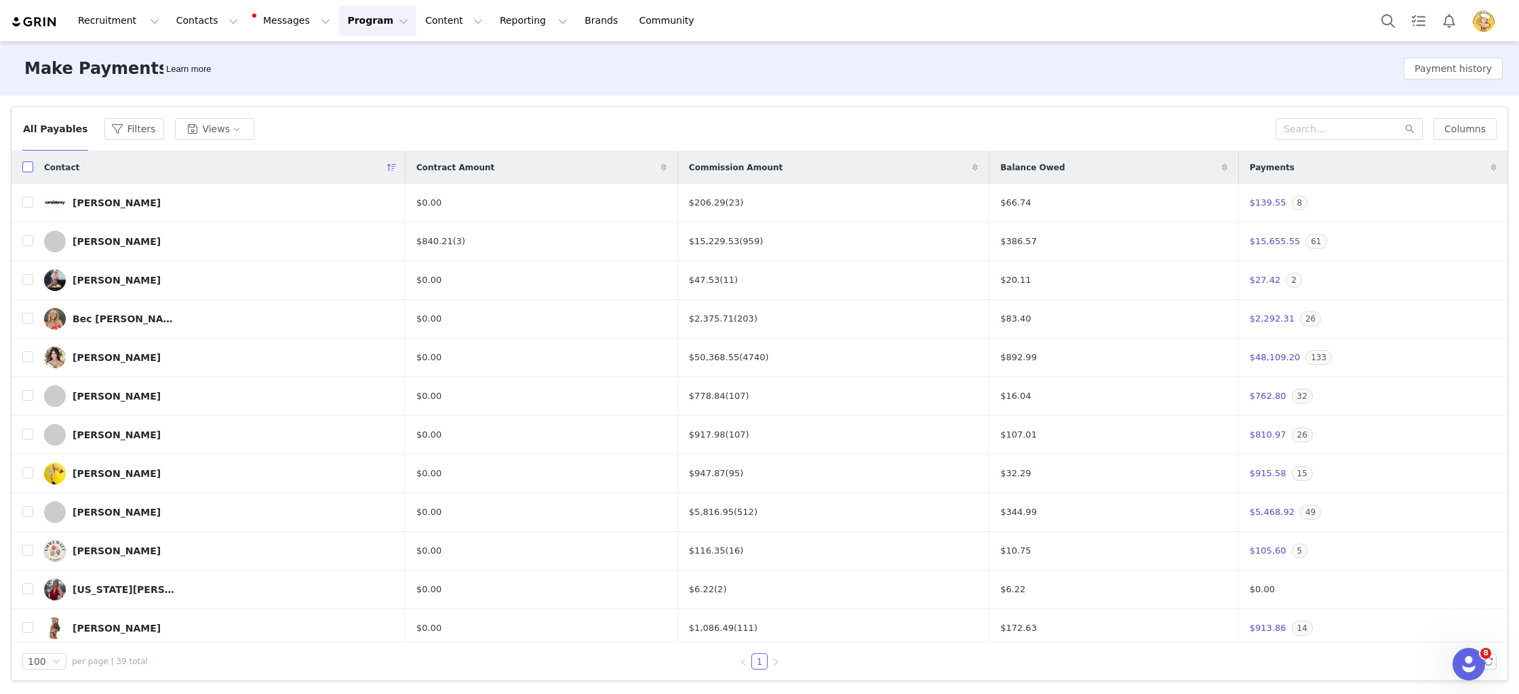
checkbox input "true"
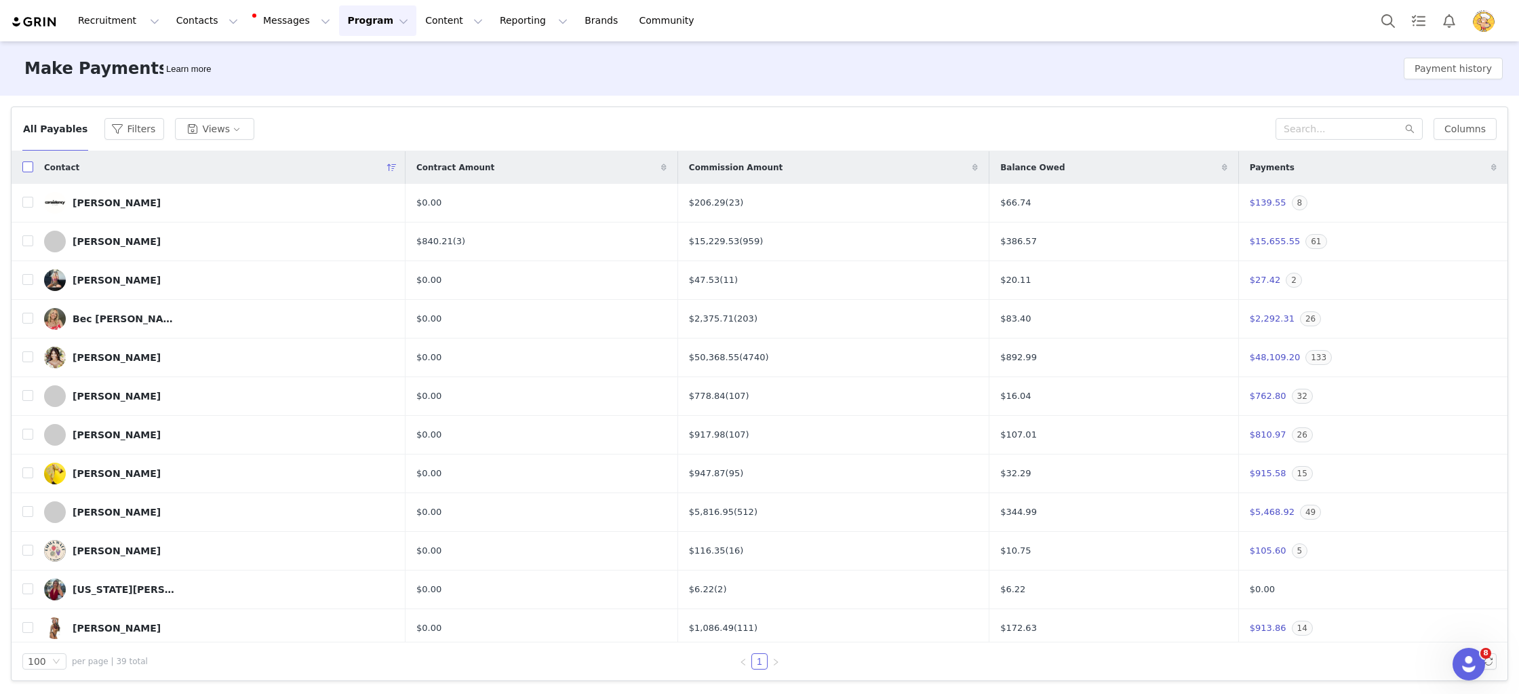
checkbox input "true"
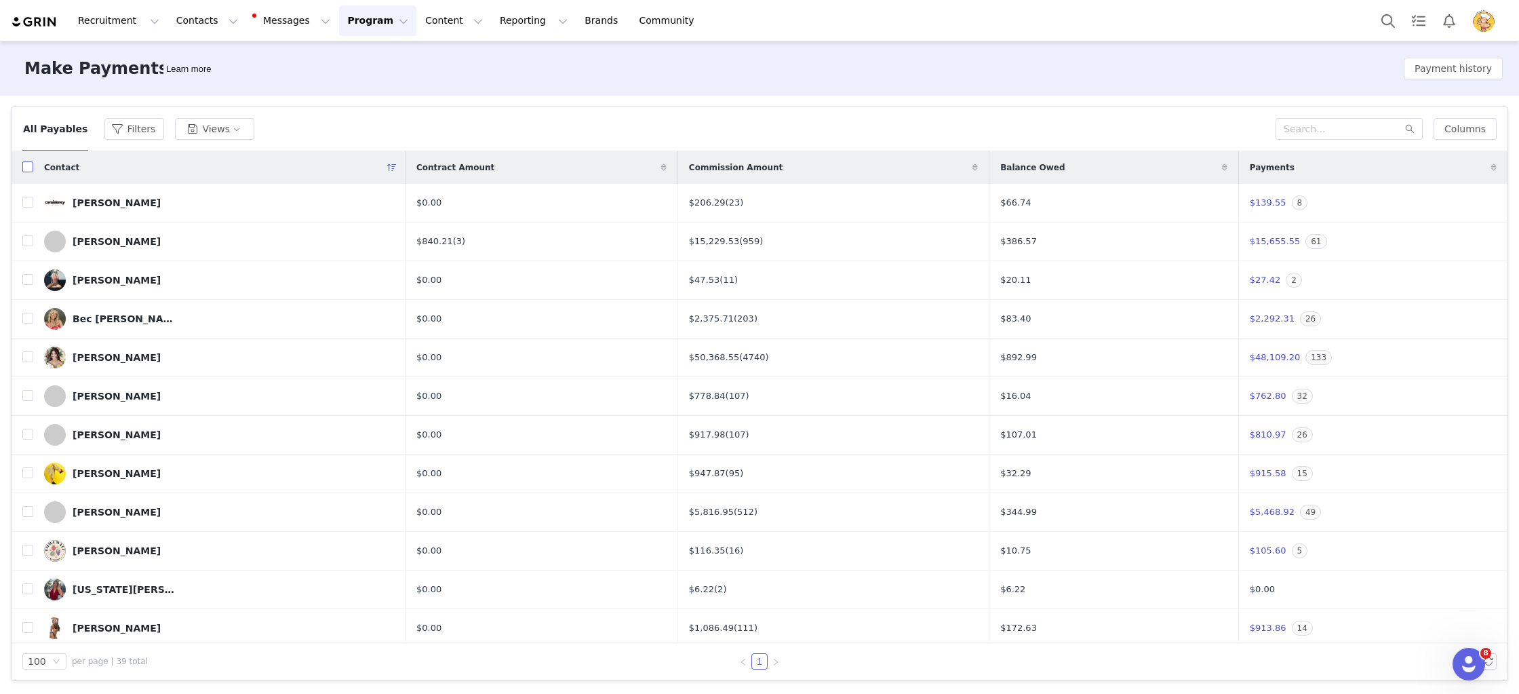
checkbox input "true"
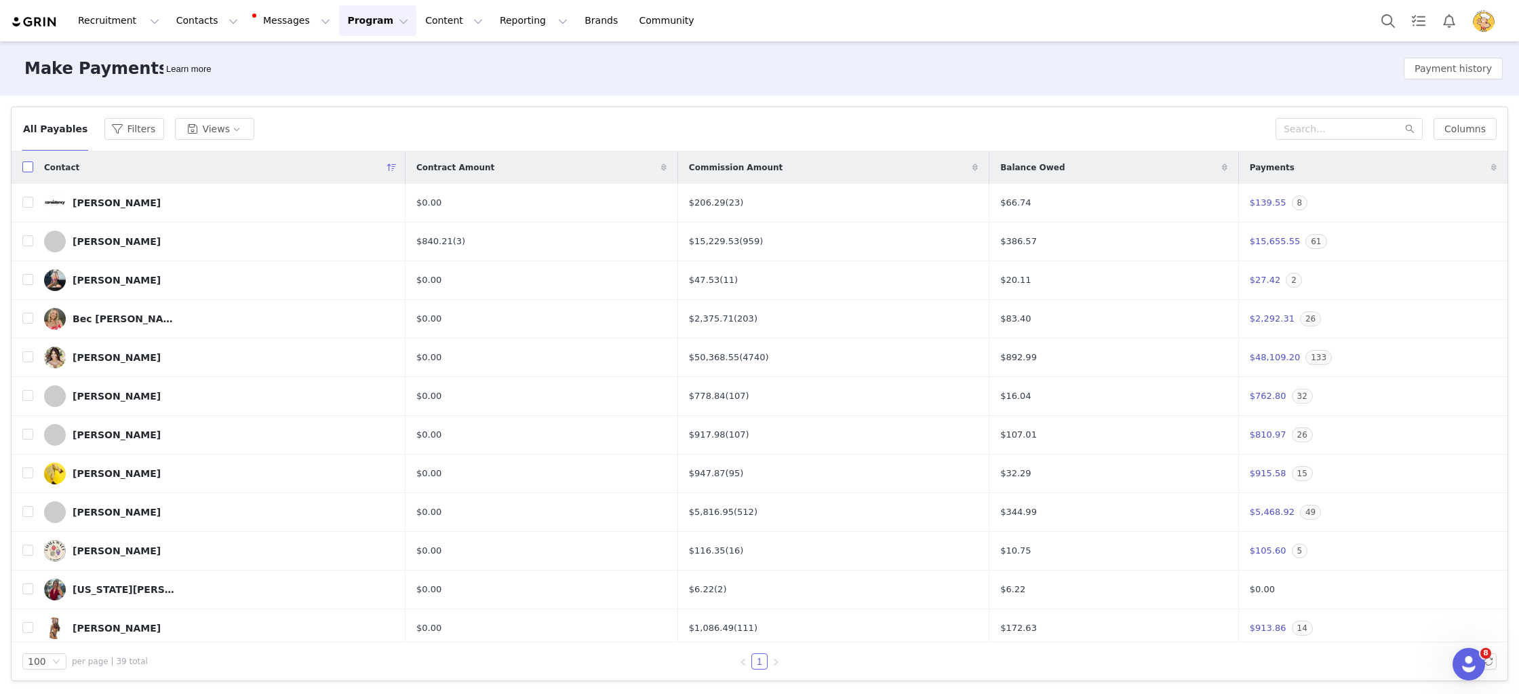
checkbox input "true"
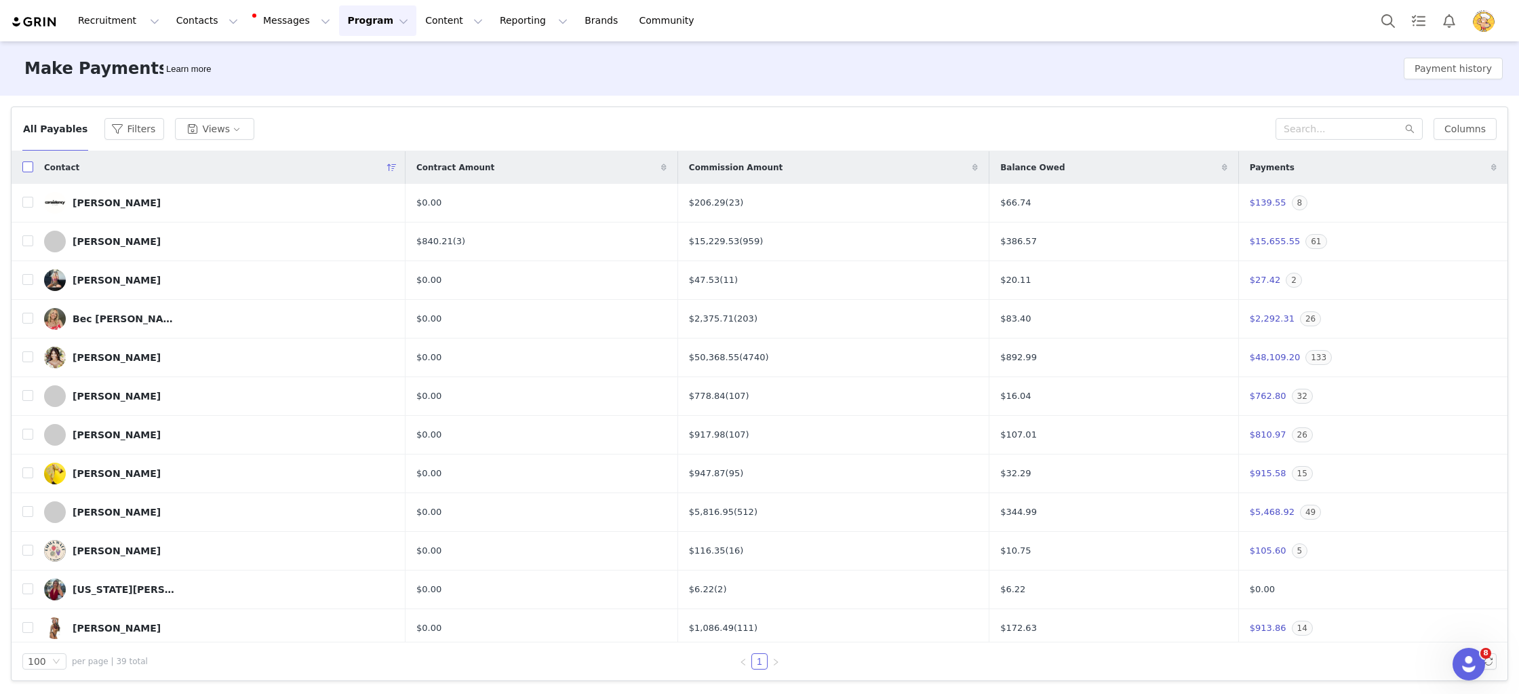
checkbox input "true"
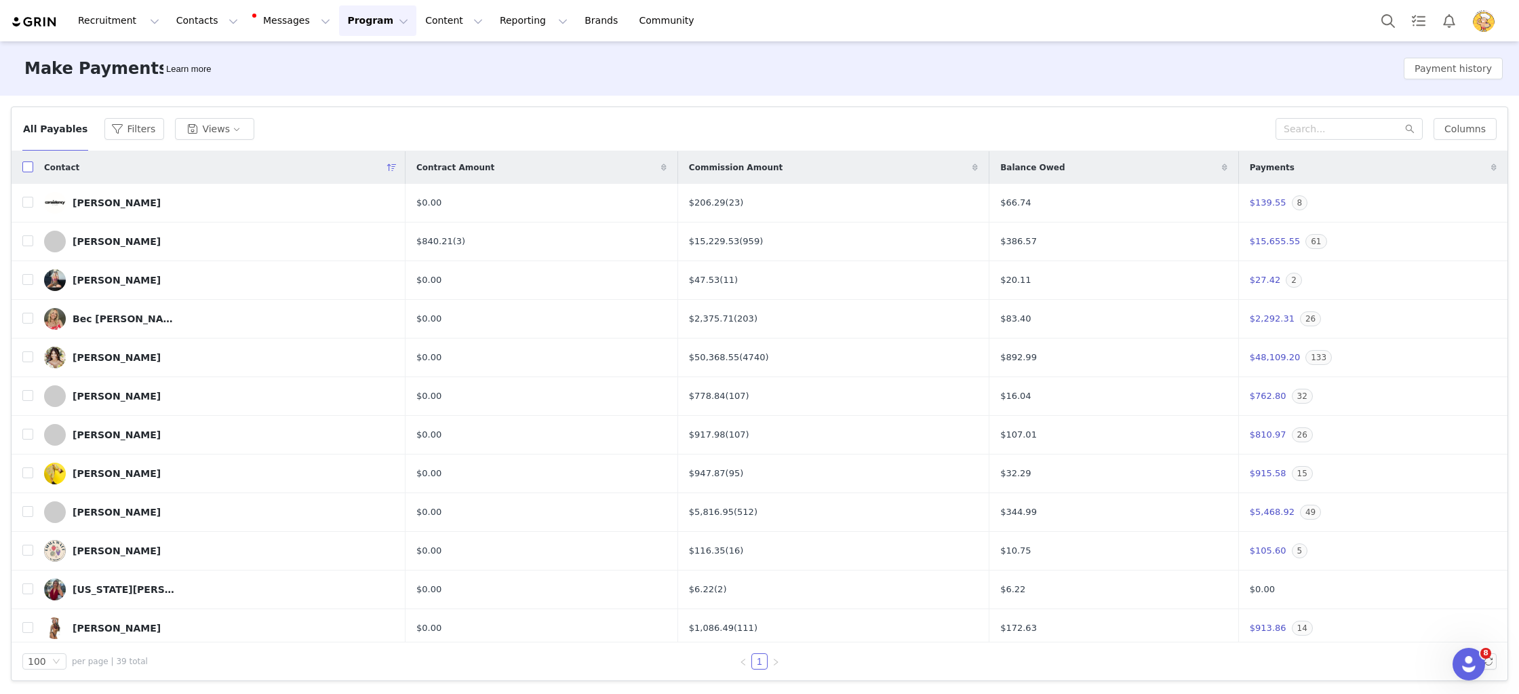
checkbox input "true"
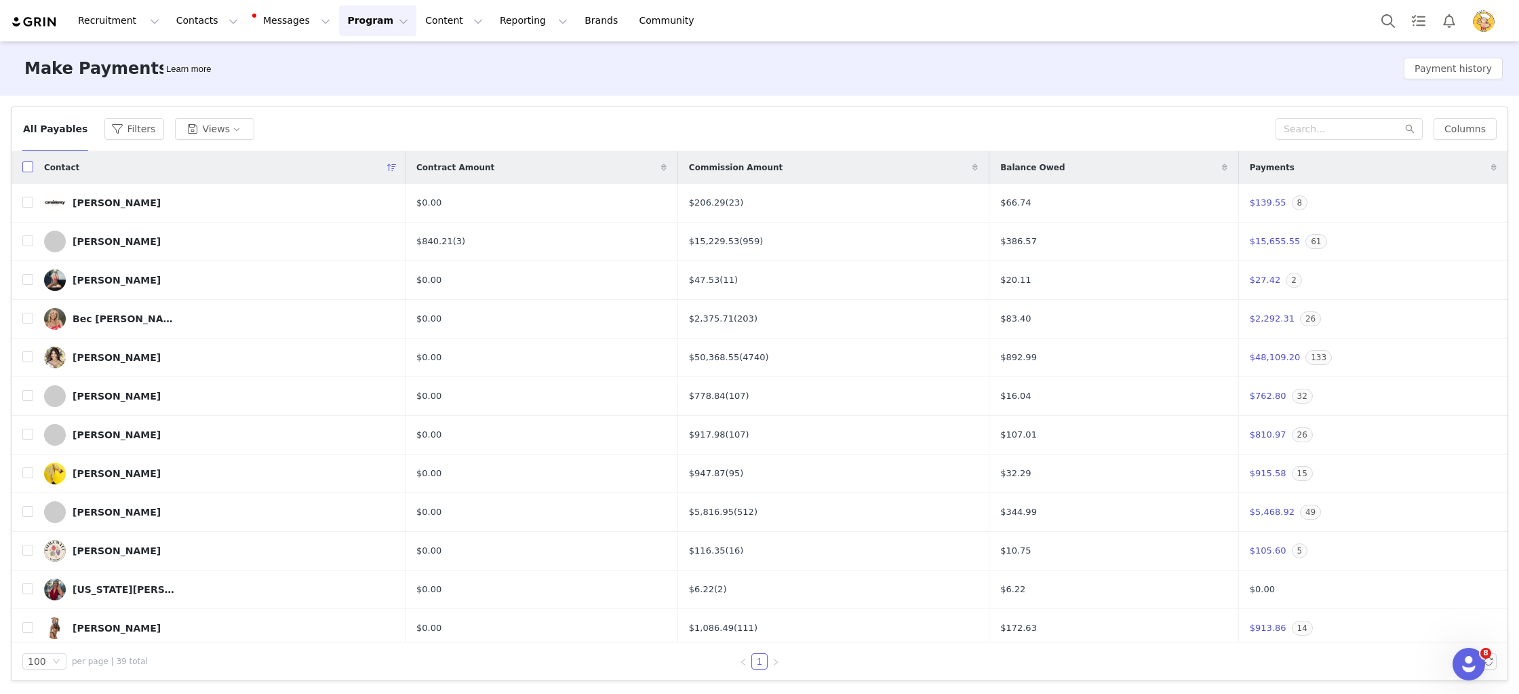
checkbox input "true"
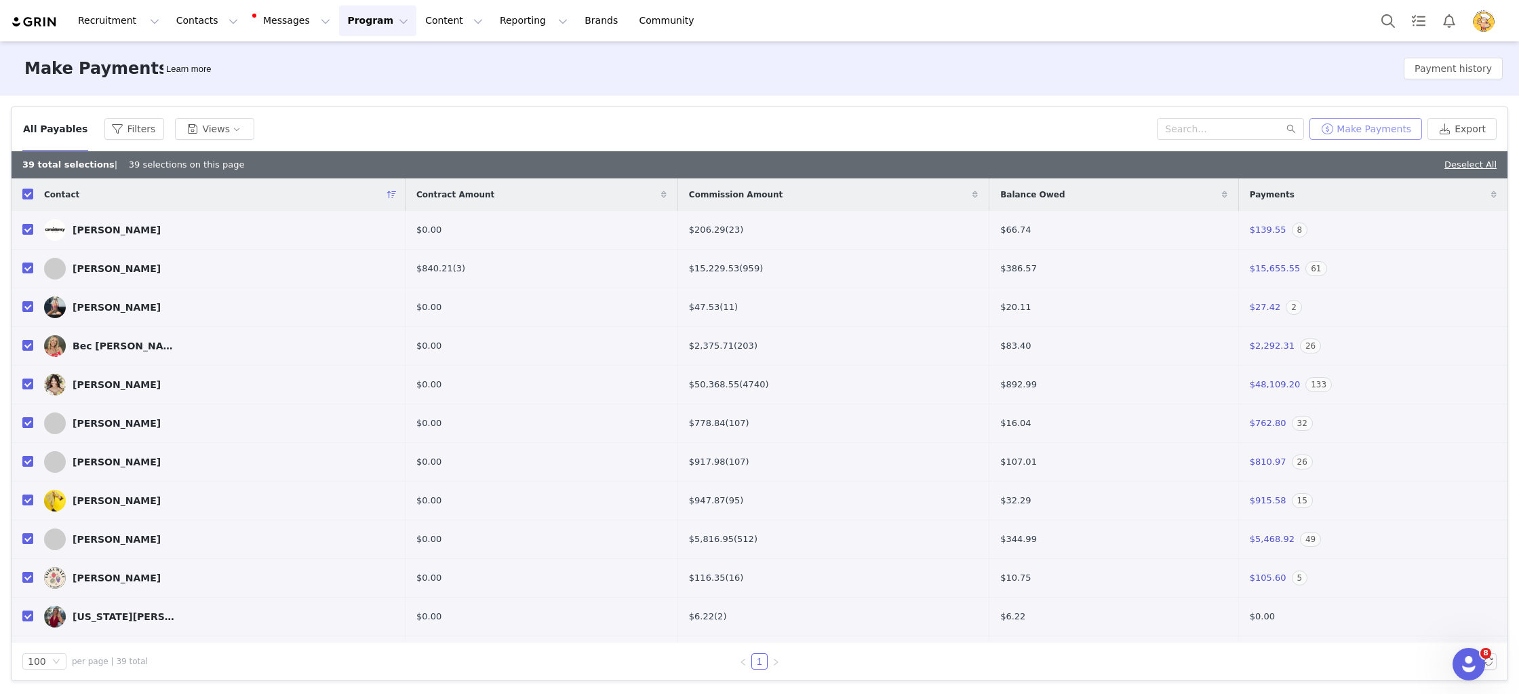
click at [1368, 133] on button "Make Payments" at bounding box center [1366, 129] width 113 height 22
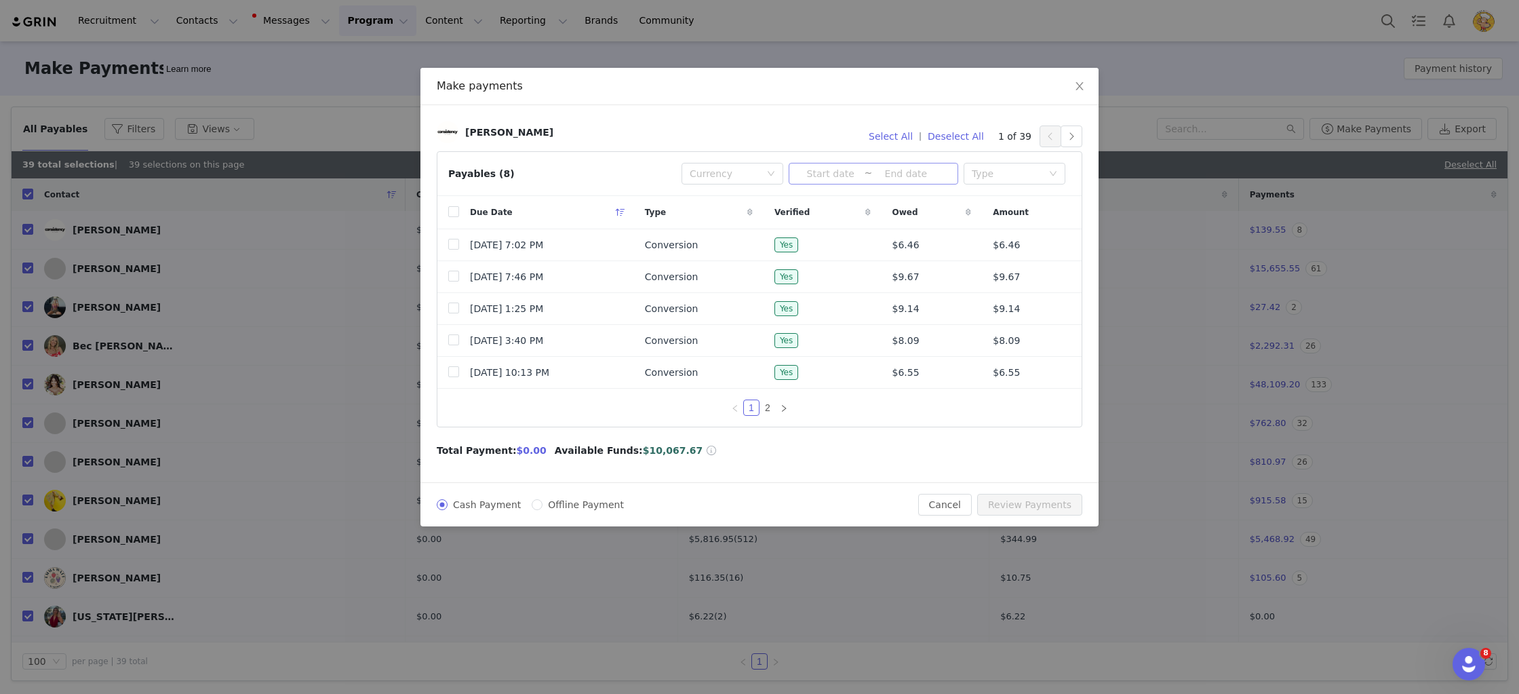
click at [835, 179] on input at bounding box center [830, 173] width 67 height 15
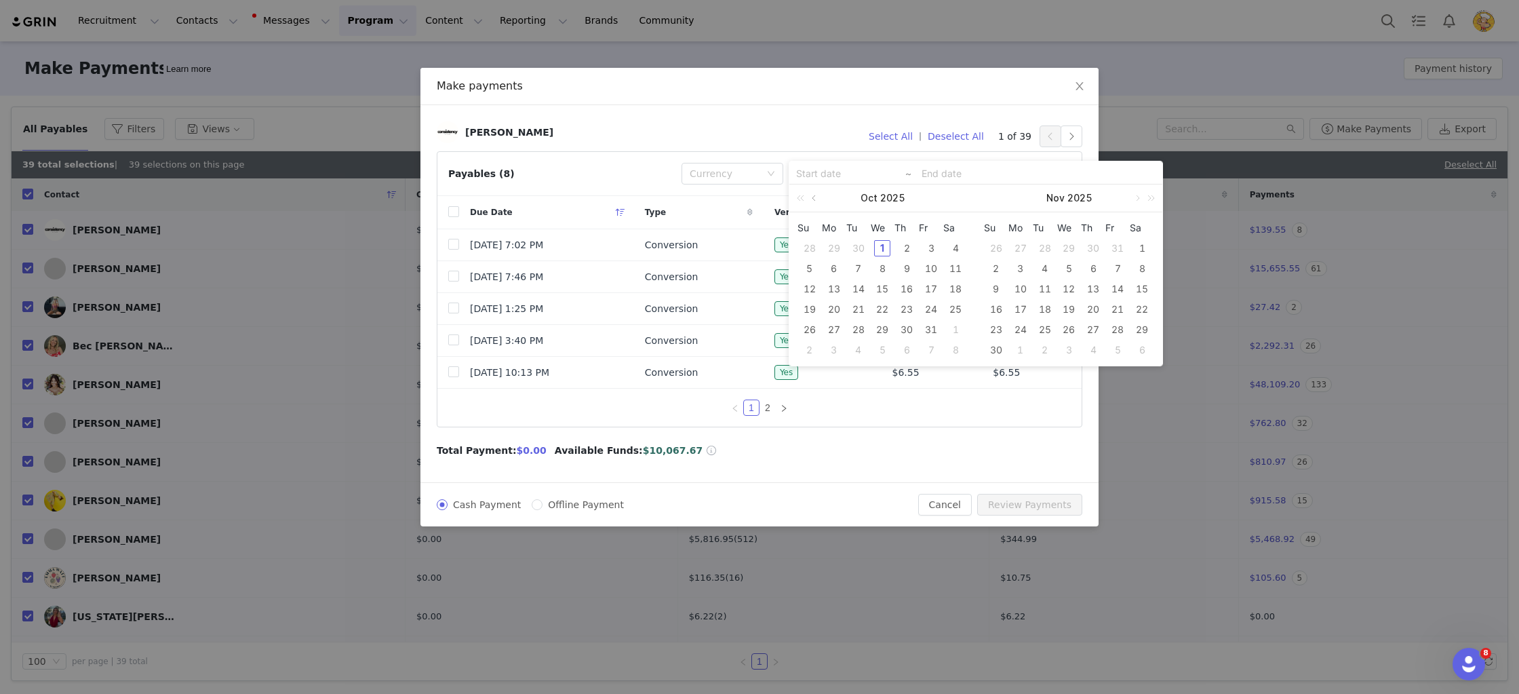
click at [817, 198] on link at bounding box center [815, 197] width 12 height 27
click at [838, 247] on div "1" at bounding box center [834, 248] width 16 height 16
type input "2025-09-01"
click at [857, 330] on div "30" at bounding box center [858, 329] width 16 height 16
type input "2025-09-01"
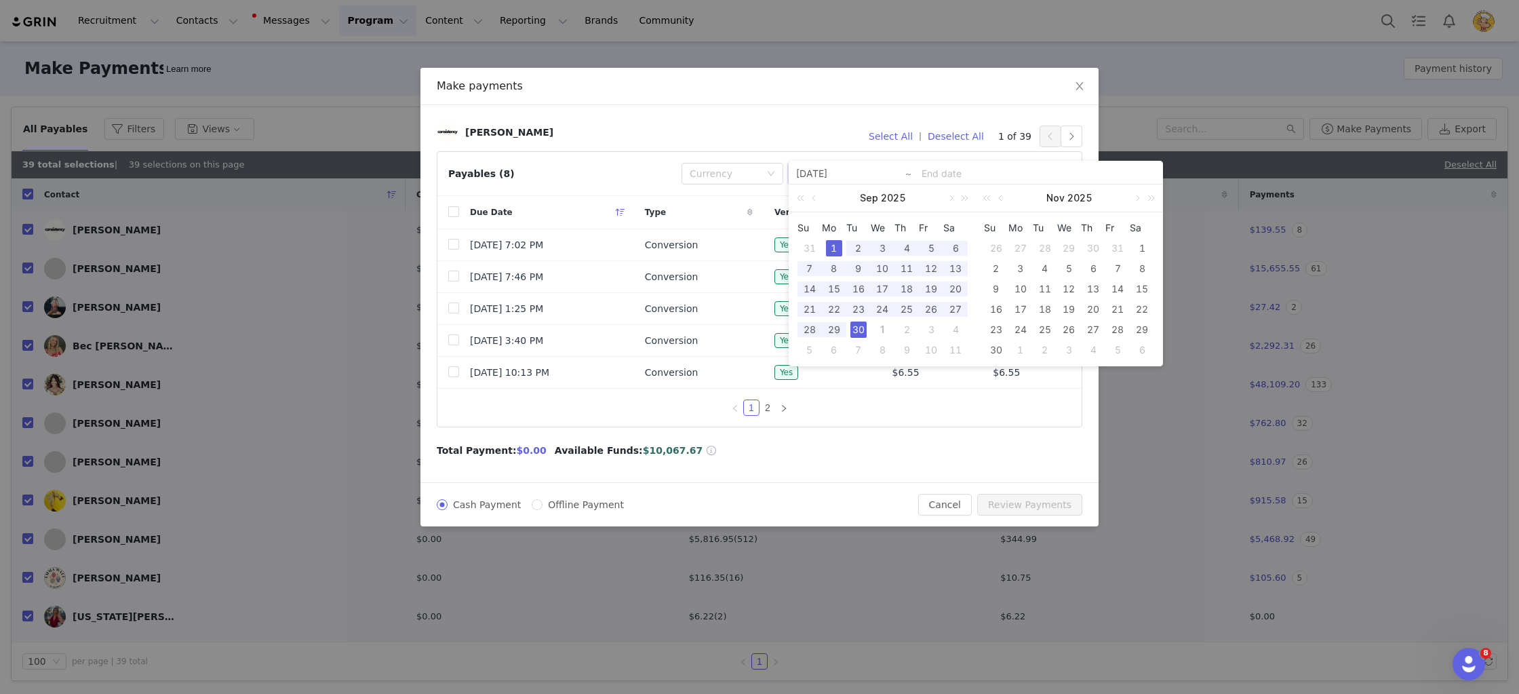
type input "2025-09-30"
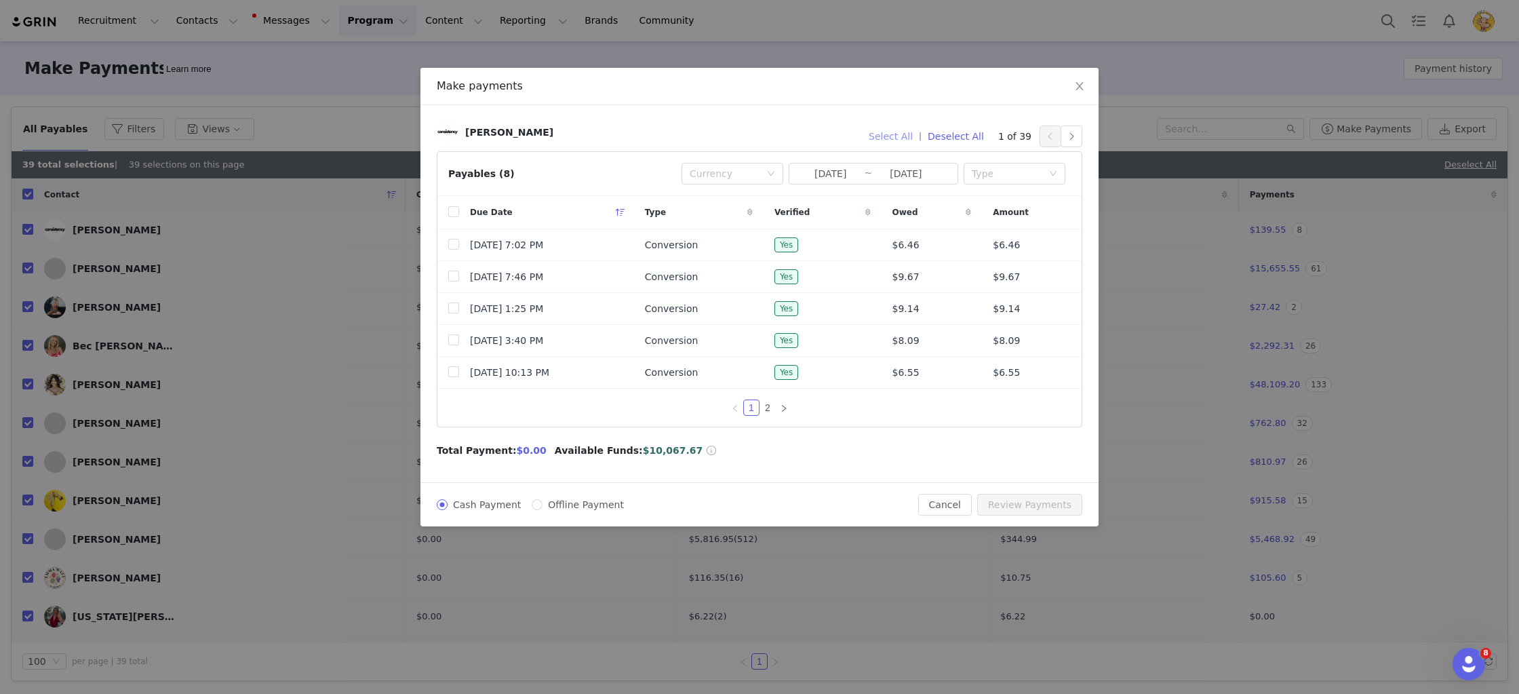
click at [882, 140] on button "Select All" at bounding box center [891, 136] width 56 height 22
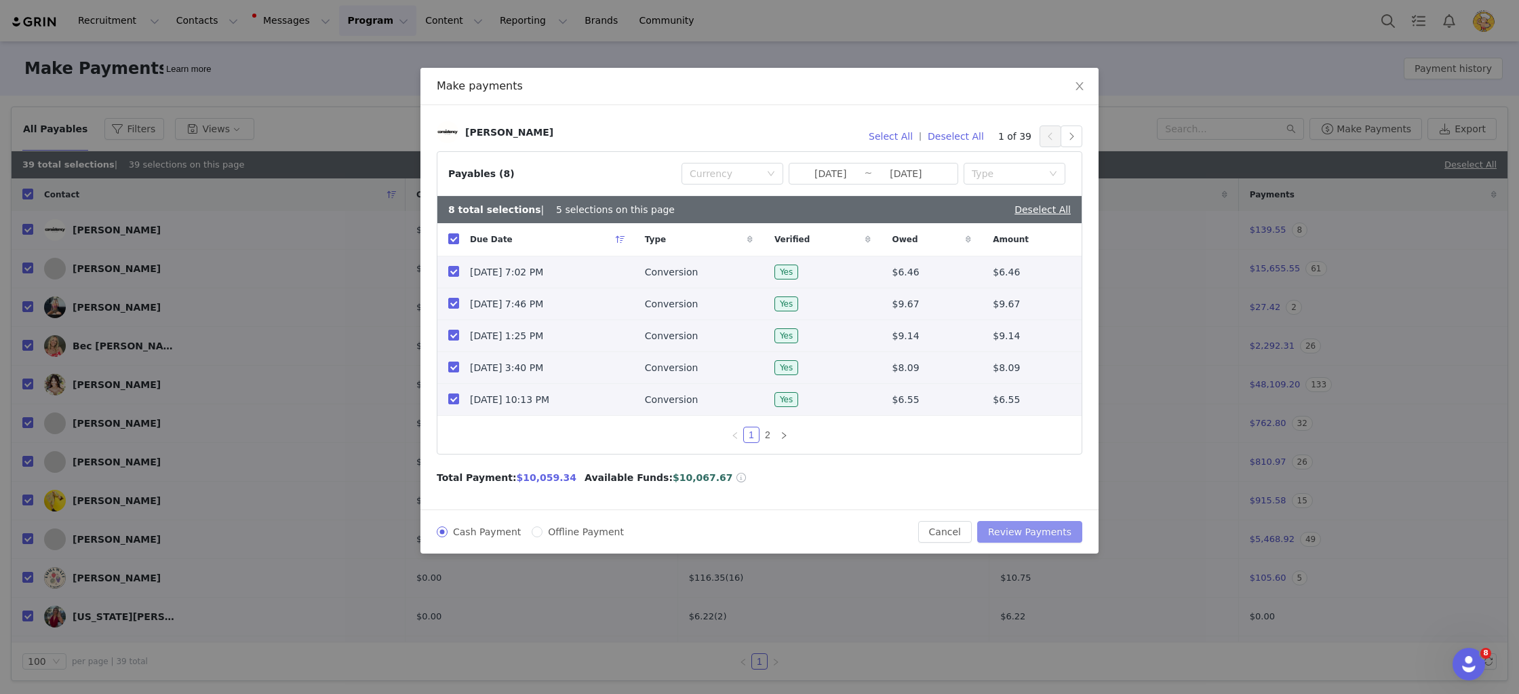
click at [1042, 537] on button "Review Payments" at bounding box center [1029, 532] width 105 height 22
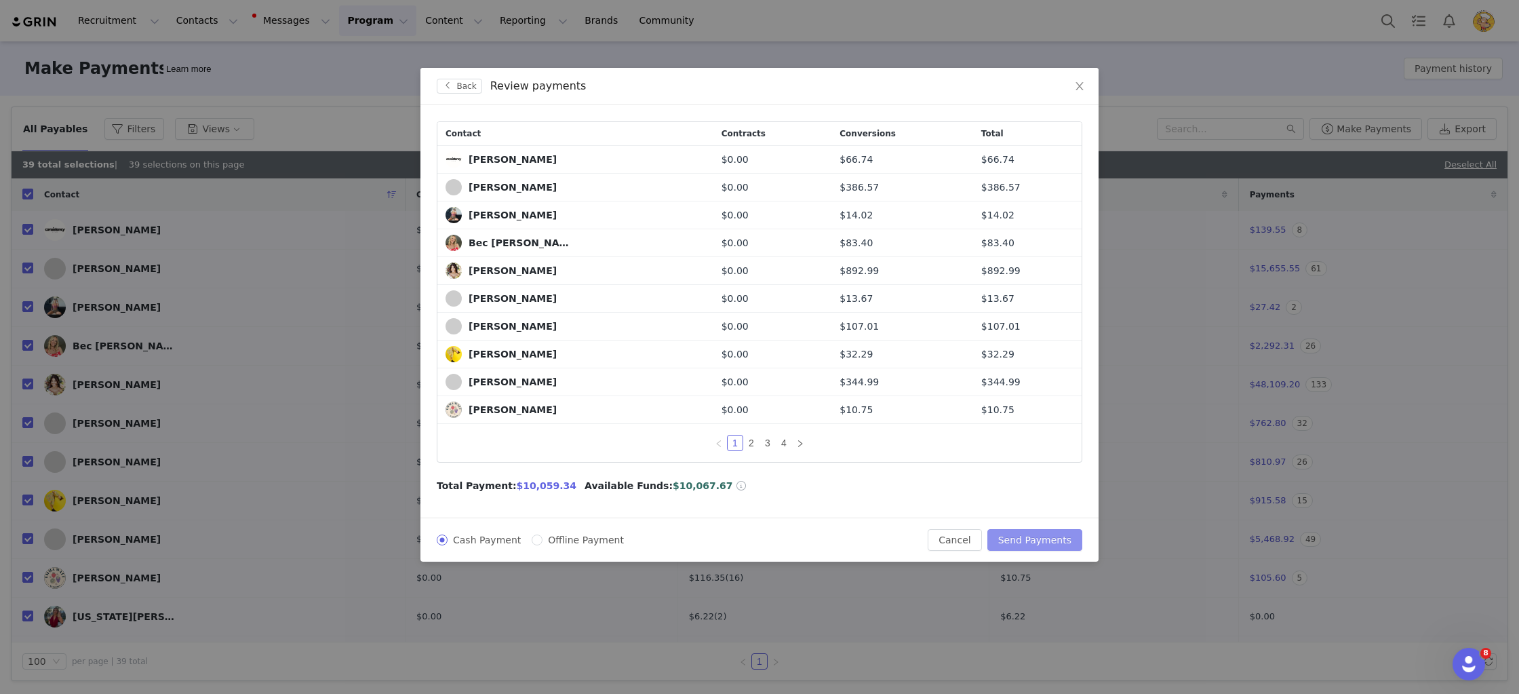
click at [1042, 537] on button "Send Payments" at bounding box center [1034, 540] width 95 height 22
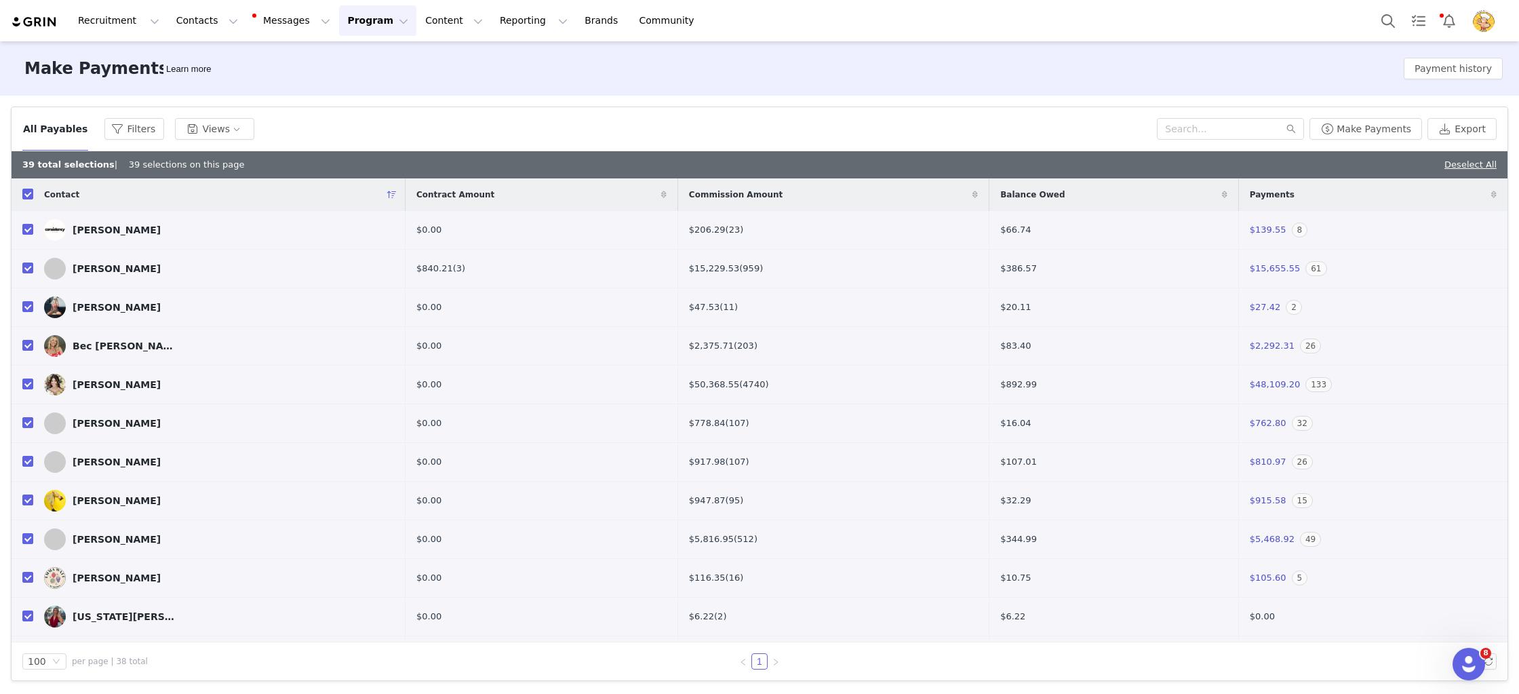
click at [353, 23] on button "Program Program" at bounding box center [377, 20] width 77 height 31
click at [355, 58] on p "Activations" at bounding box center [355, 60] width 52 height 14
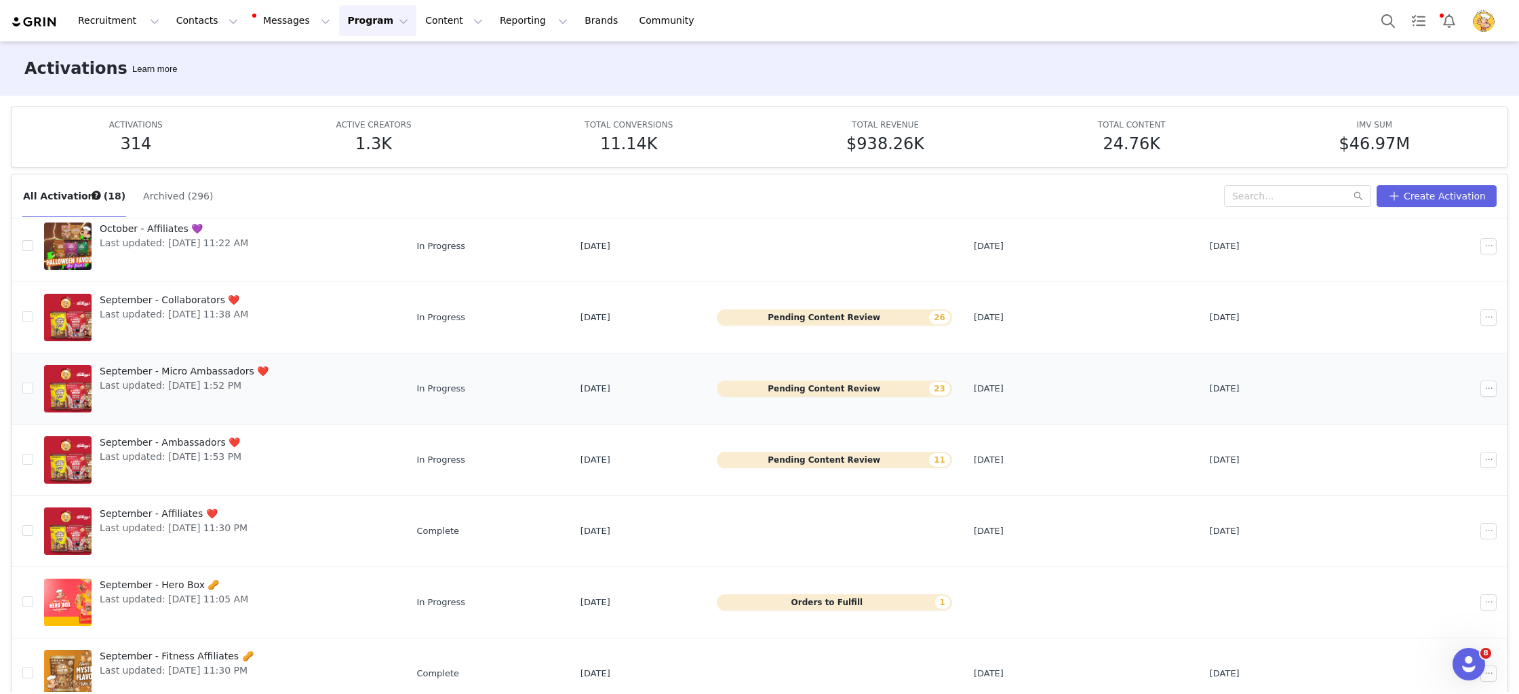
scroll to position [71, 0]
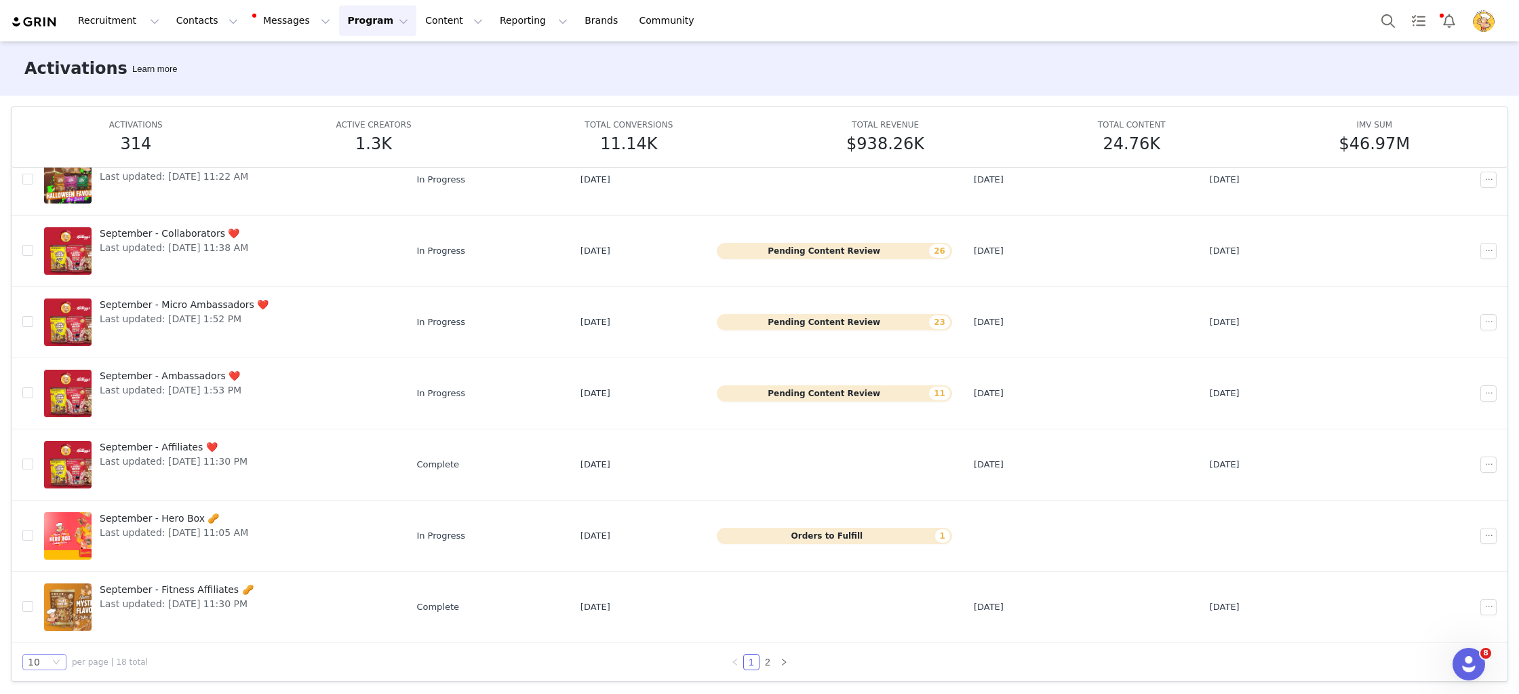
click at [54, 659] on icon "icon: down" at bounding box center [56, 662] width 8 height 8
click at [50, 639] on li "50" at bounding box center [44, 637] width 44 height 22
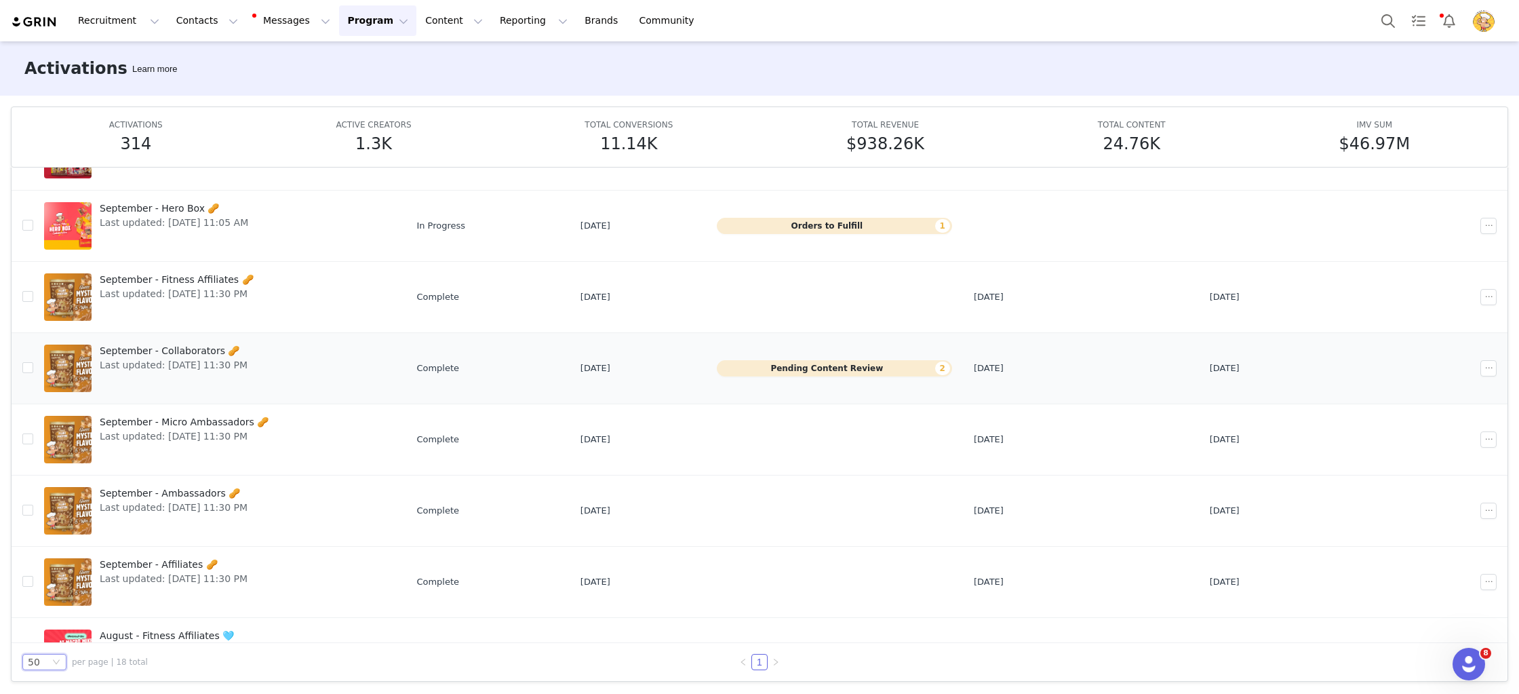
scroll to position [686, 0]
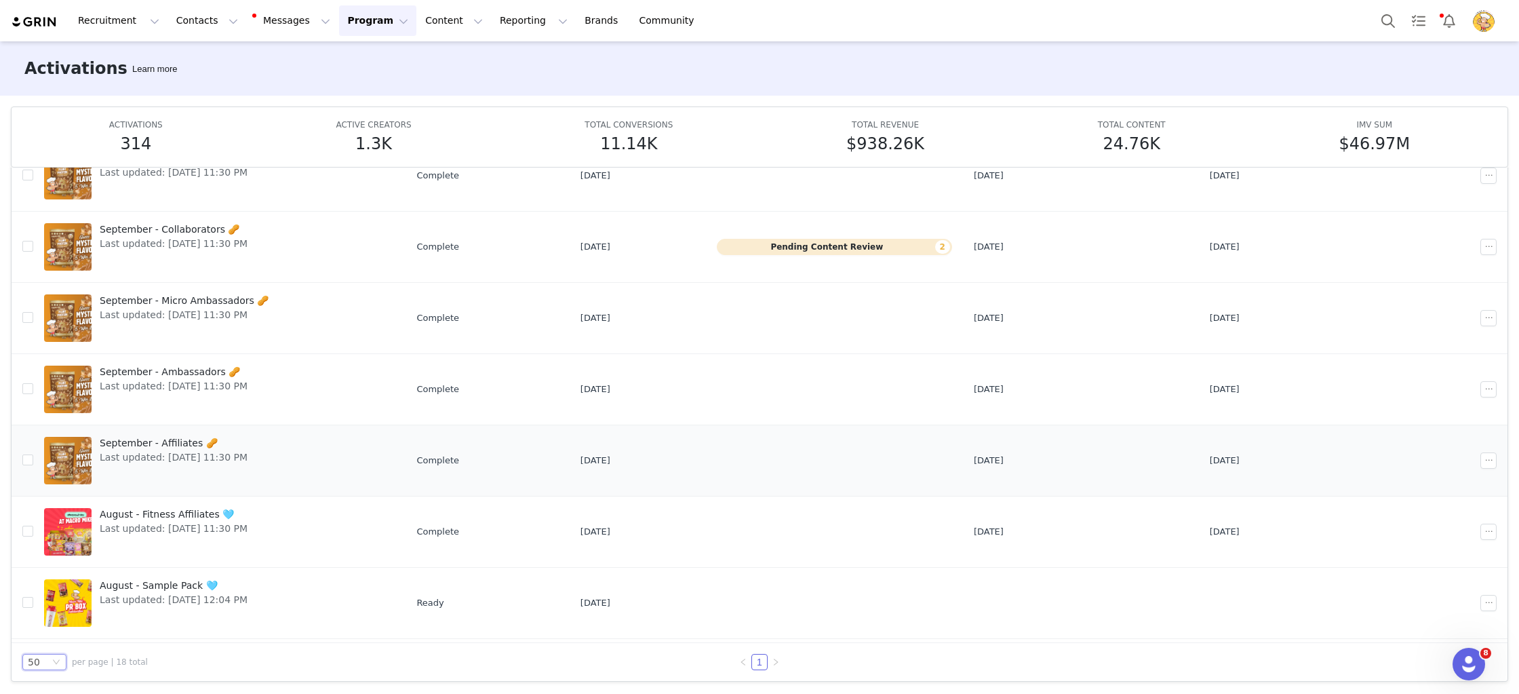
click at [181, 446] on span "September - Affiliates 🥜" at bounding box center [174, 443] width 148 height 14
click at [199, 372] on span "September - Ambassadors 🥜" at bounding box center [174, 372] width 148 height 14
click at [224, 302] on span "September - Micro Ambassadors 🥜" at bounding box center [184, 301] width 169 height 14
click at [207, 238] on span "Last updated: [DATE] 11:30 PM" at bounding box center [174, 244] width 148 height 14
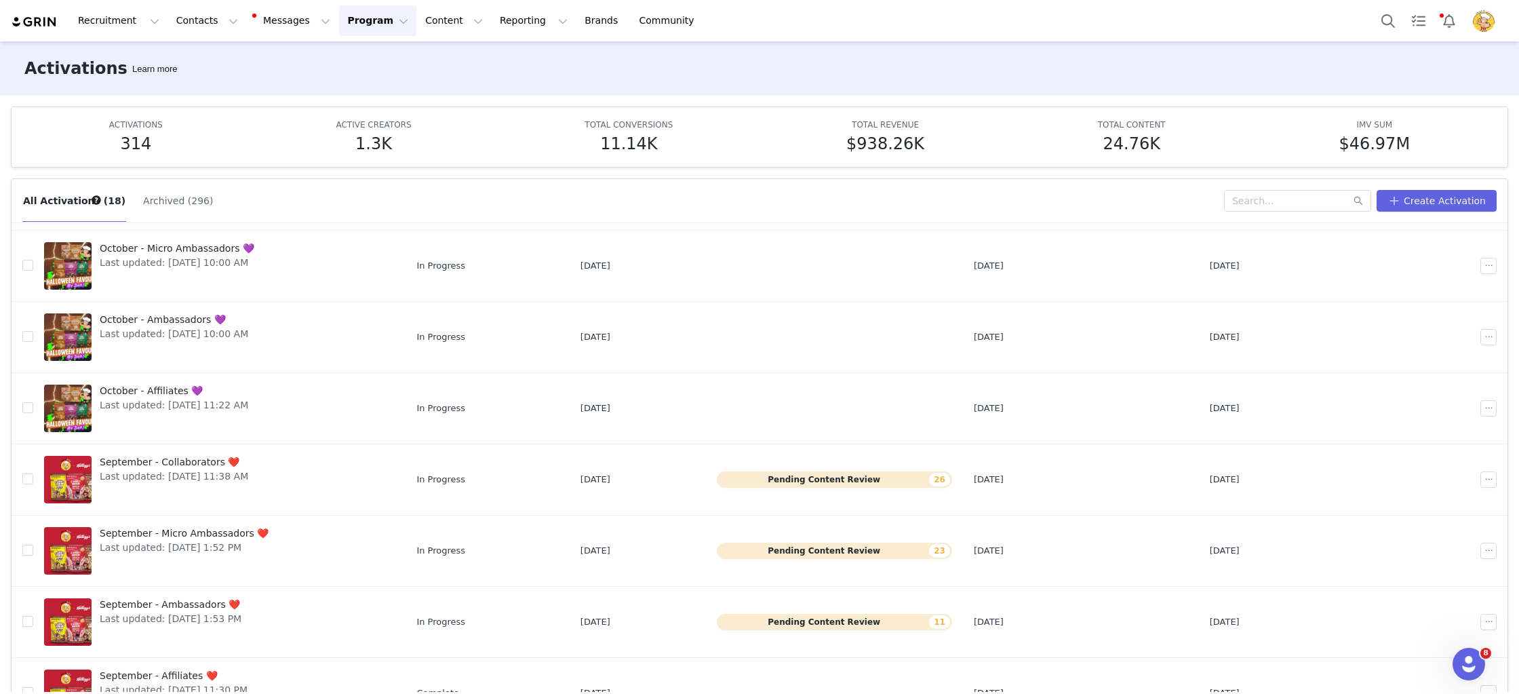
scroll to position [0, 0]
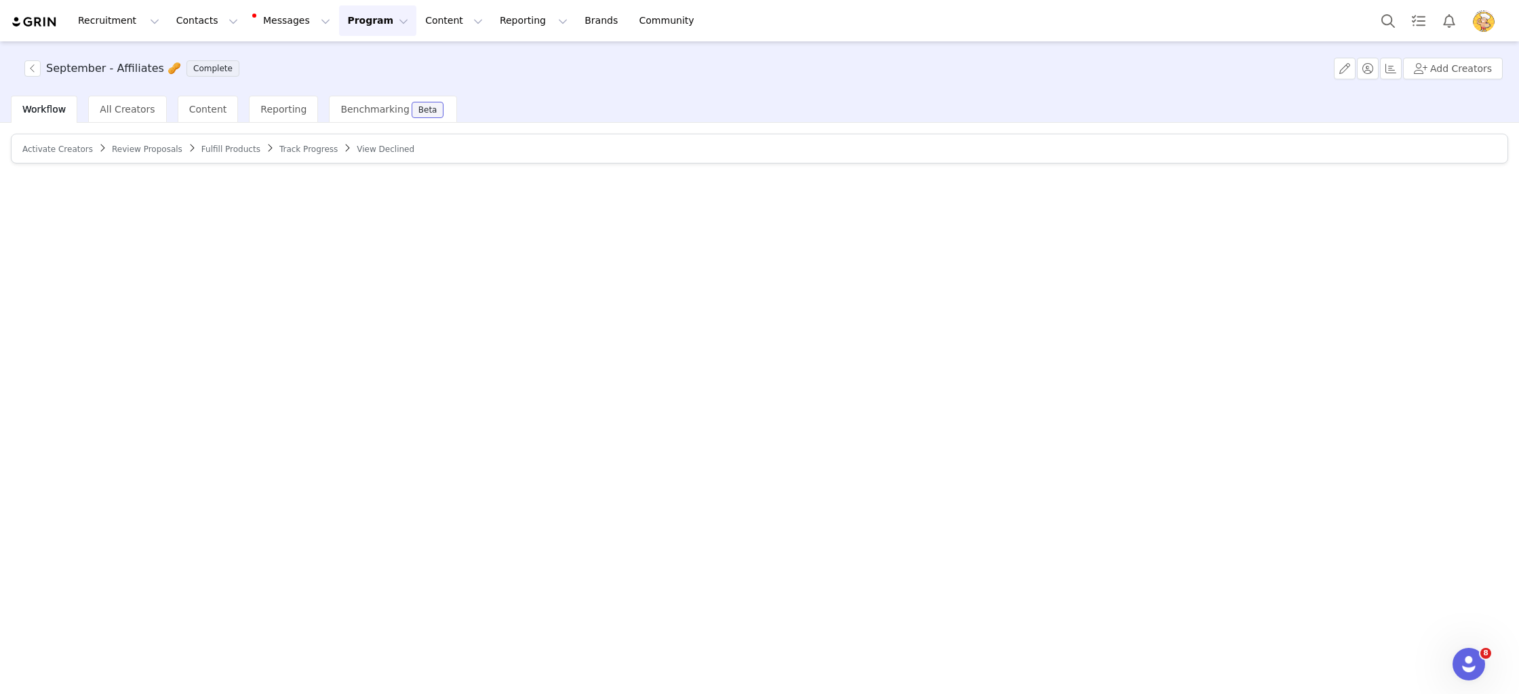
click at [293, 150] on span "Track Progress" at bounding box center [308, 148] width 58 height 9
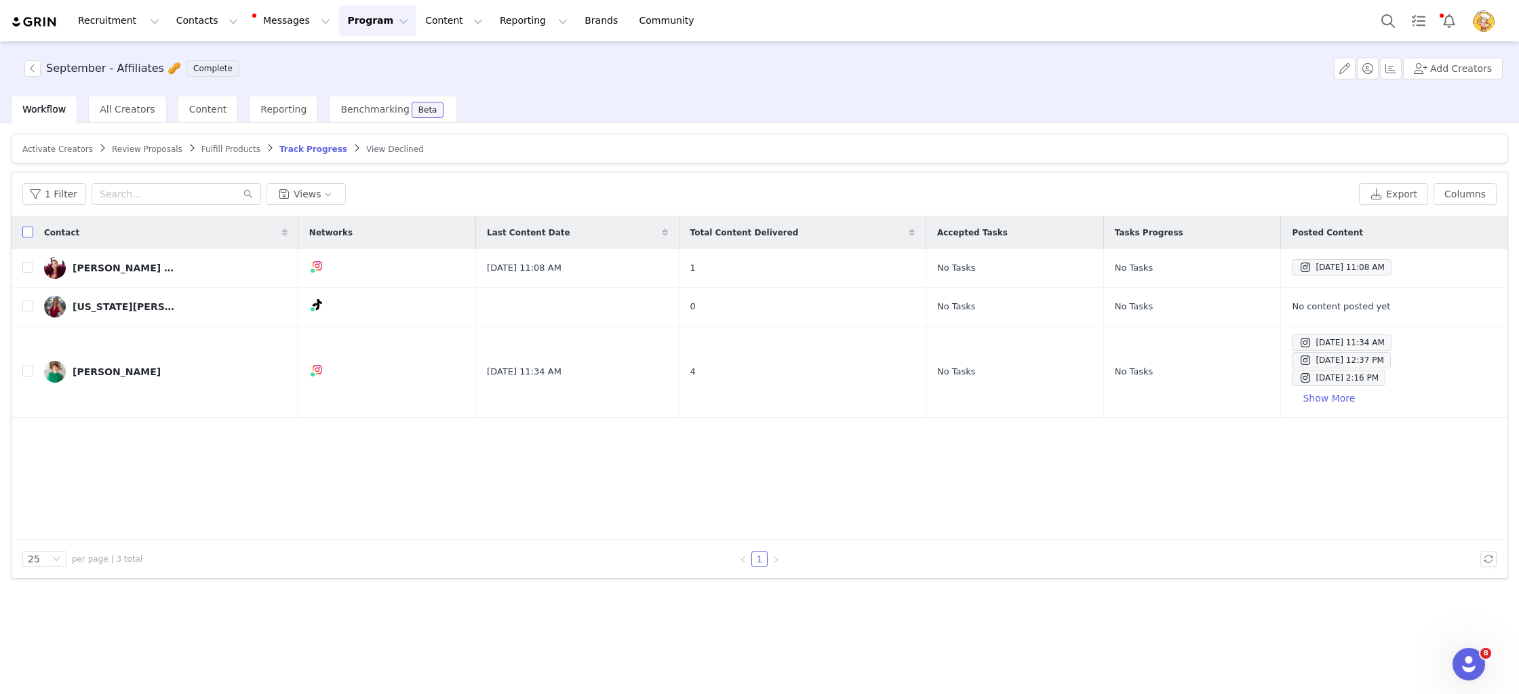
click at [30, 232] on input "checkbox" at bounding box center [27, 232] width 11 height 11
checkbox input "true"
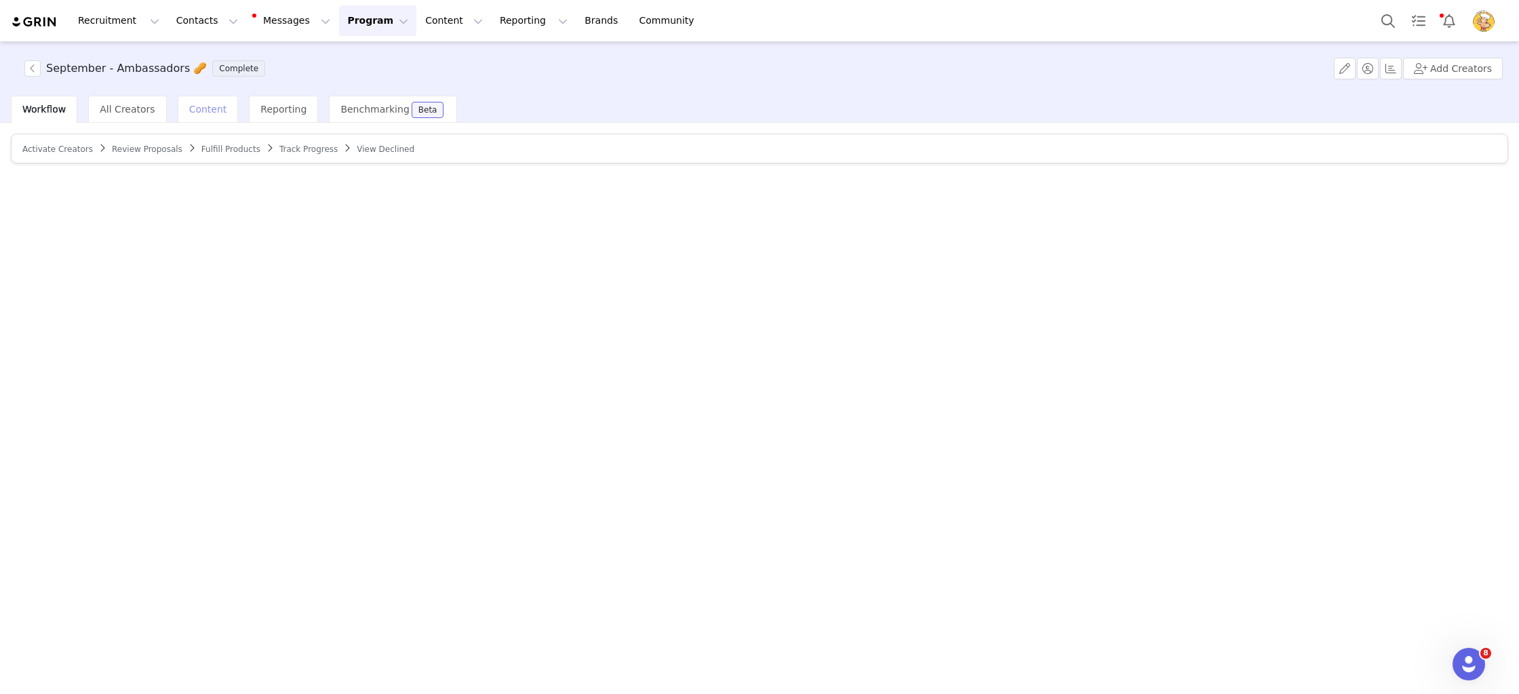
click at [214, 104] on span "Content" at bounding box center [208, 109] width 38 height 11
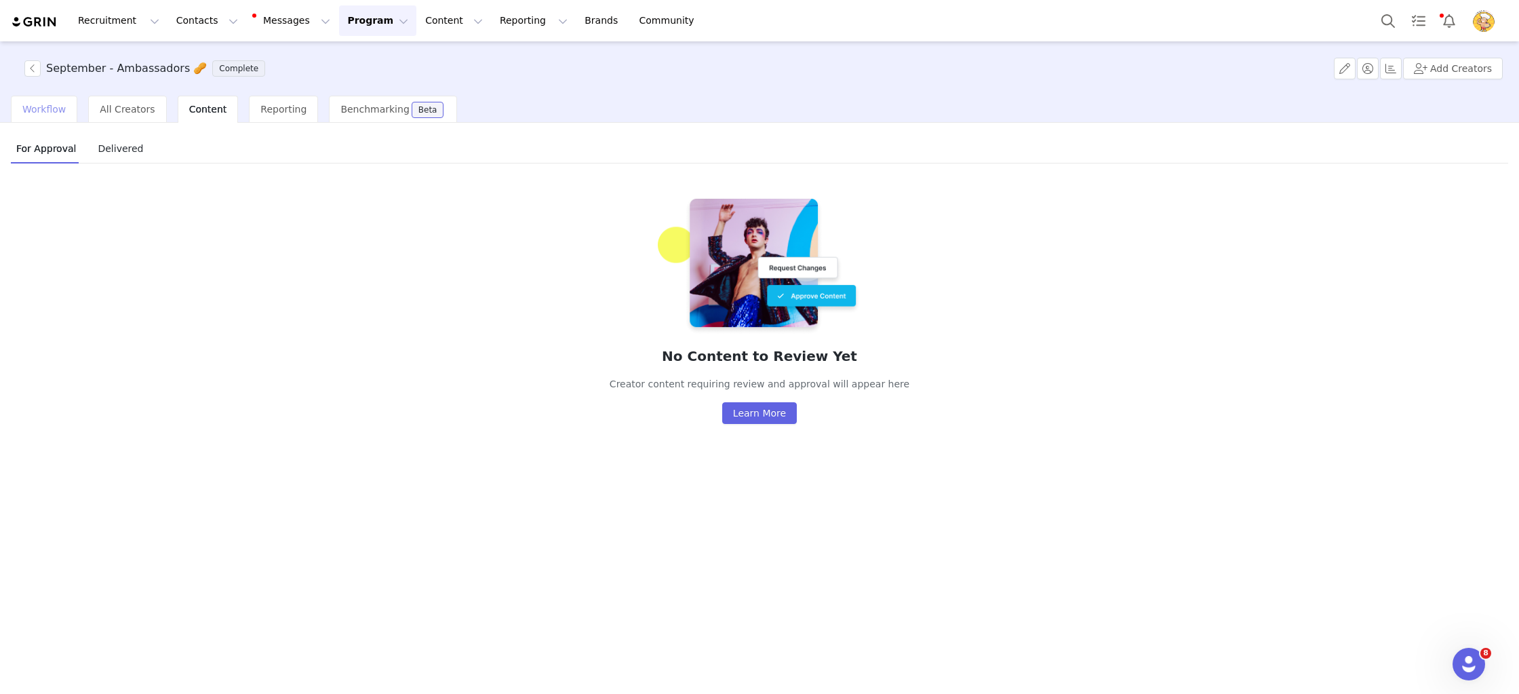
click at [24, 117] on div "Workflow" at bounding box center [44, 109] width 66 height 27
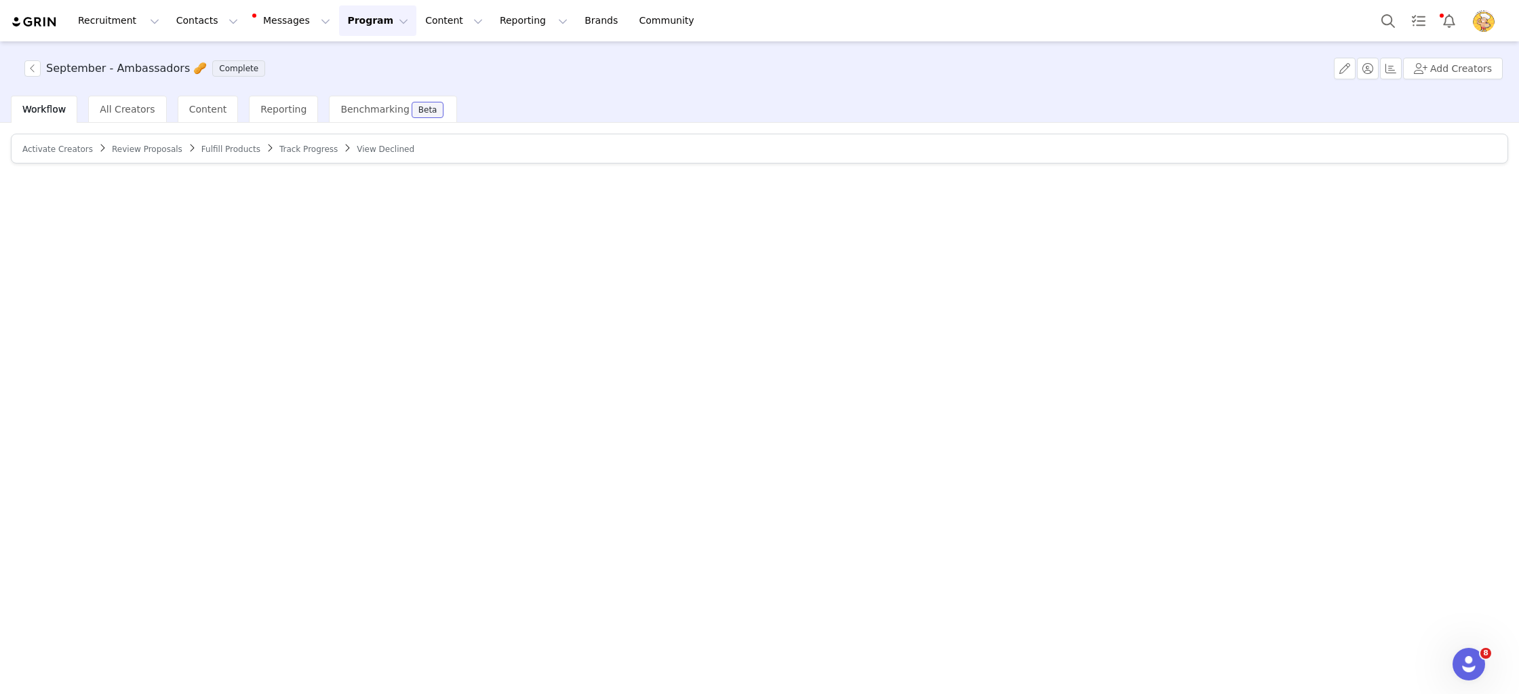
click at [298, 149] on span "Track Progress" at bounding box center [308, 148] width 58 height 9
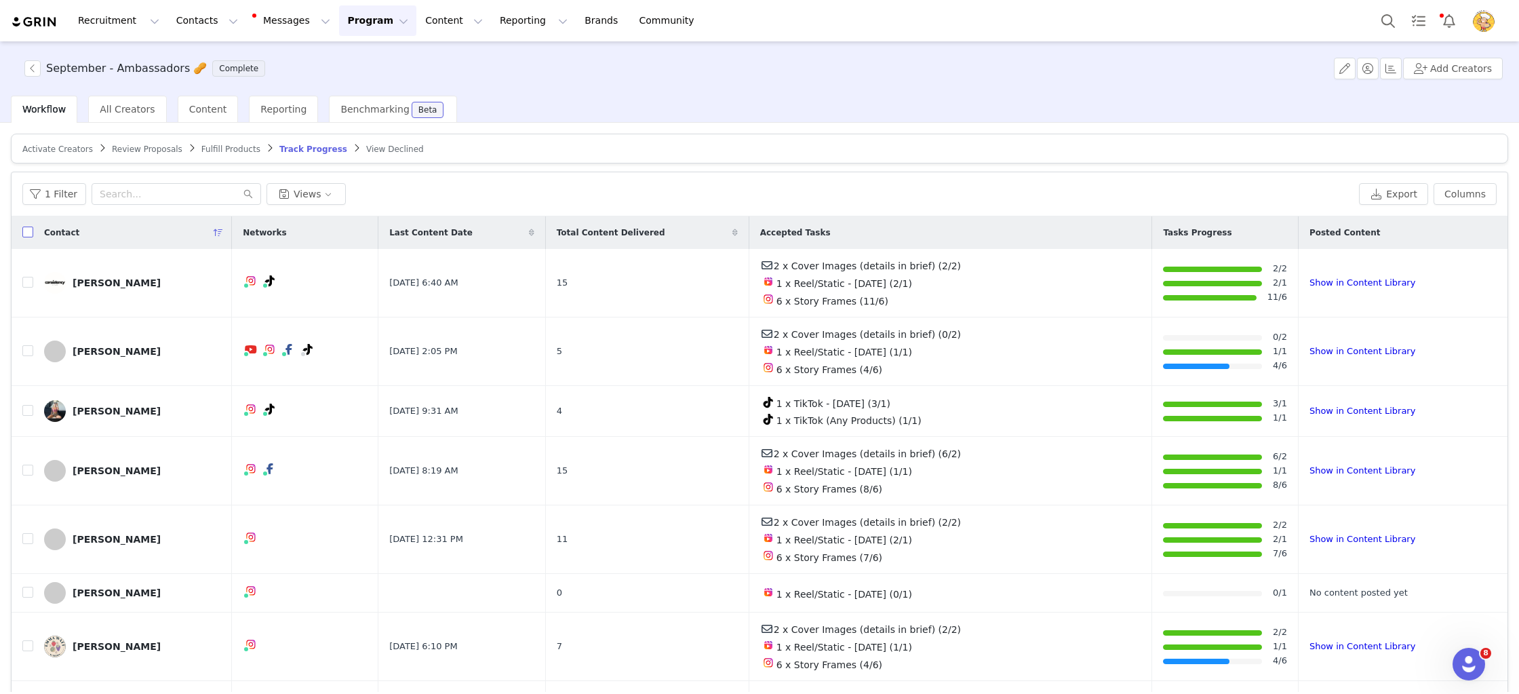
click at [28, 232] on input "checkbox" at bounding box center [27, 232] width 11 height 11
checkbox input "true"
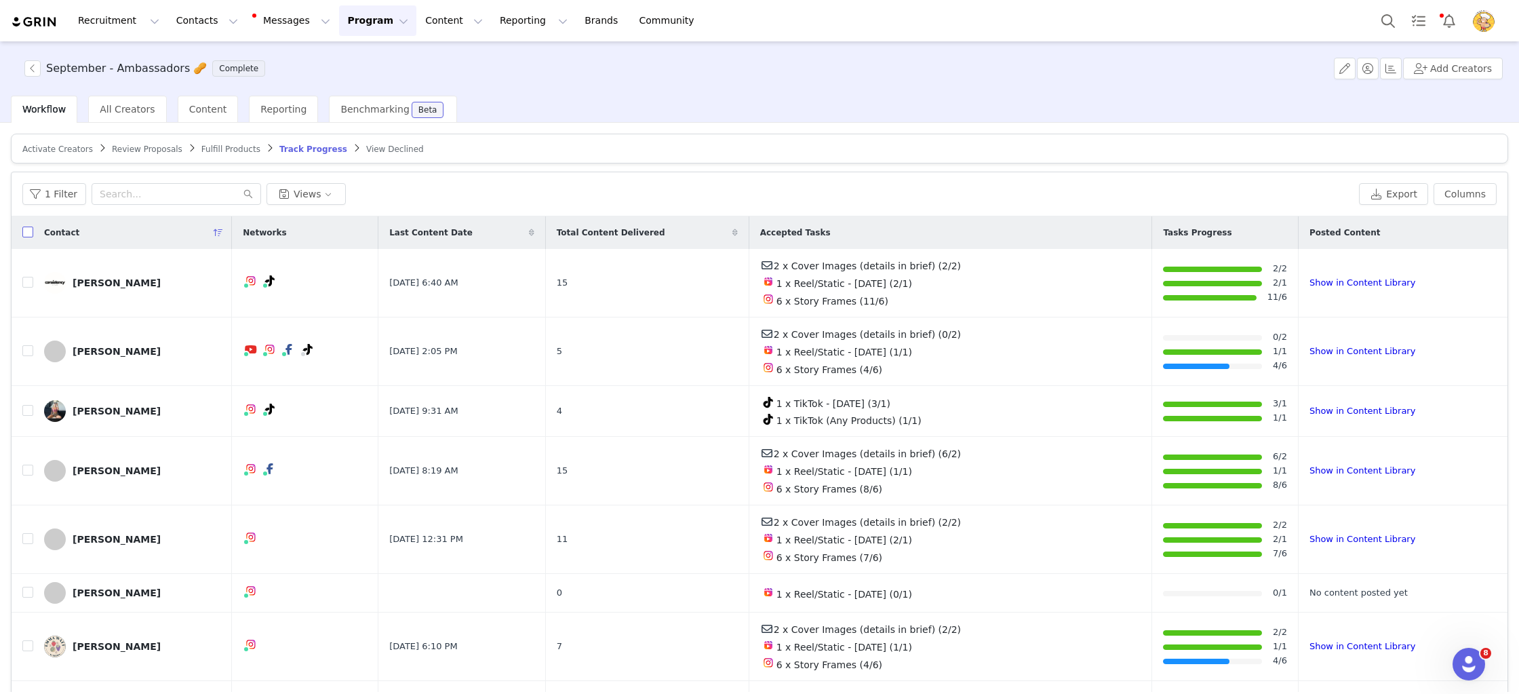
checkbox input "true"
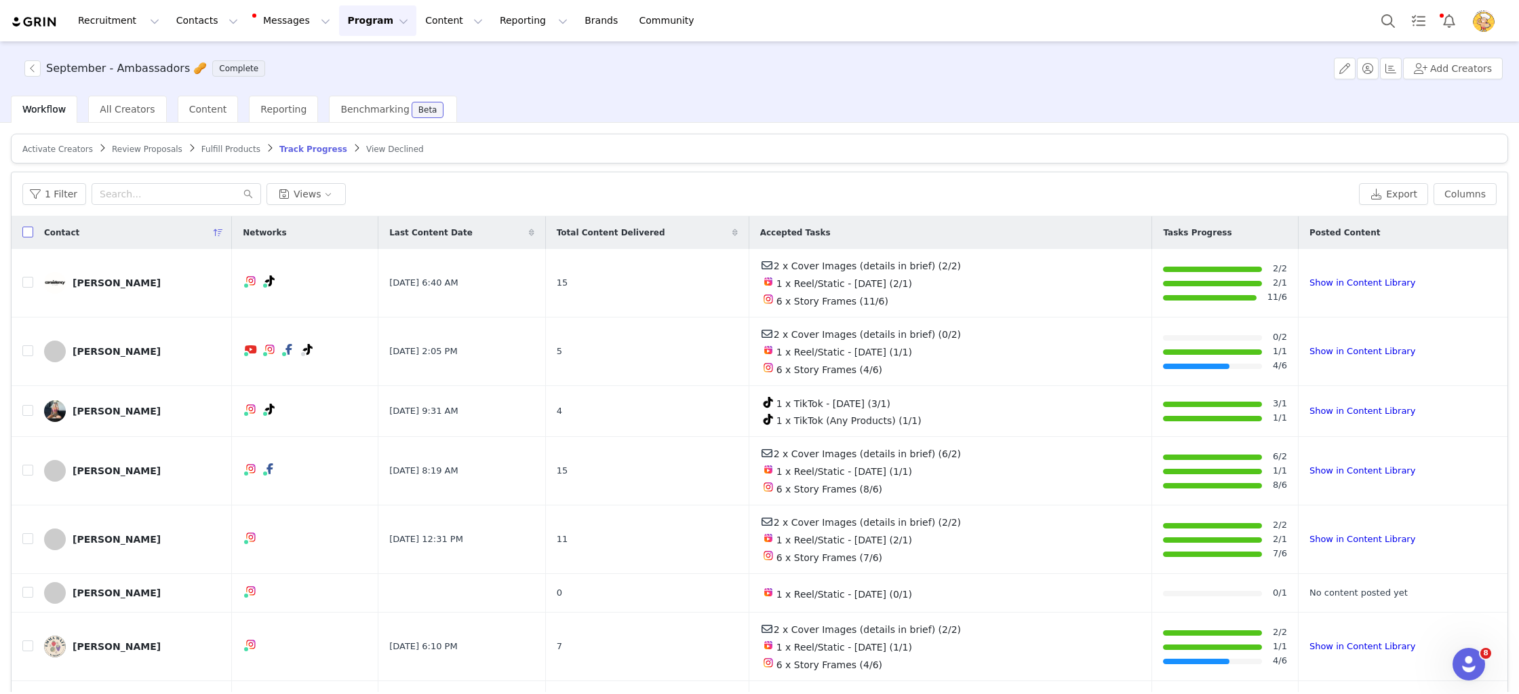
checkbox input "true"
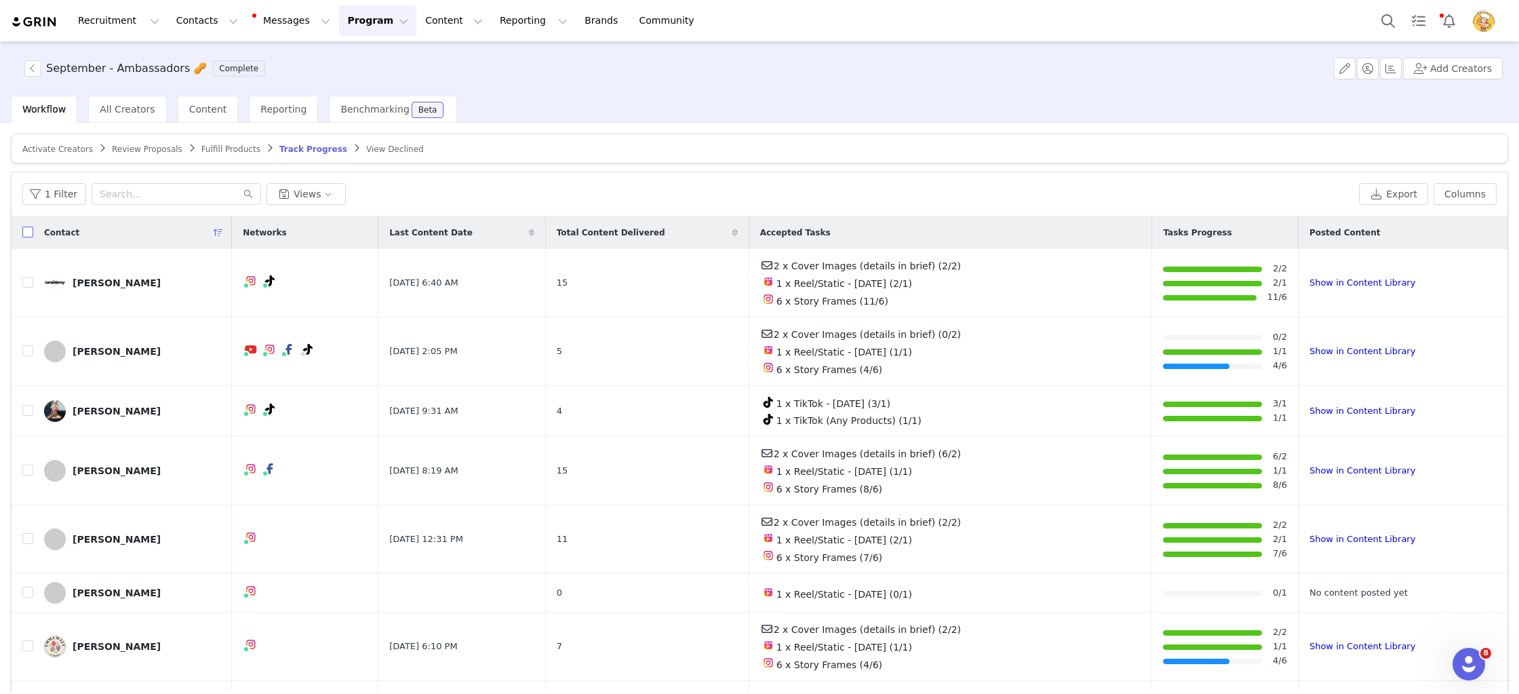
checkbox input "true"
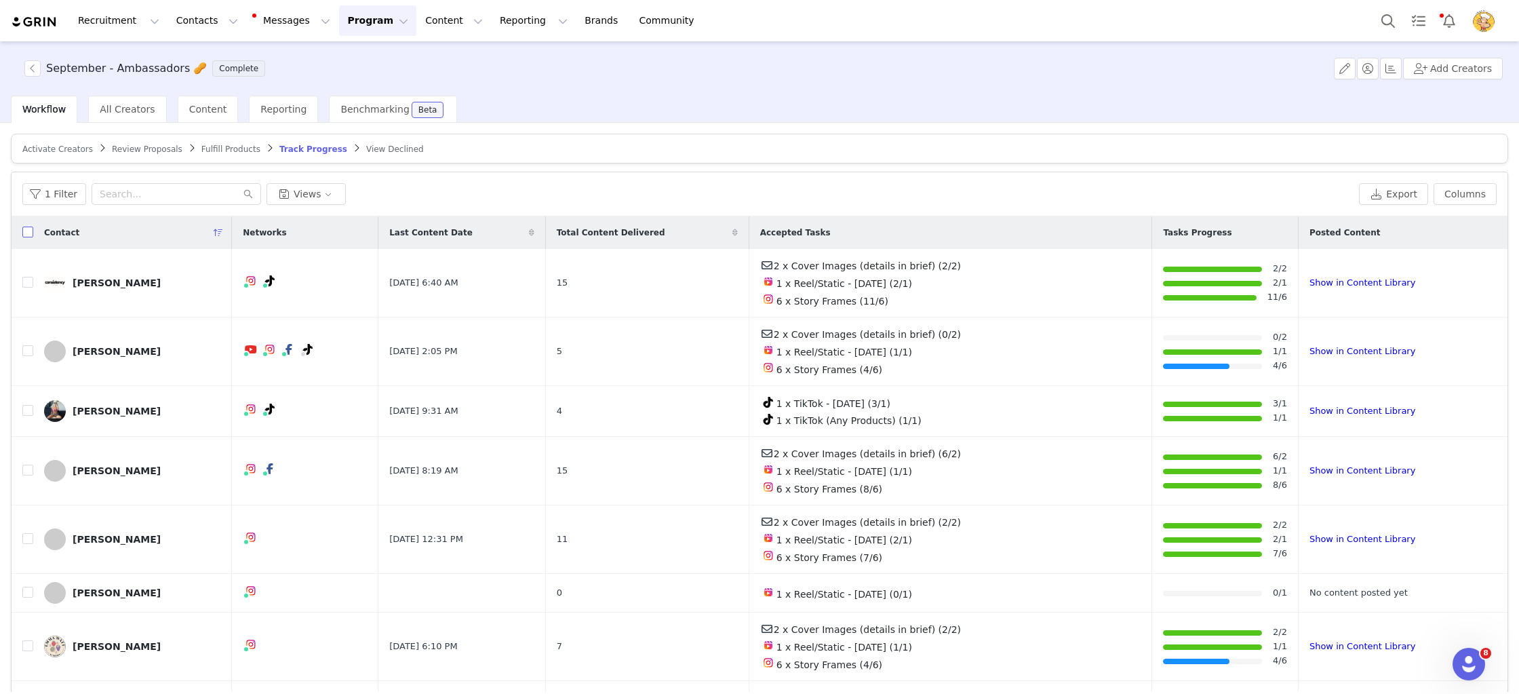
checkbox input "true"
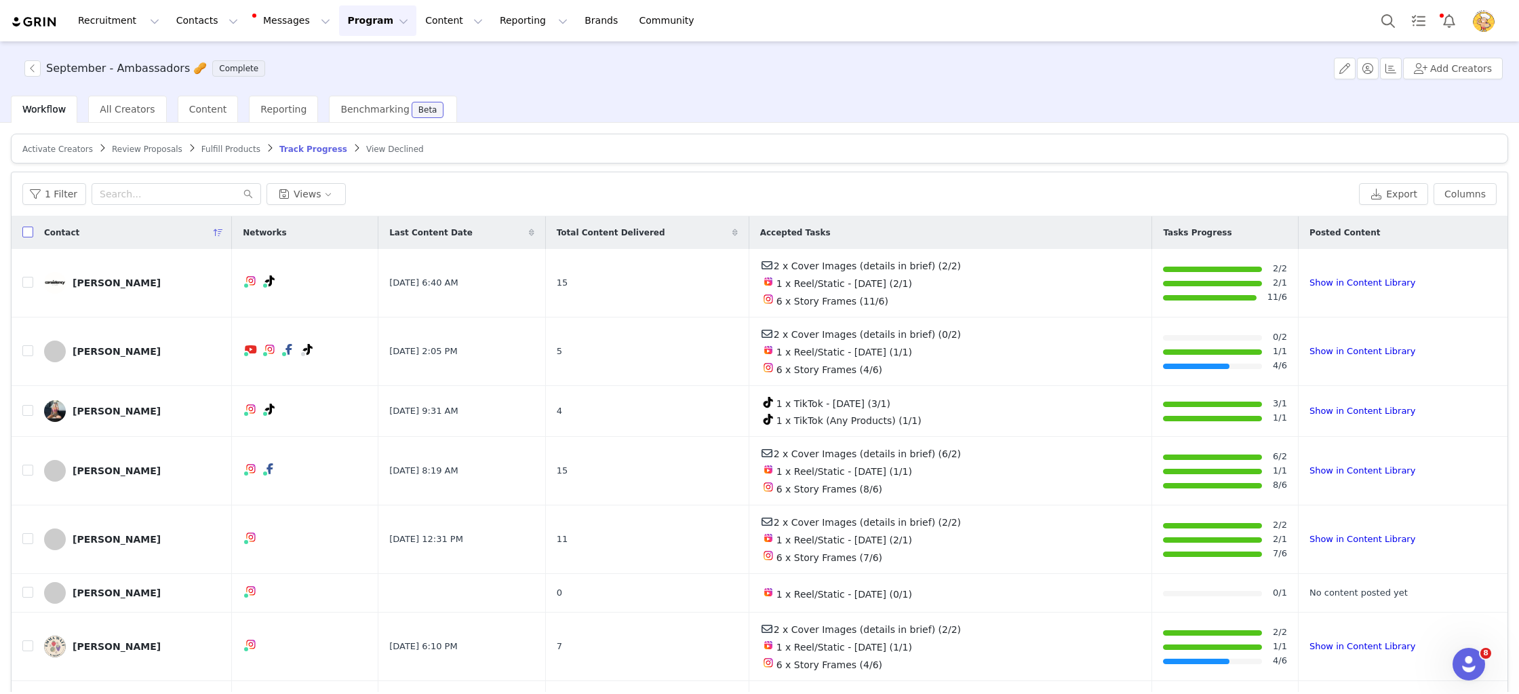
checkbox input "true"
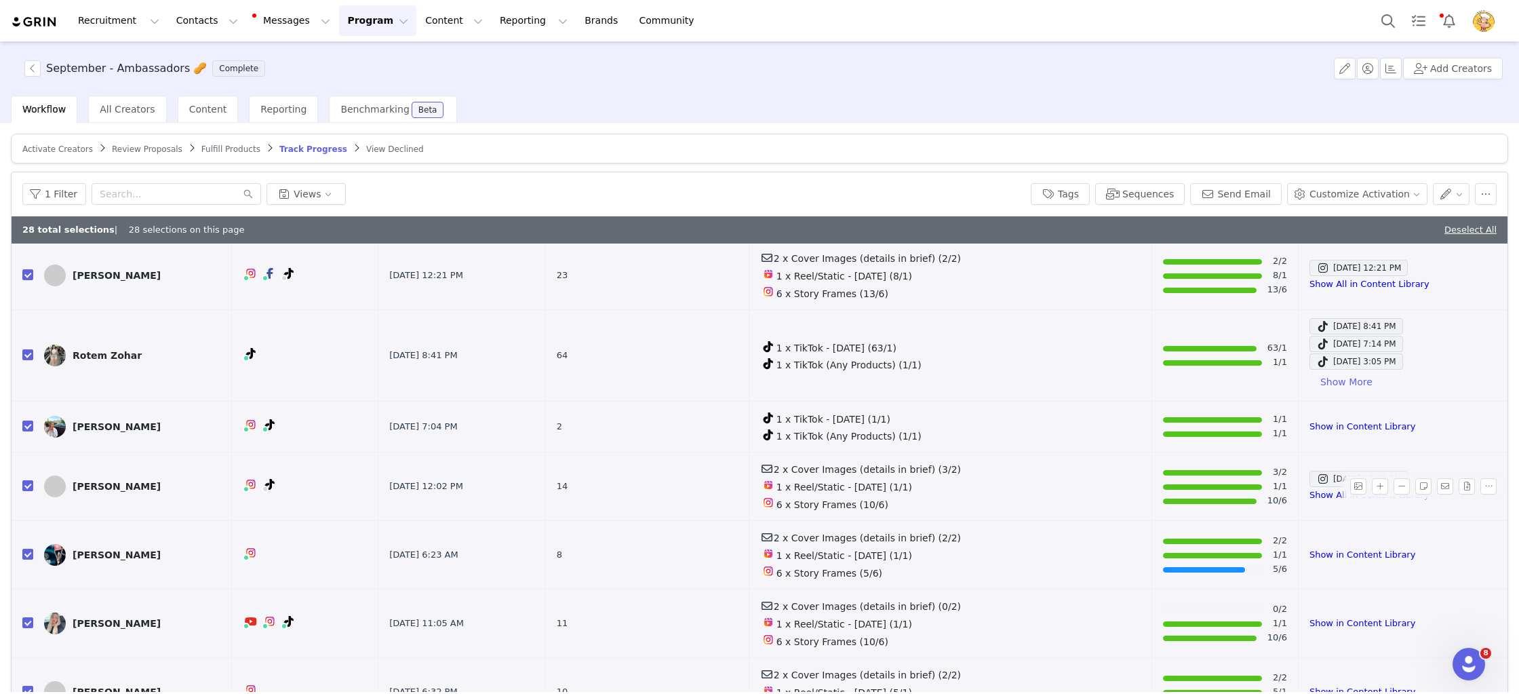
scroll to position [64, 0]
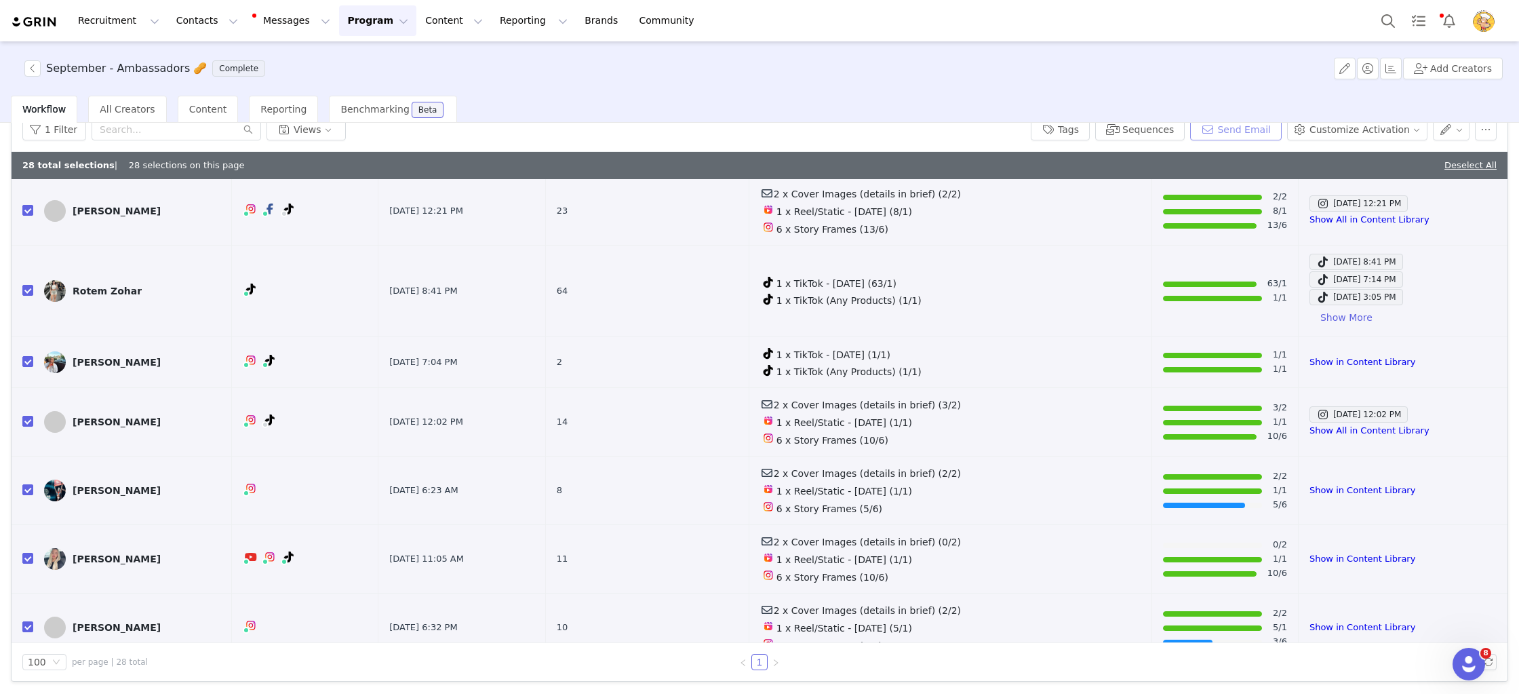
click at [1253, 132] on button "Send Email" at bounding box center [1236, 130] width 92 height 22
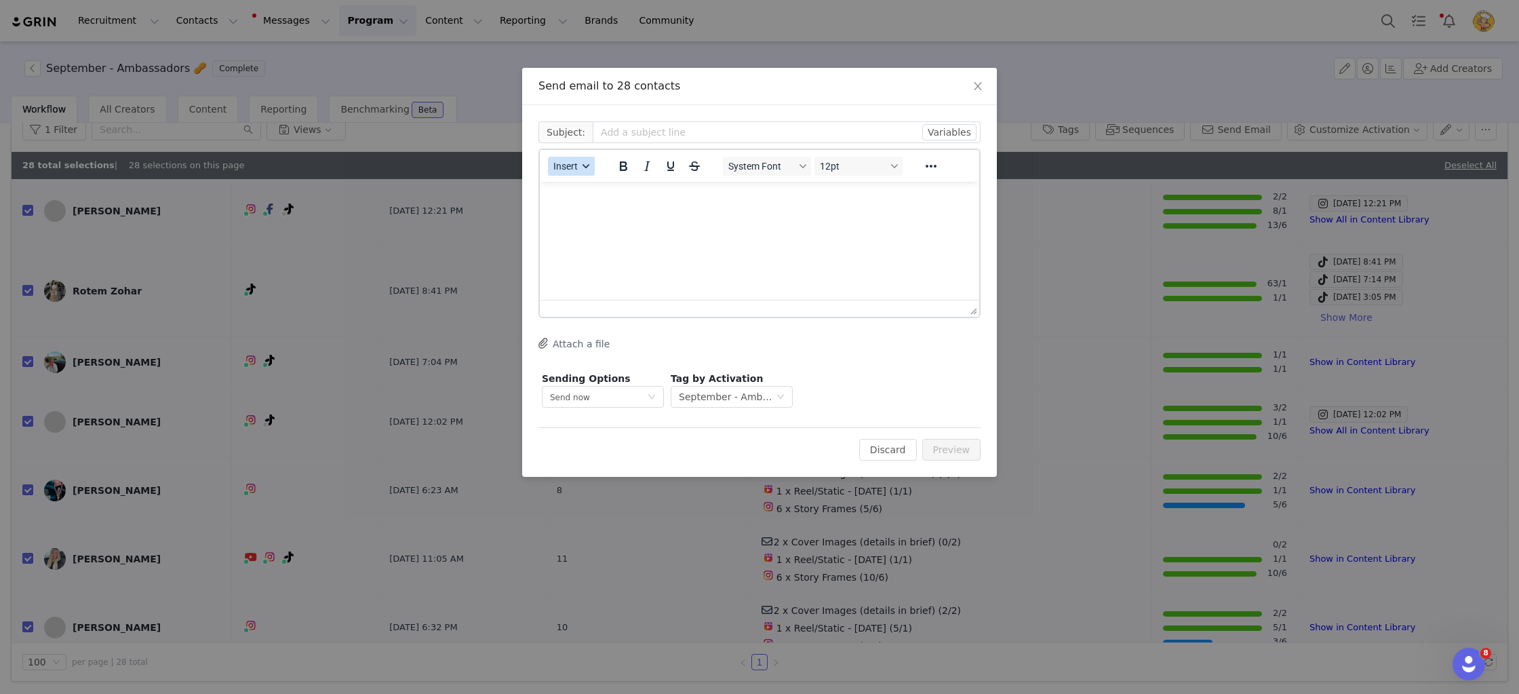
scroll to position [0, 0]
click at [572, 171] on span "Insert" at bounding box center [565, 166] width 24 height 11
click at [610, 197] on div "Insert Template" at bounding box center [620, 190] width 122 height 16
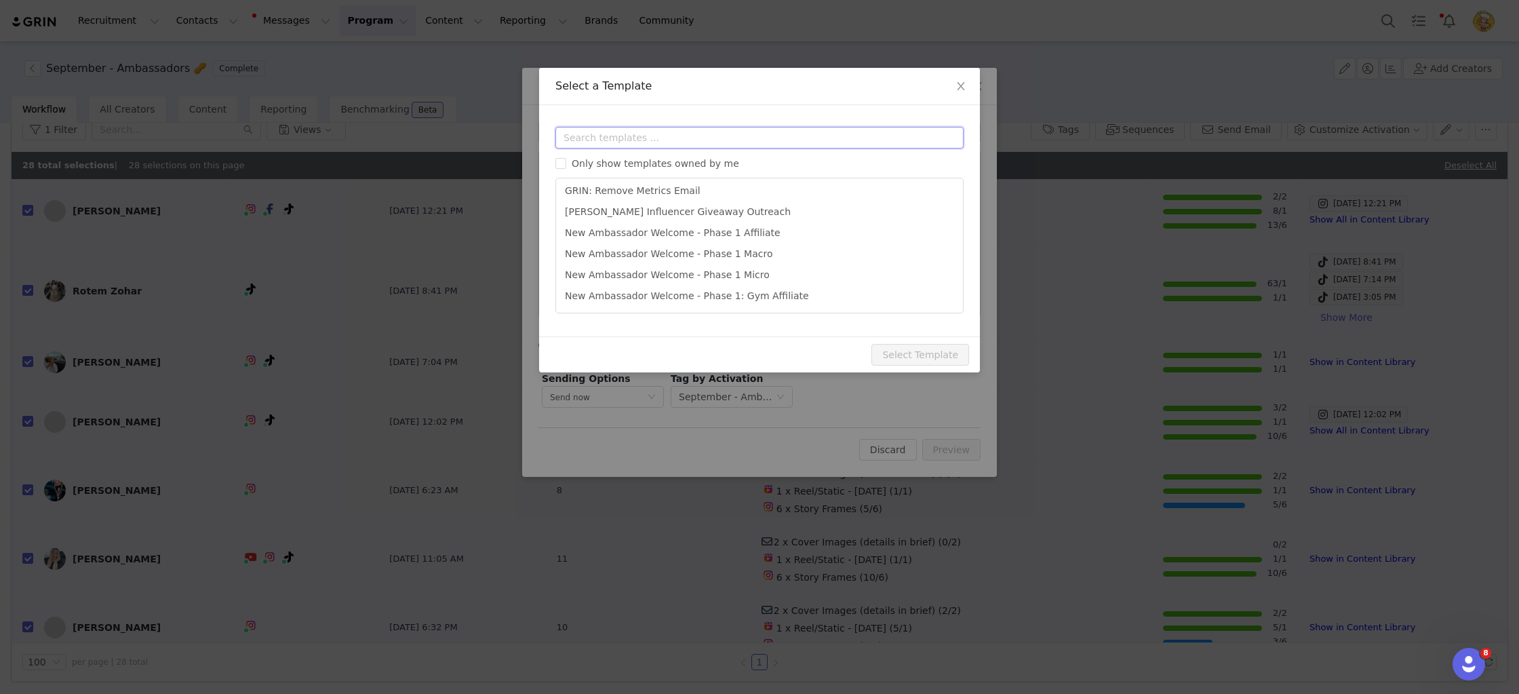
drag, startPoint x: 684, startPoint y: 144, endPoint x: 690, endPoint y: 144, distance: 6.8
click at [690, 144] on input "text" at bounding box center [759, 138] width 408 height 22
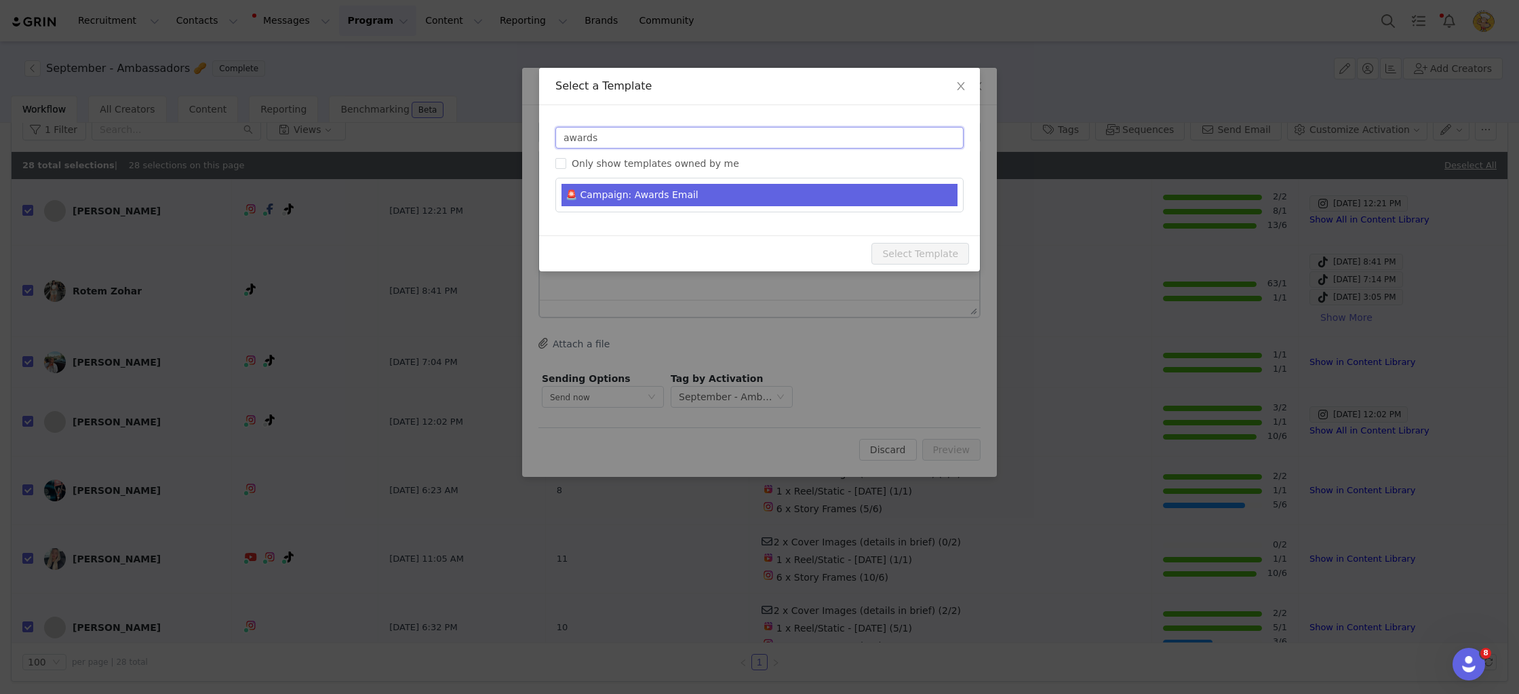
type input "awards"
type input "August Awards: MM Squad Standouts 👊🏅"
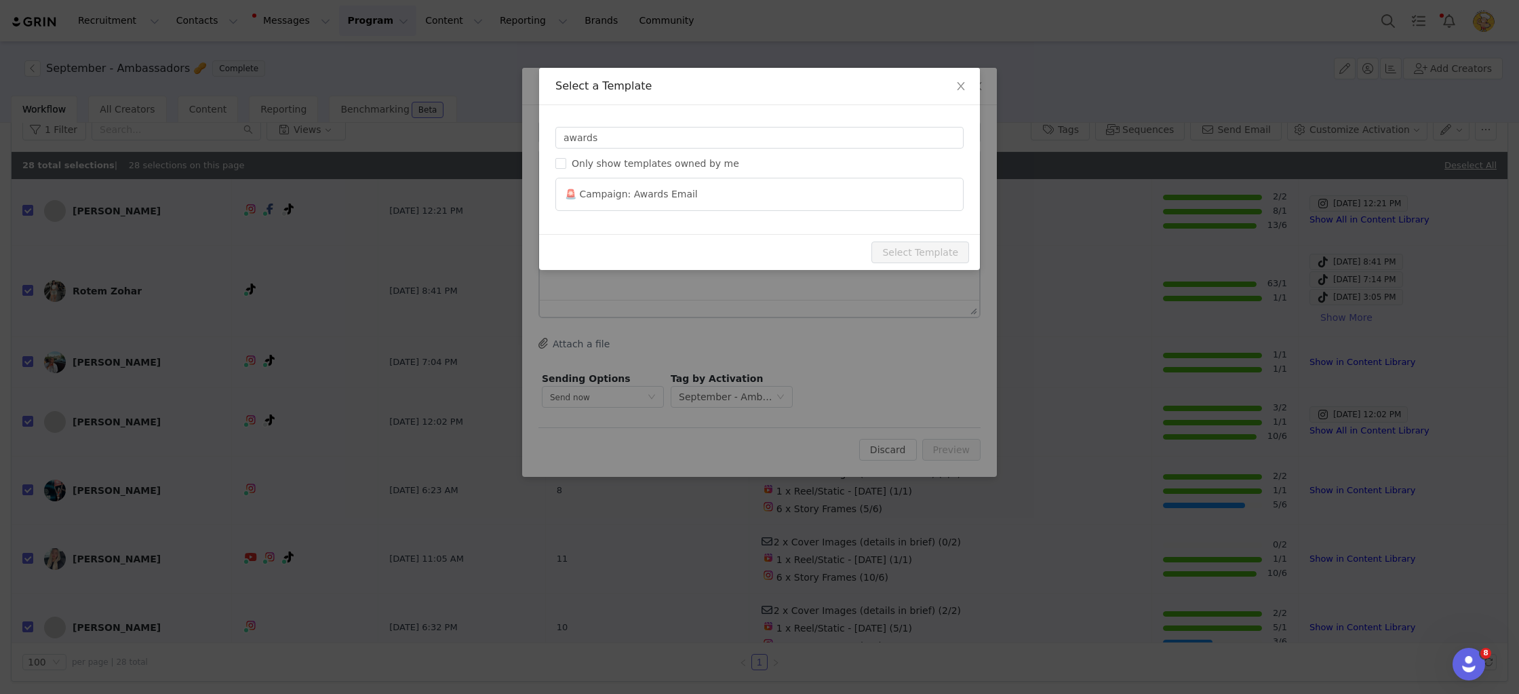
drag, startPoint x: 663, startPoint y: 201, endPoint x: 679, endPoint y: 220, distance: 24.6
click at [664, 202] on li "🚨 Campaign: Awards Email" at bounding box center [760, 194] width 396 height 21
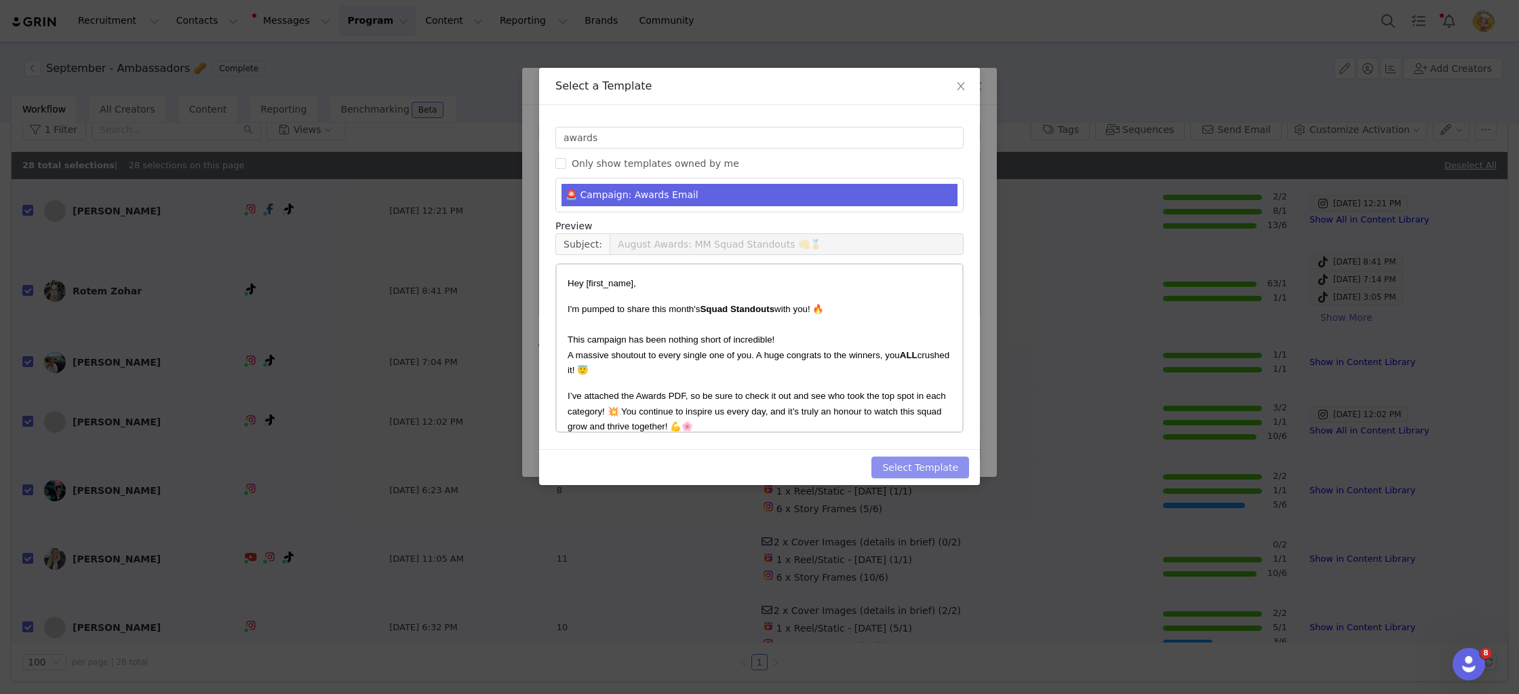
drag, startPoint x: 951, startPoint y: 467, endPoint x: 943, endPoint y: 458, distance: 12.5
click at [951, 467] on button "Select Template" at bounding box center [920, 467] width 98 height 22
type input "August Awards: MM Squad Standouts 👊🏅"
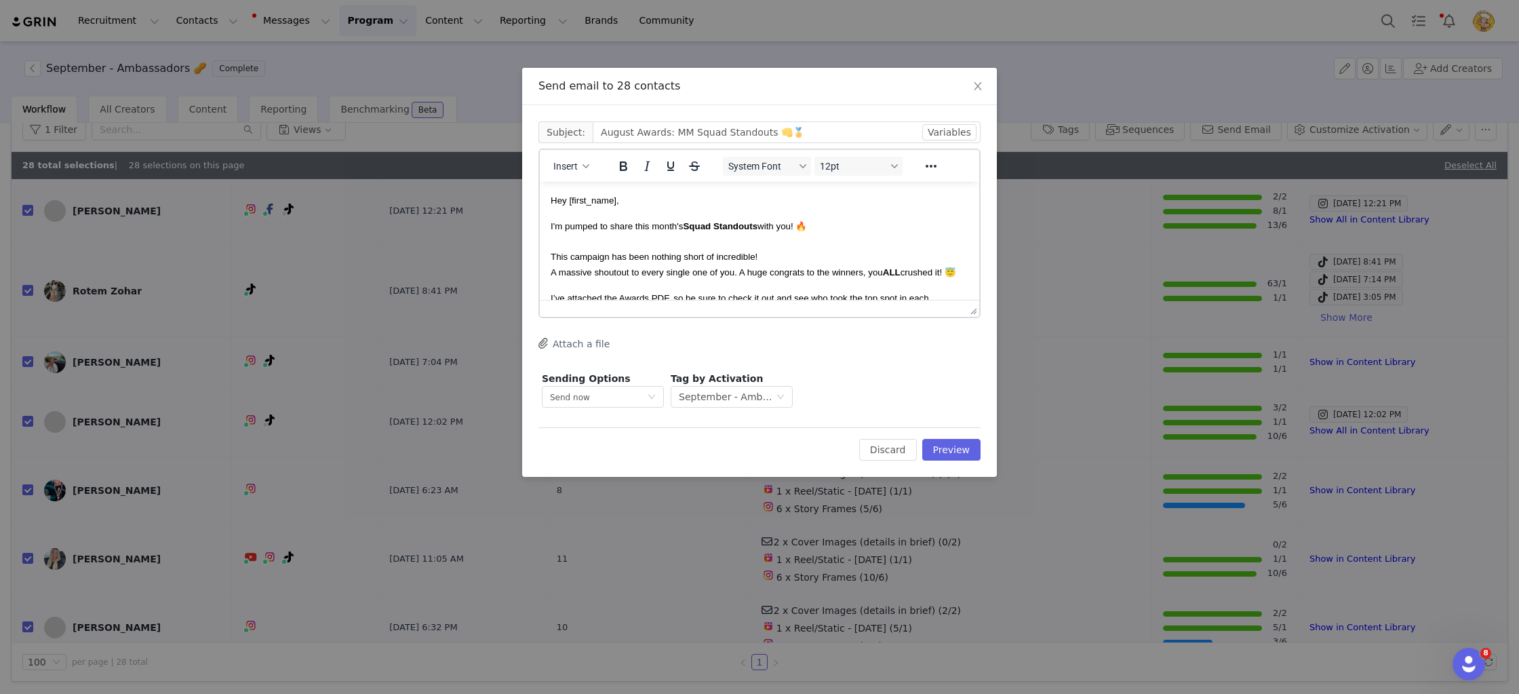
click at [890, 246] on p "I'm pumped to share this month's Squad Standouts with you! 🔥 This campaign has …" at bounding box center [760, 248] width 418 height 61
click at [557, 128] on span "Subject: August Awards: MM Squad Standouts 👊🏅" at bounding box center [759, 132] width 442 height 22
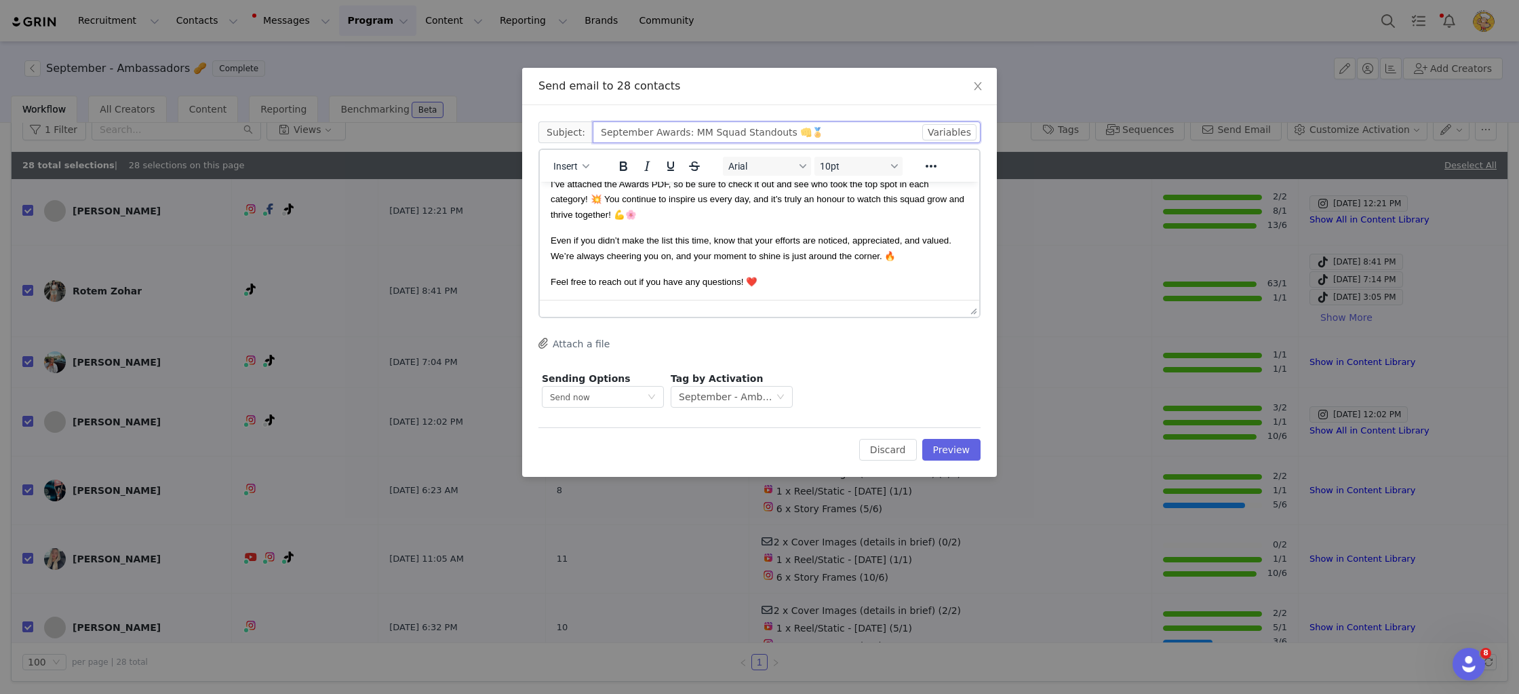
type input "September Awards: MM Squad Standouts 👊🏅"
click at [574, 345] on button "Attach a file" at bounding box center [573, 343] width 71 height 16
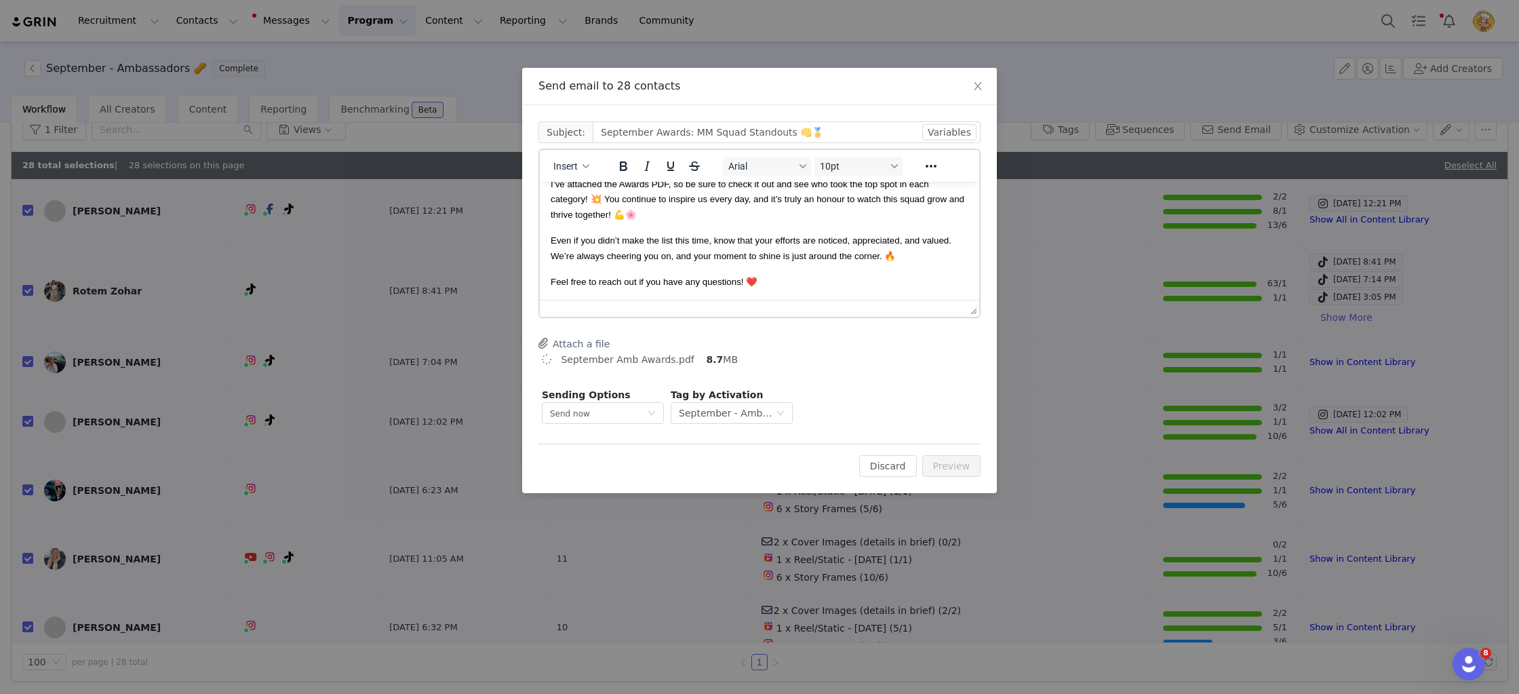
click at [888, 242] on span "Even if you didn’t make the list this time, know that your efforts are noticed,…" at bounding box center [751, 247] width 401 height 25
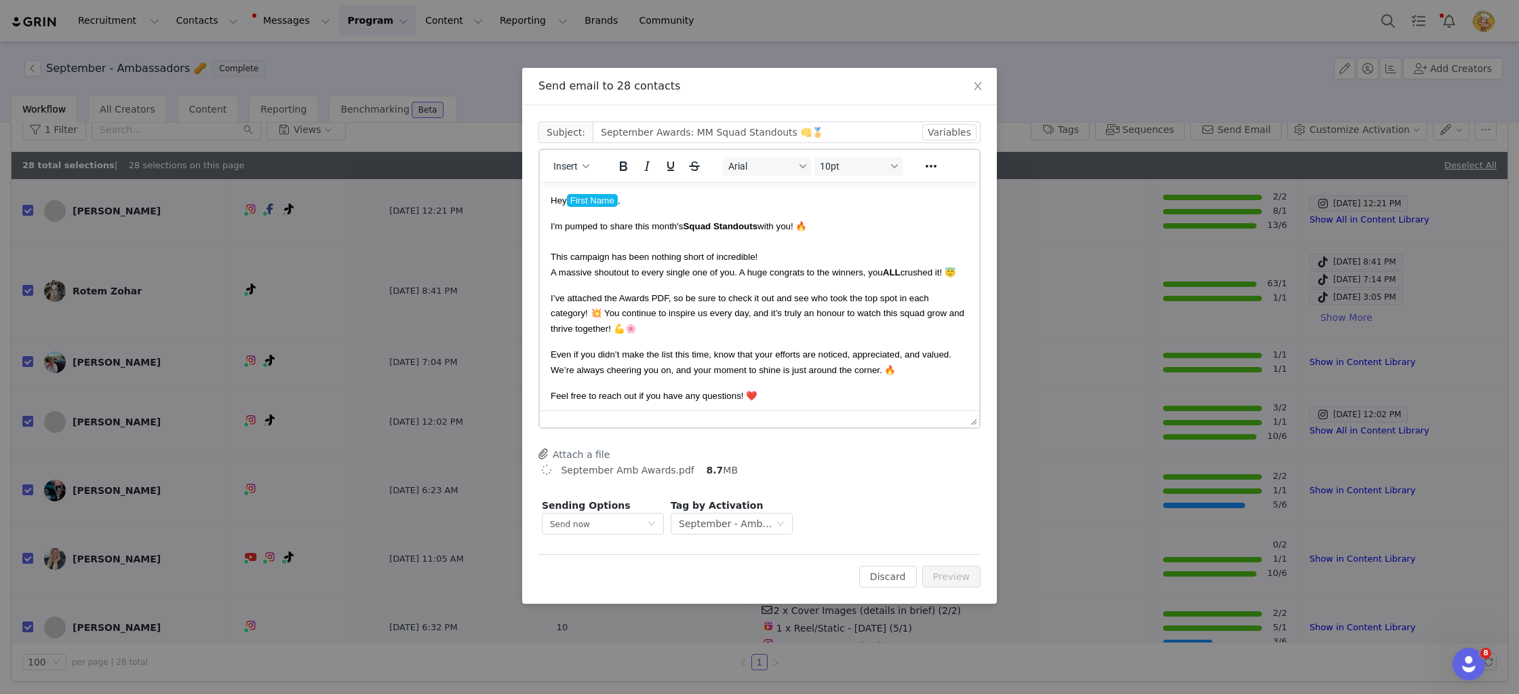
drag, startPoint x: 969, startPoint y: 310, endPoint x: 994, endPoint y: 576, distance: 267.0
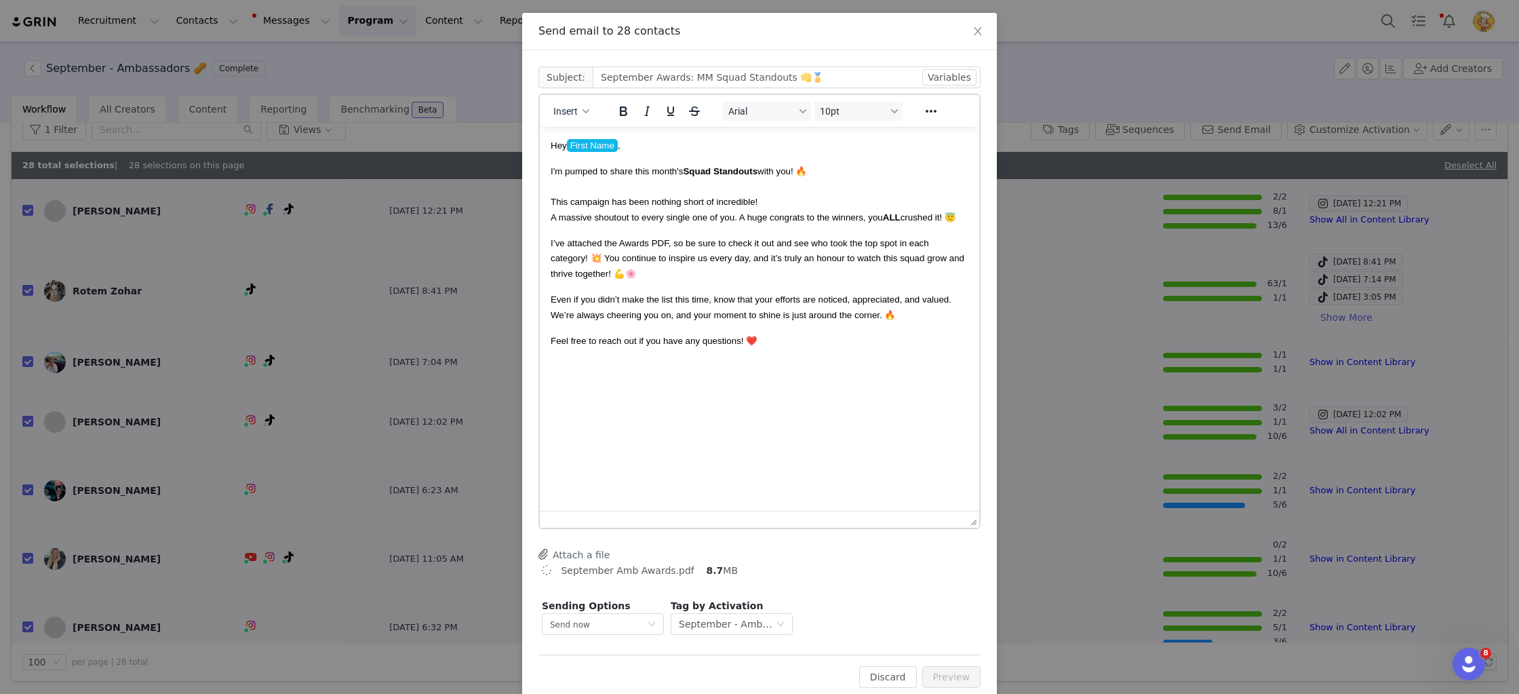
scroll to position [81, 0]
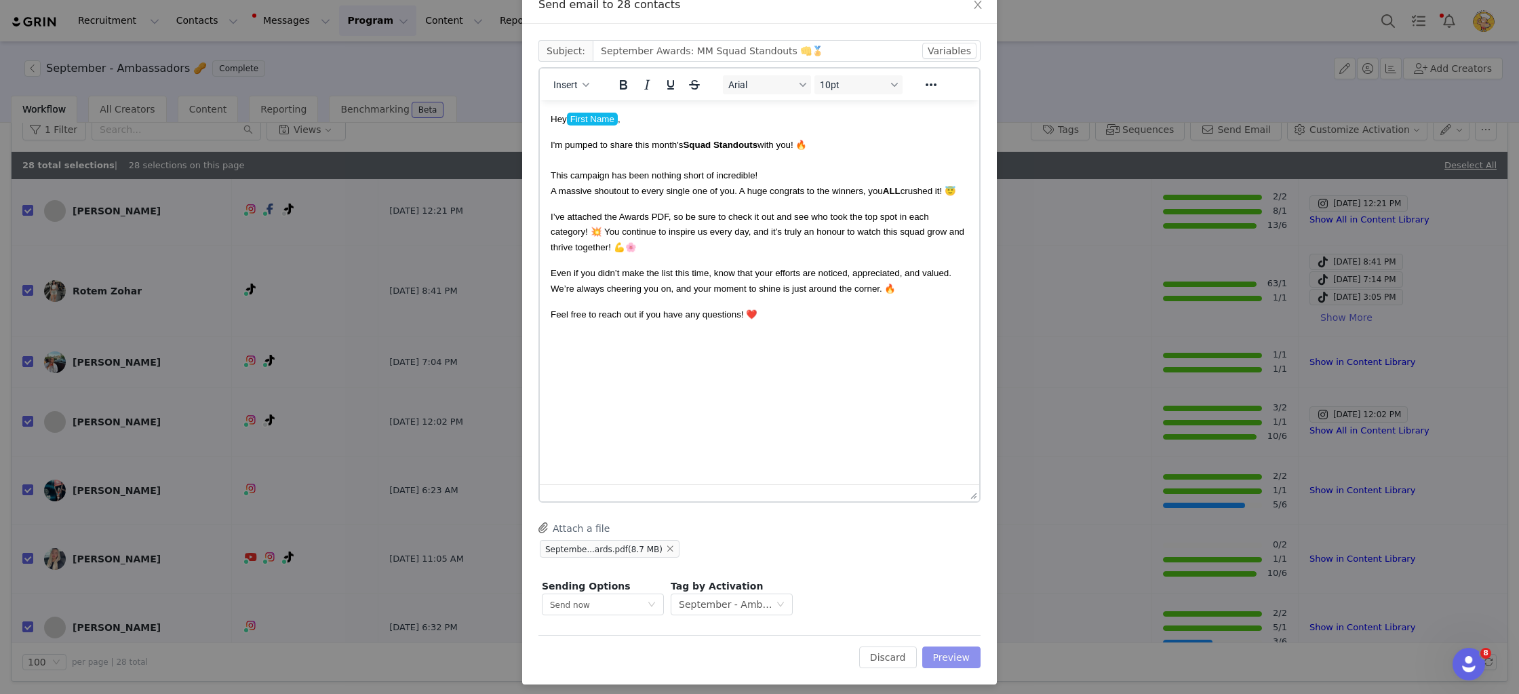
click at [959, 650] on button "Preview" at bounding box center [951, 657] width 59 height 22
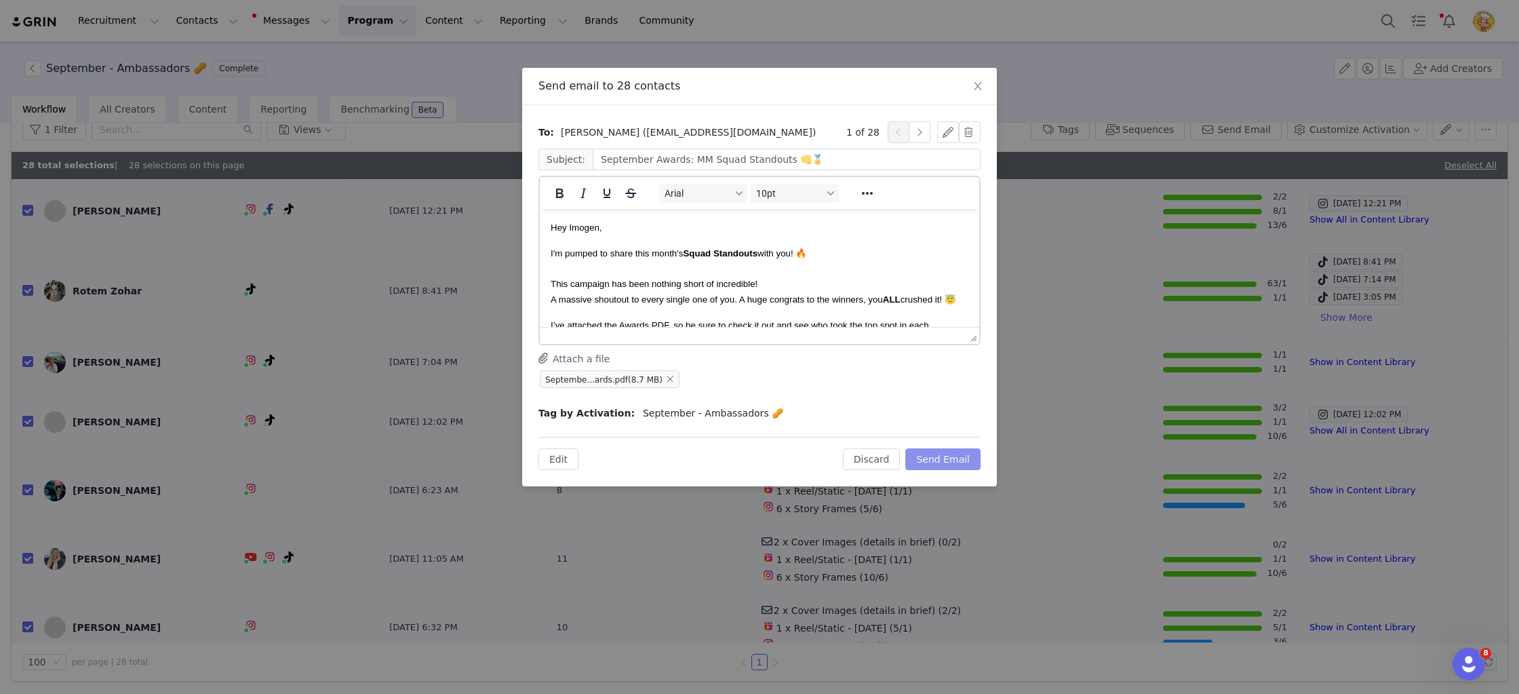
scroll to position [0, 0]
click at [951, 470] on div "To: Imogen Russell (imogen.russell16@gmail.com) 1 of 28 Subject: September Awar…" at bounding box center [759, 295] width 475 height 381
click at [953, 458] on button "Send Email" at bounding box center [942, 459] width 75 height 22
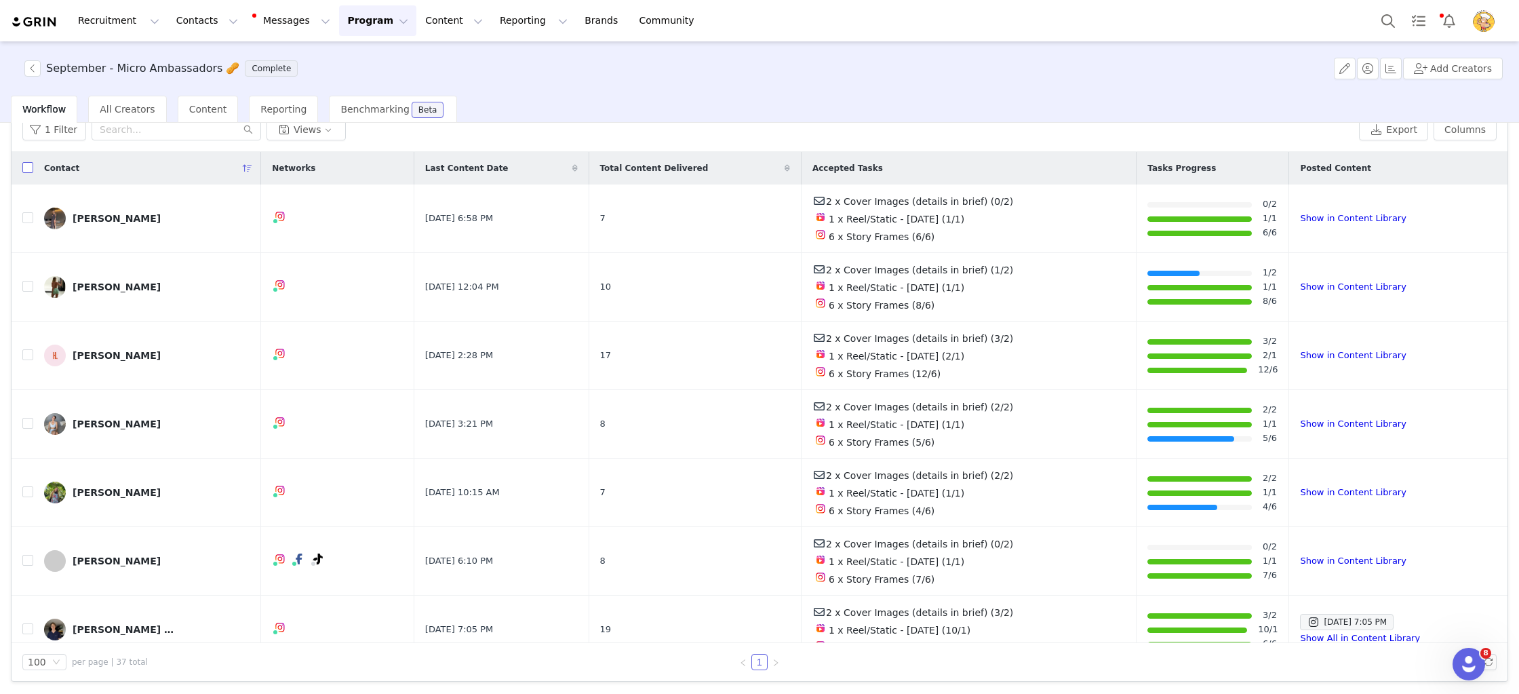
click at [26, 165] on input "checkbox" at bounding box center [27, 167] width 11 height 11
checkbox input "true"
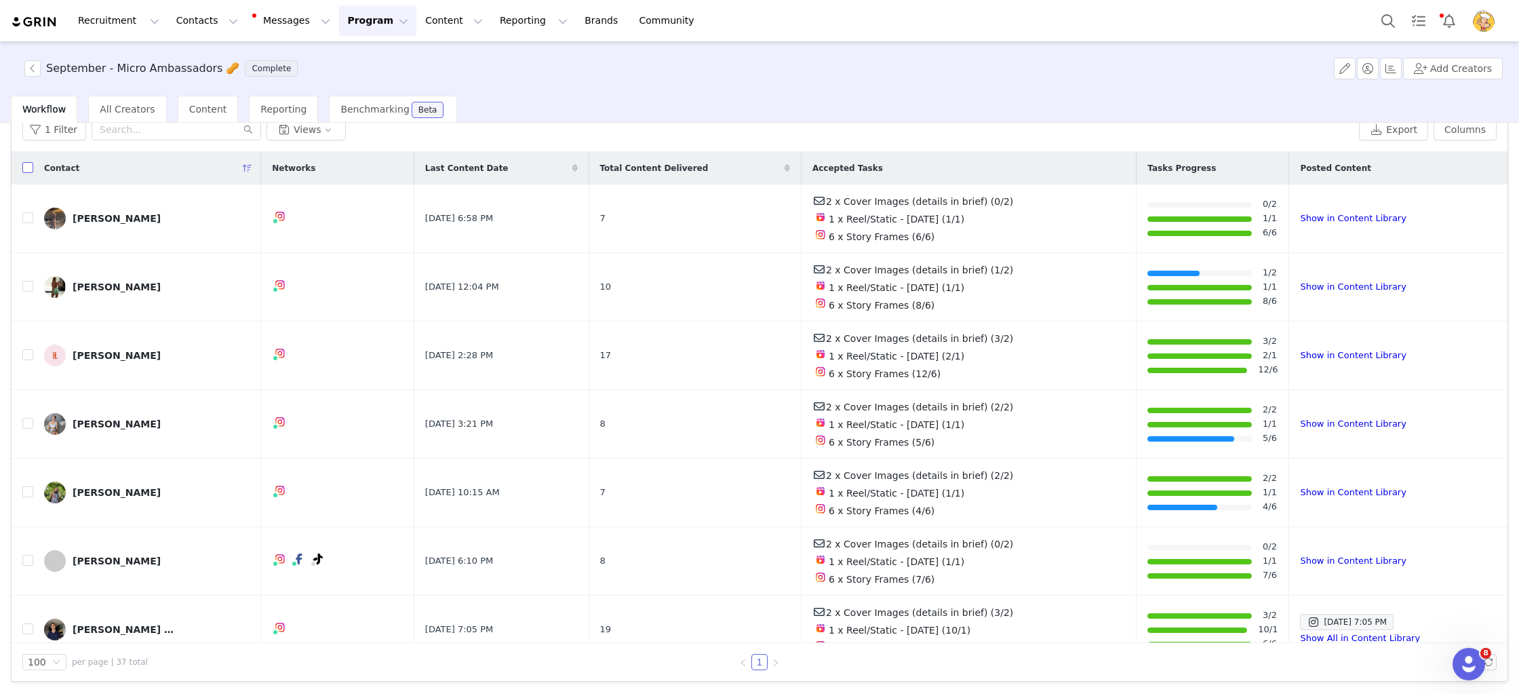
checkbox input "true"
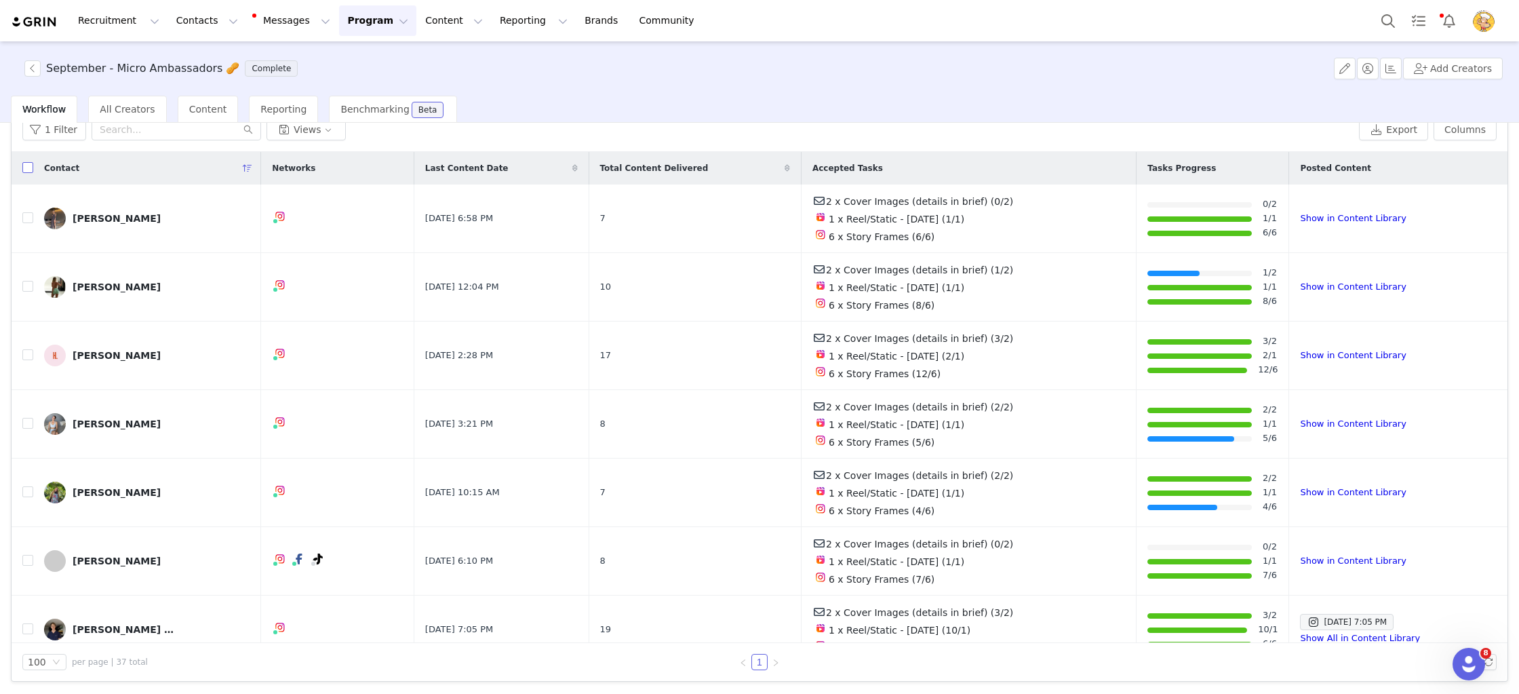
checkbox input "true"
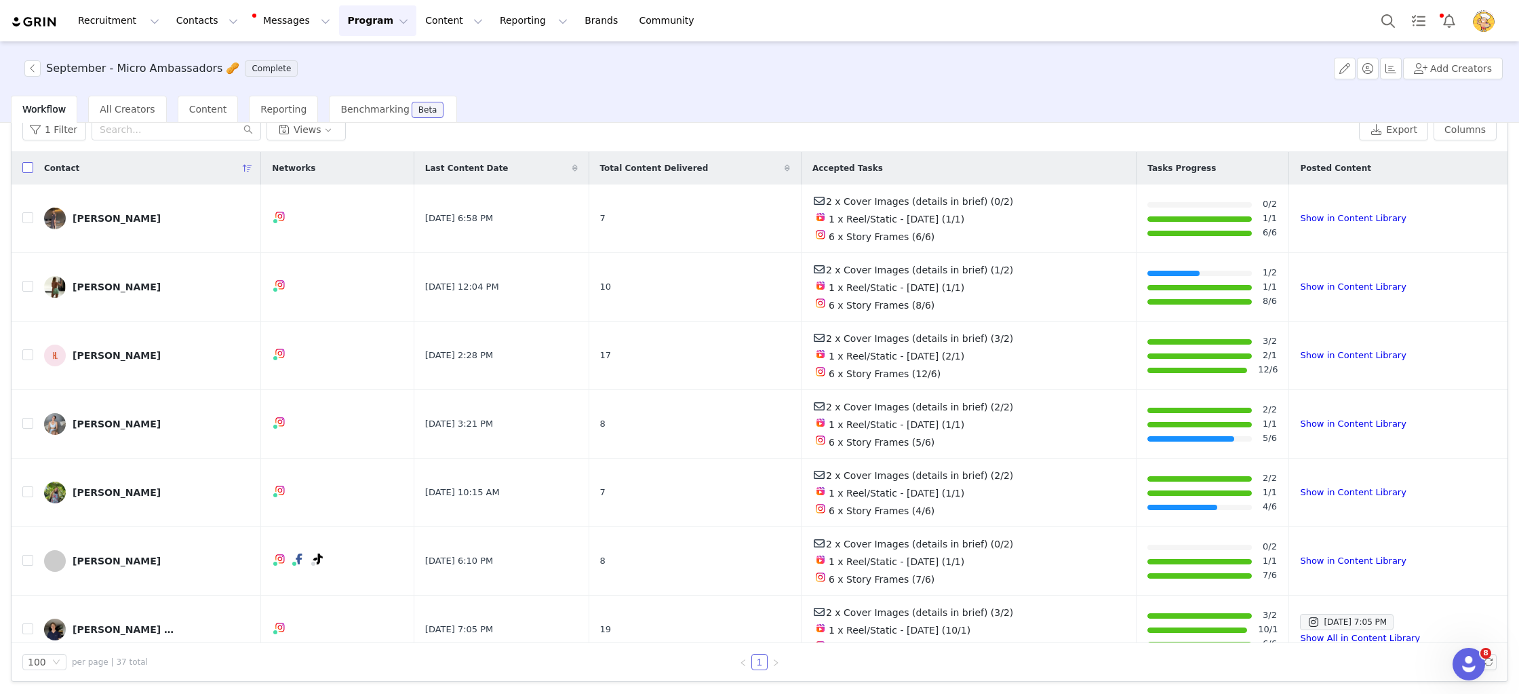
checkbox input "true"
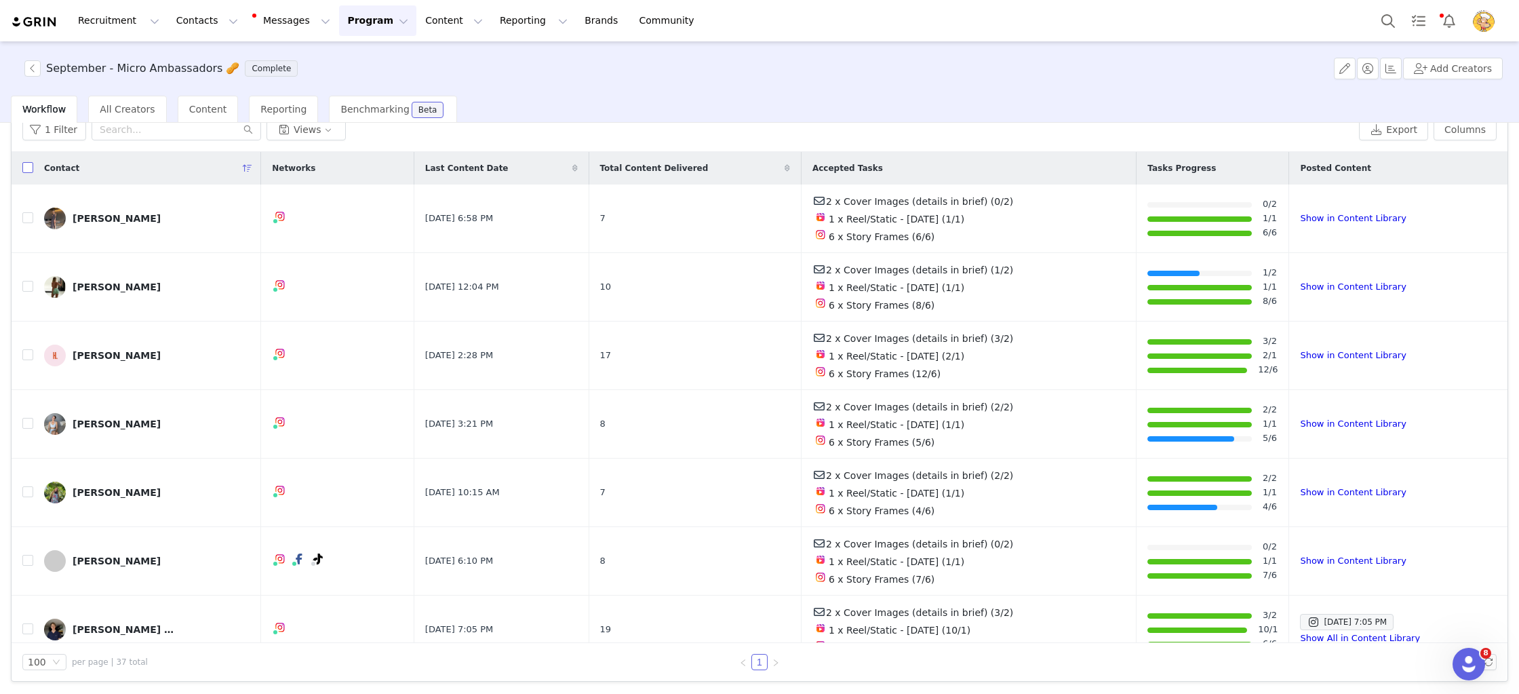
checkbox input "true"
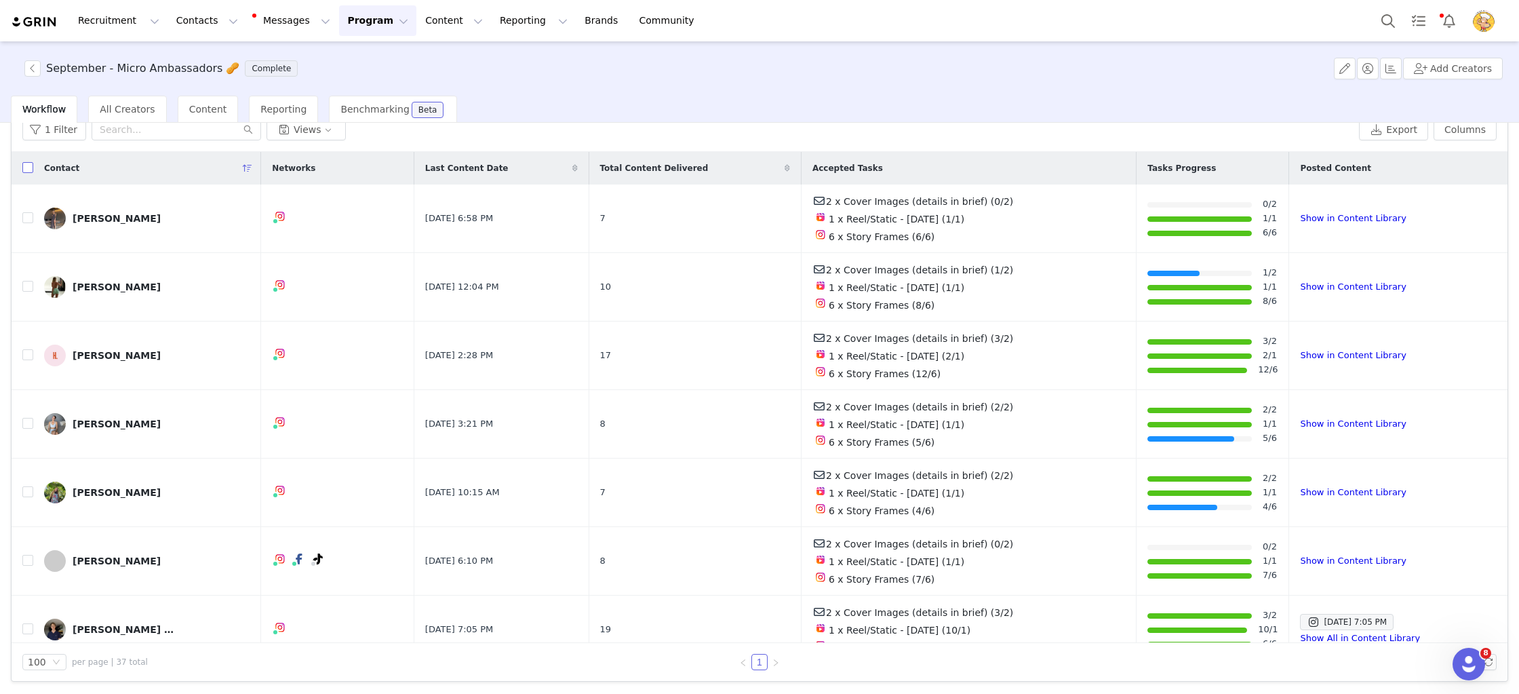
checkbox input "true"
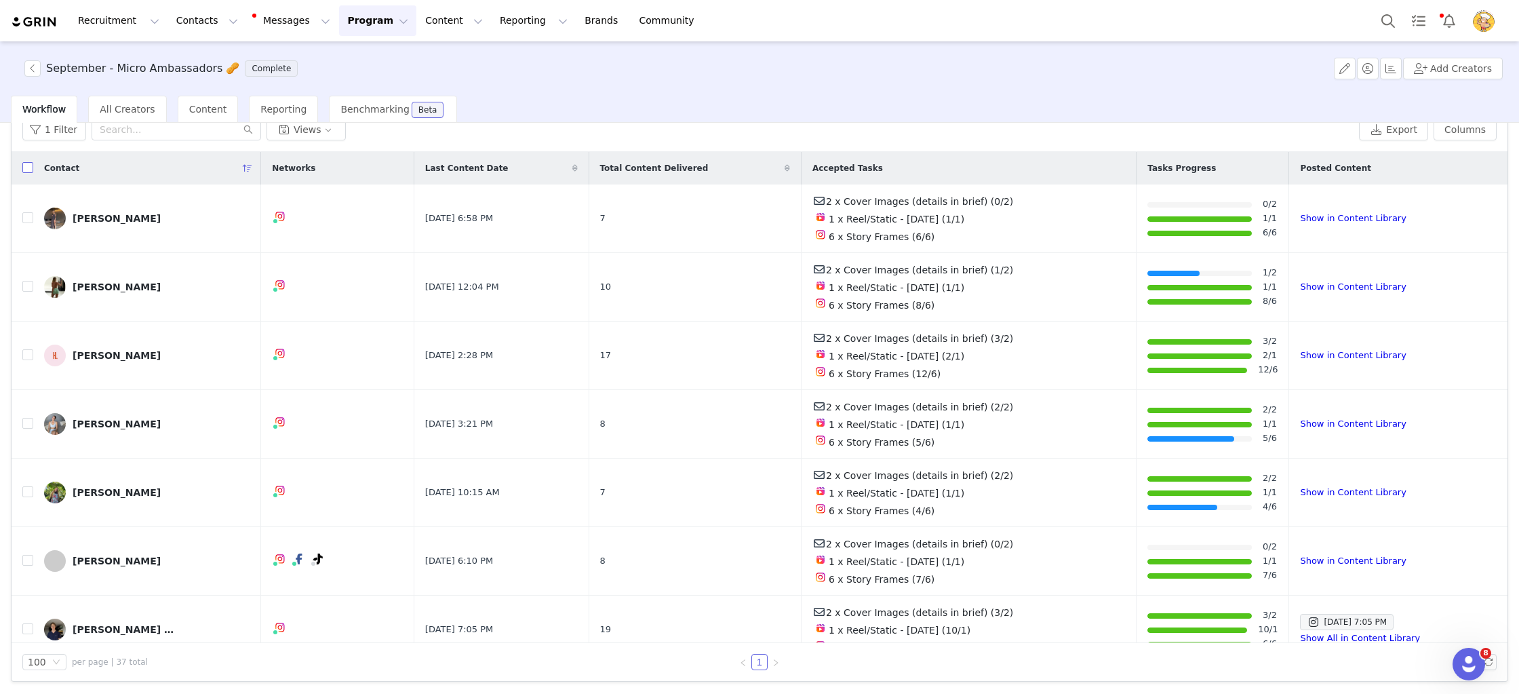
checkbox input "true"
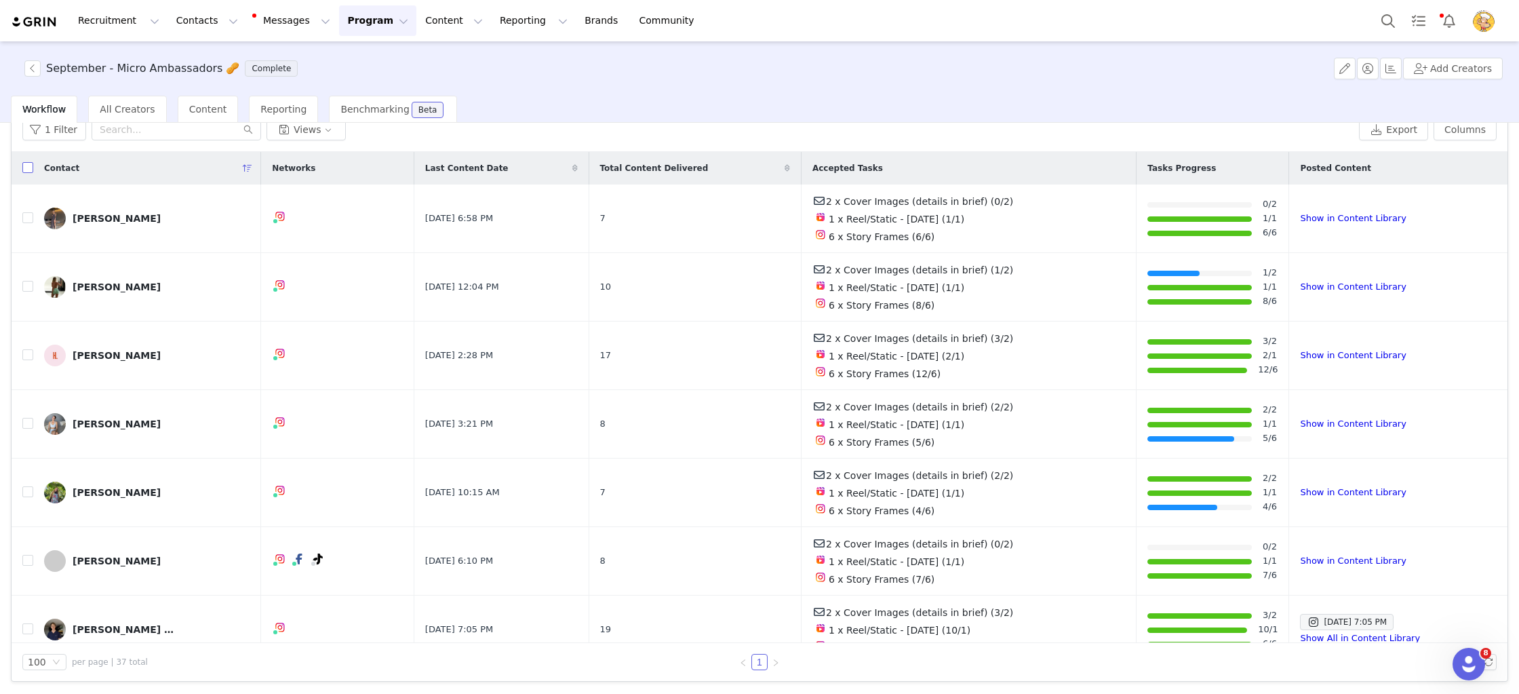
checkbox input "true"
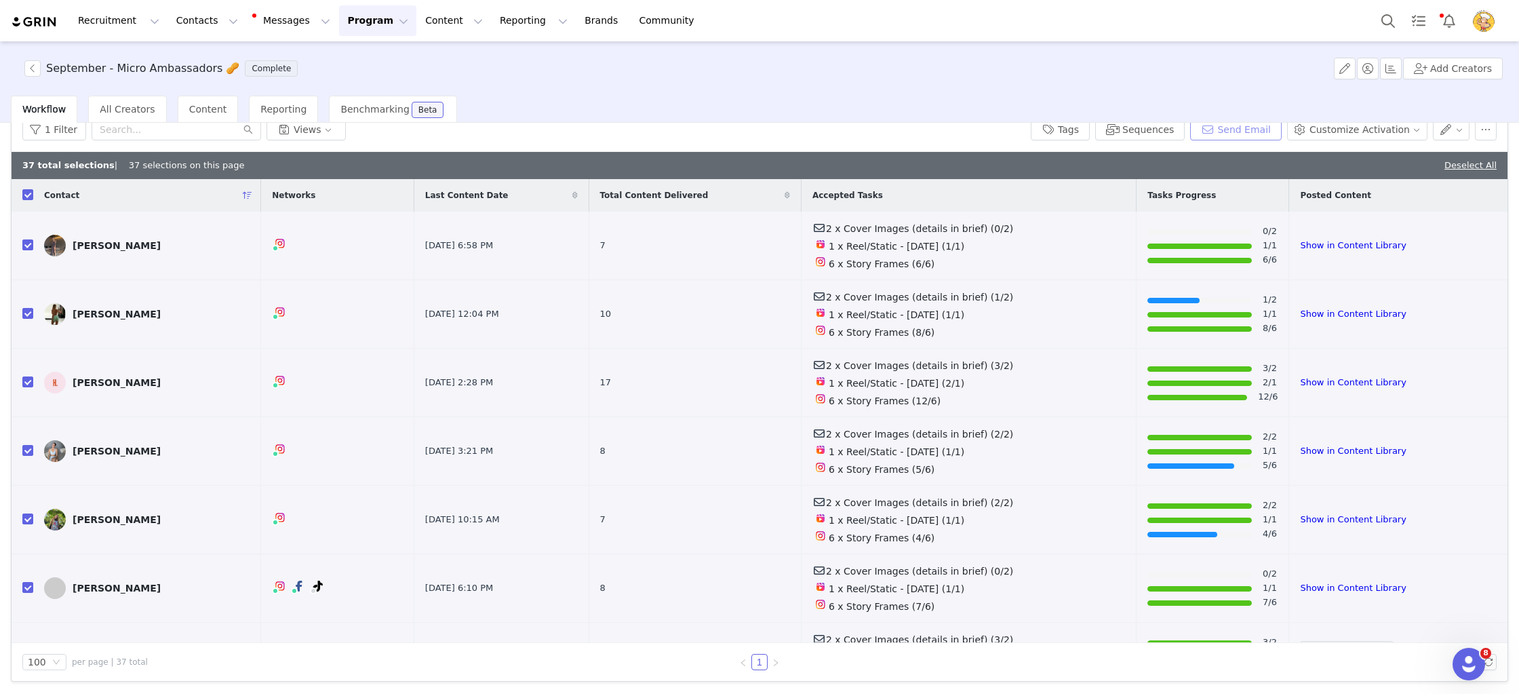
click at [1259, 132] on button "Send Email" at bounding box center [1236, 130] width 92 height 22
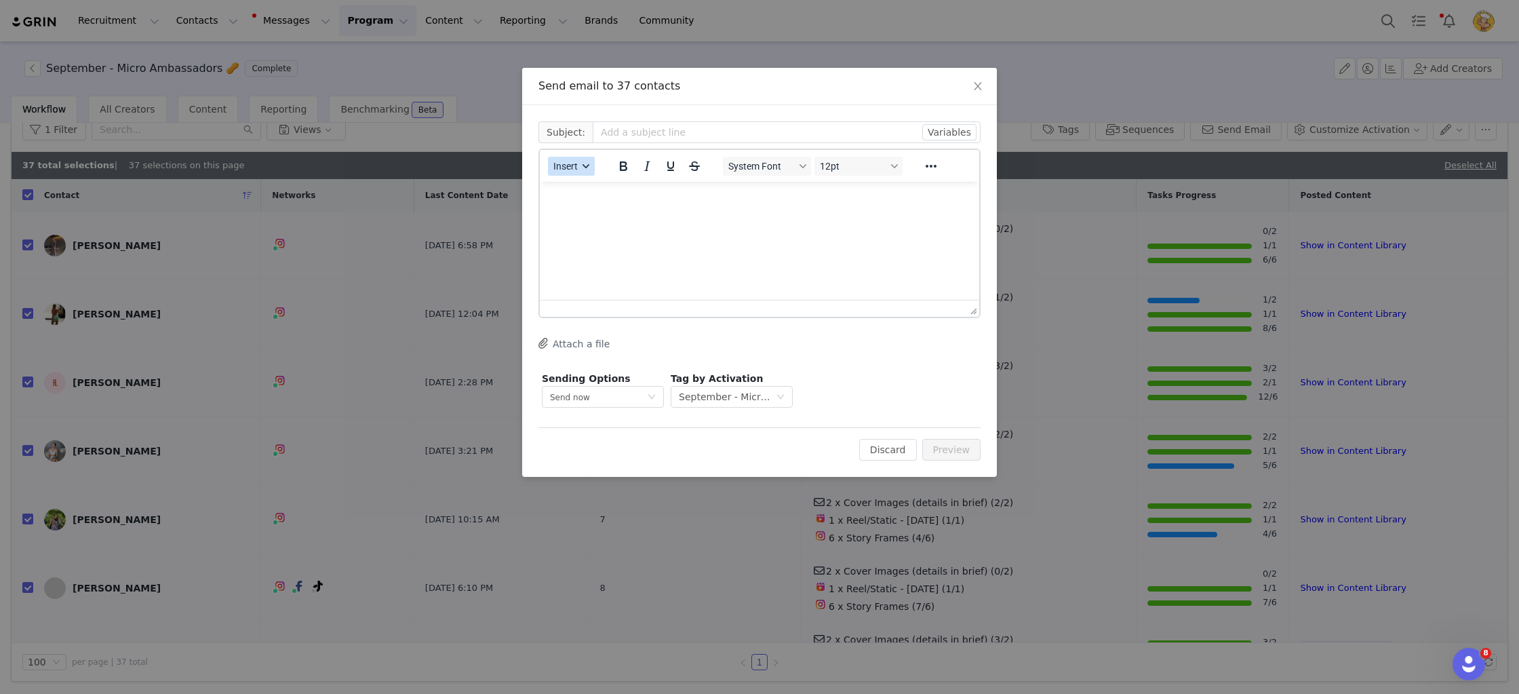
click at [576, 169] on span "Insert" at bounding box center [565, 166] width 24 height 11
click at [668, 192] on div "Insert Template" at bounding box center [620, 190] width 122 height 16
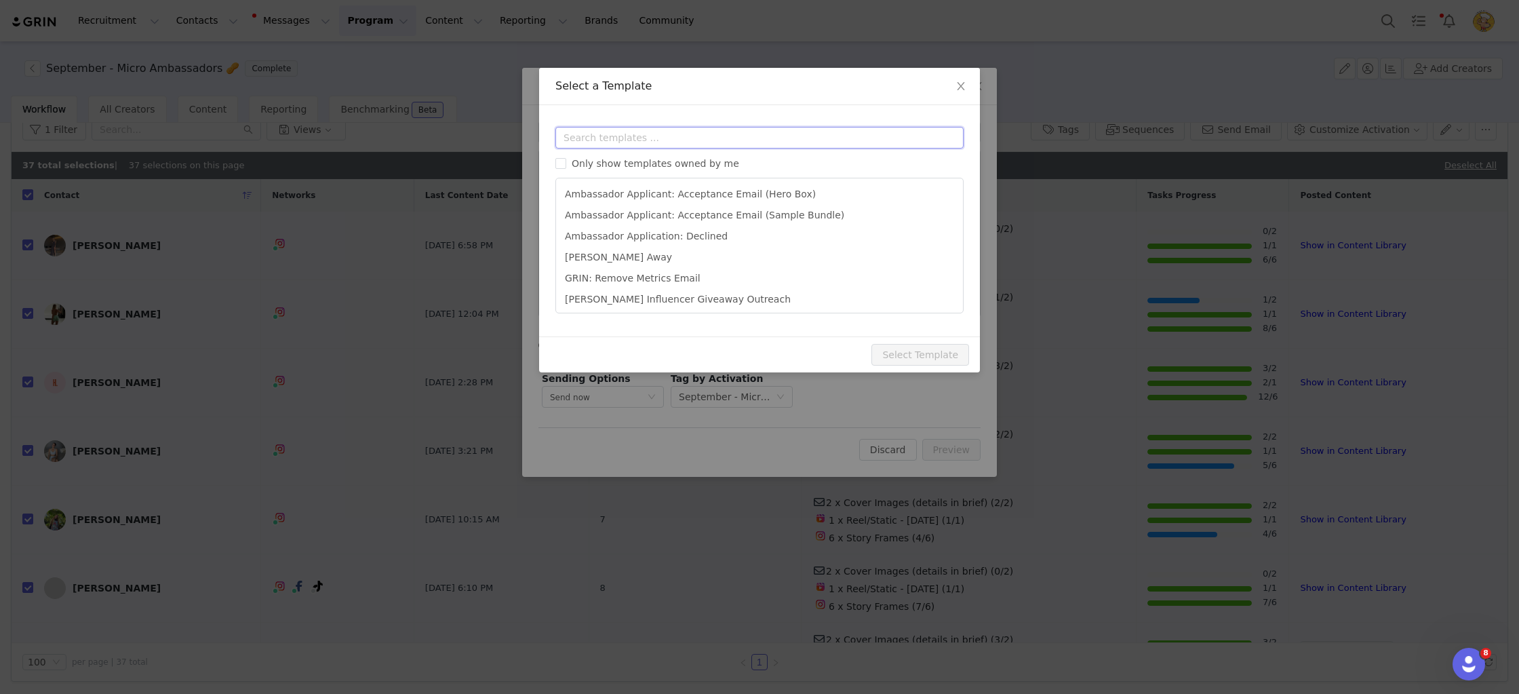
click at [671, 138] on input "text" at bounding box center [759, 138] width 408 height 22
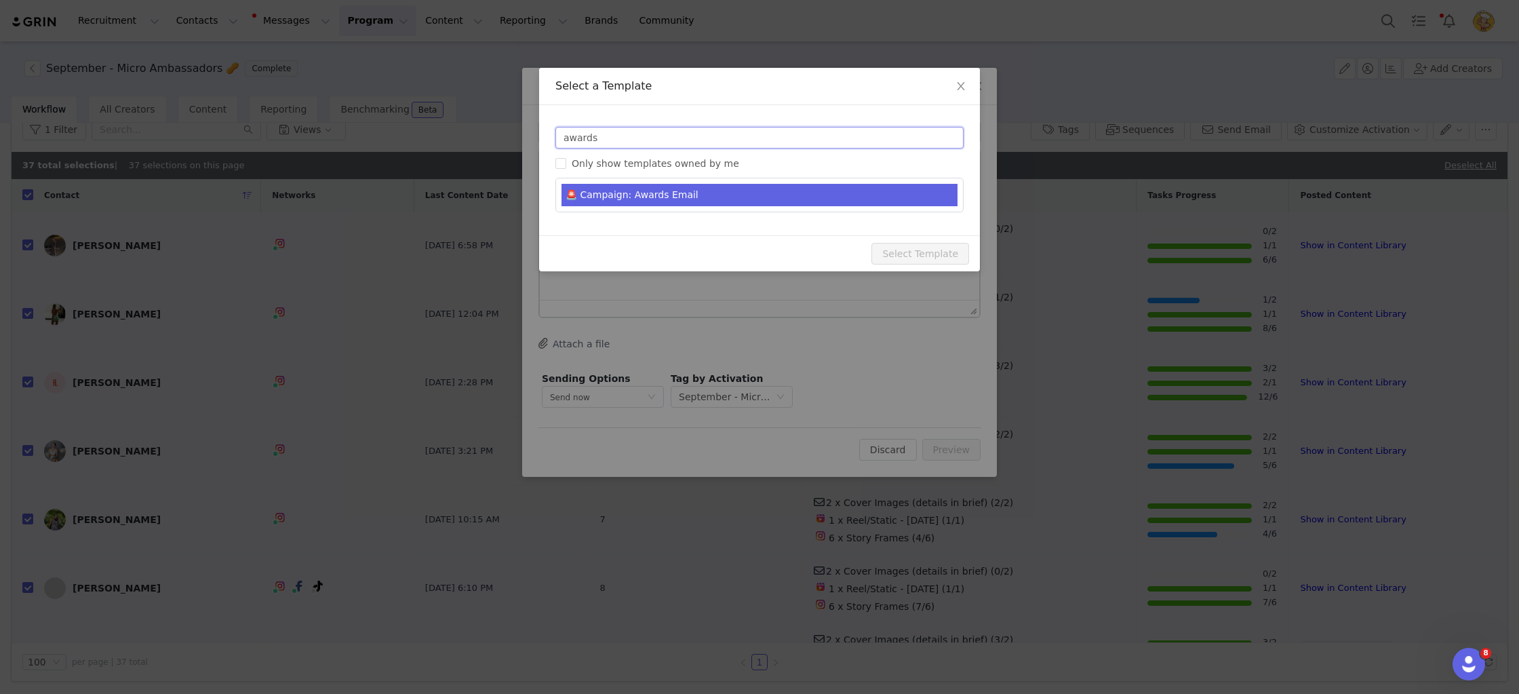
type input "awards"
type input "August Awards: MM Squad Standouts 👊🏅"
click at [673, 185] on li "🚨 Campaign: Awards Email" at bounding box center [760, 195] width 396 height 22
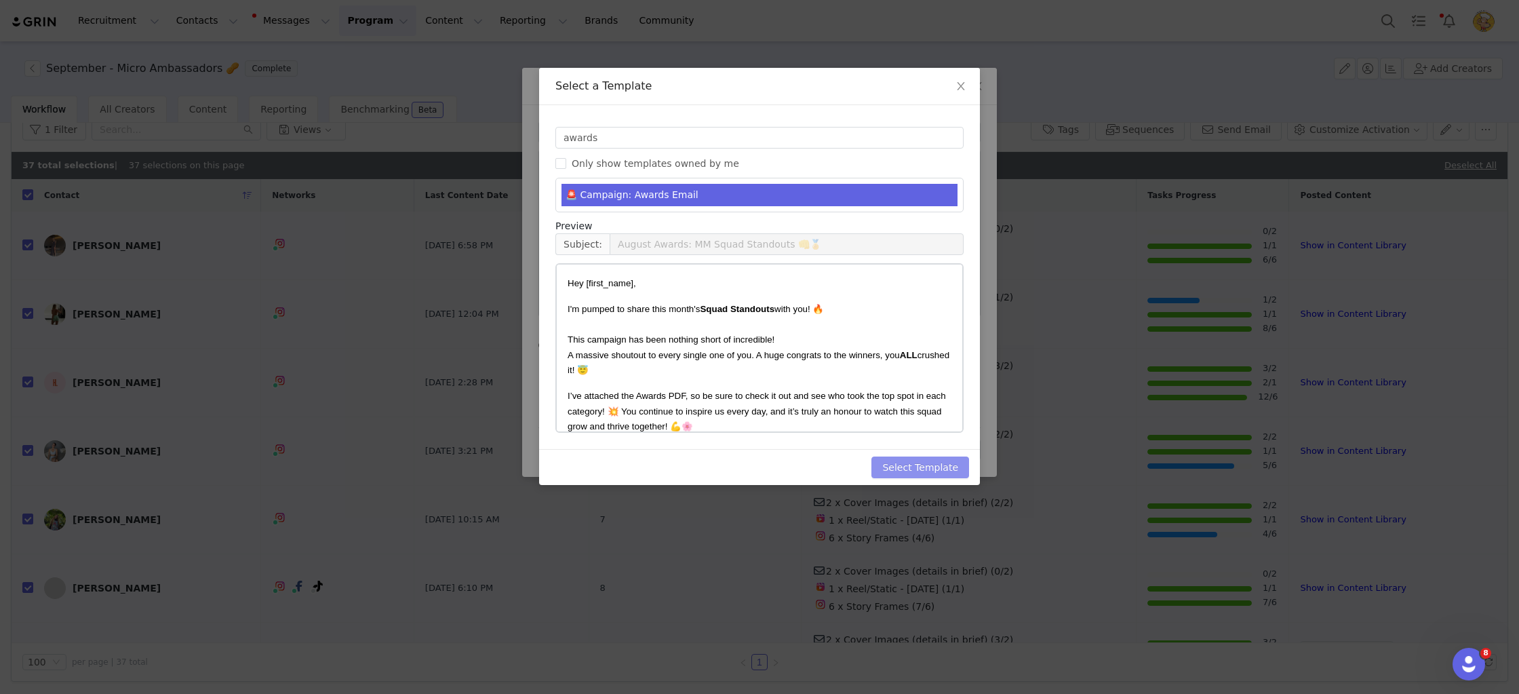
click at [935, 464] on button "Select Template" at bounding box center [920, 467] width 98 height 22
type input "August Awards: MM Squad Standouts 👊🏅"
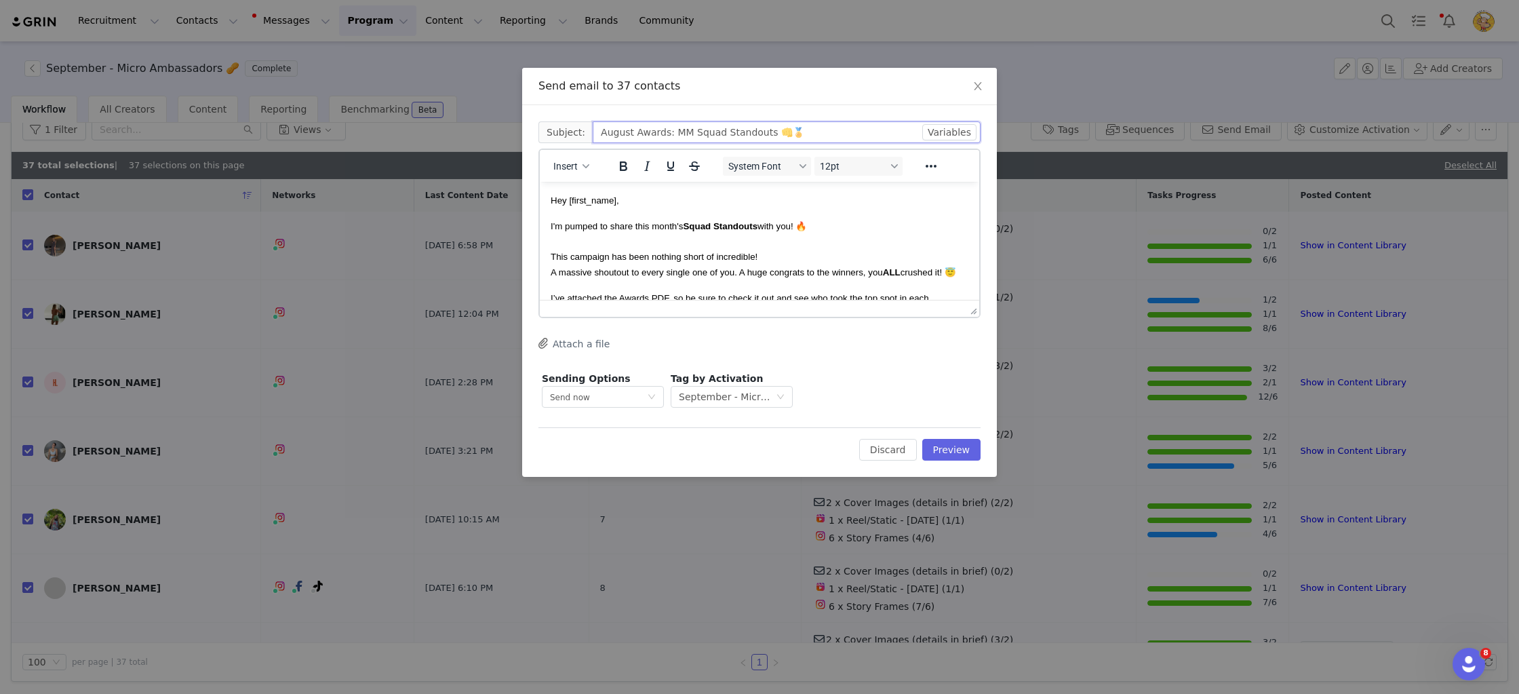
drag, startPoint x: 630, startPoint y: 134, endPoint x: 575, endPoint y: 131, distance: 55.0
click at [572, 130] on span "Subject: August Awards: MM Squad Standouts 👊🏅" at bounding box center [759, 132] width 442 height 22
type input "September Awards: MM Squad Standouts 👊🏅"
click at [782, 224] on span "I'm pumped to share this month's Squad Standouts with you! 🔥 This campaign has …" at bounding box center [754, 249] width 406 height 56
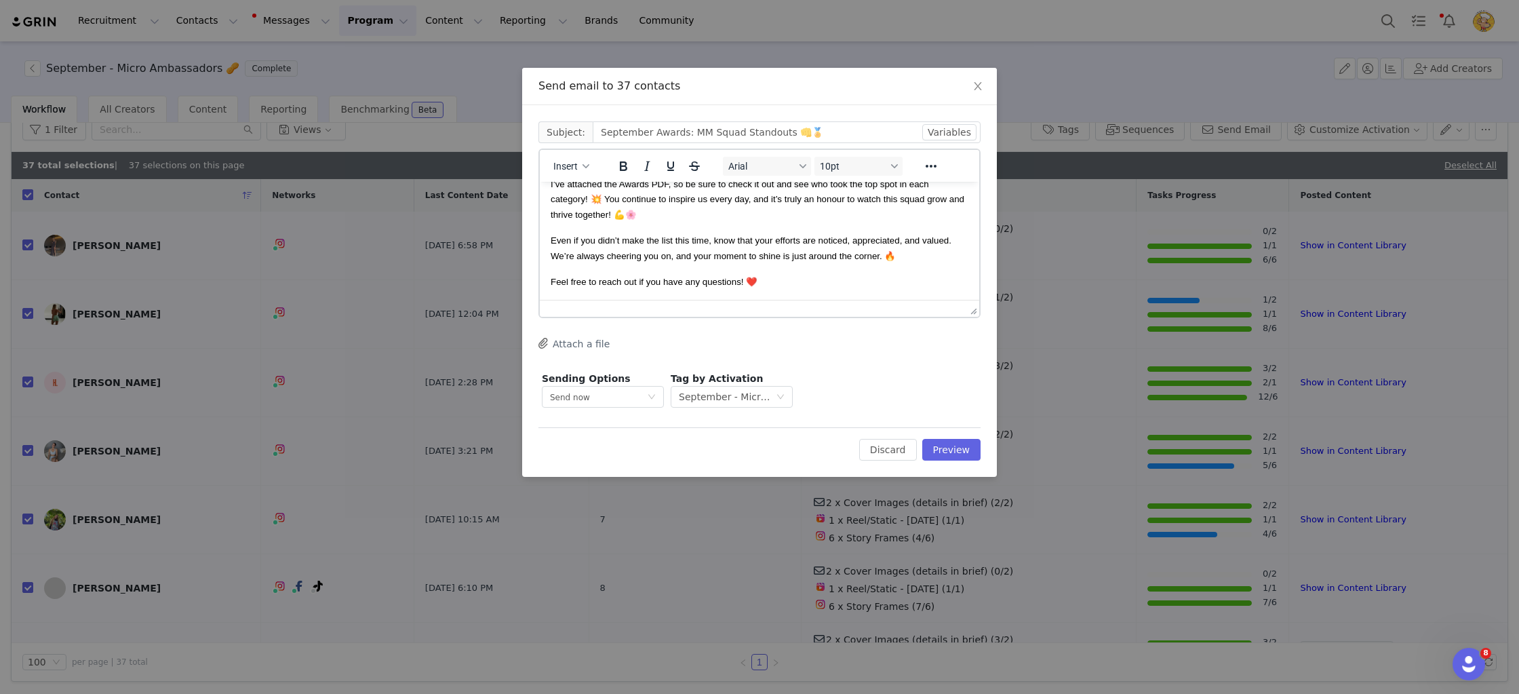
click at [556, 340] on button "Attach a file" at bounding box center [573, 343] width 71 height 16
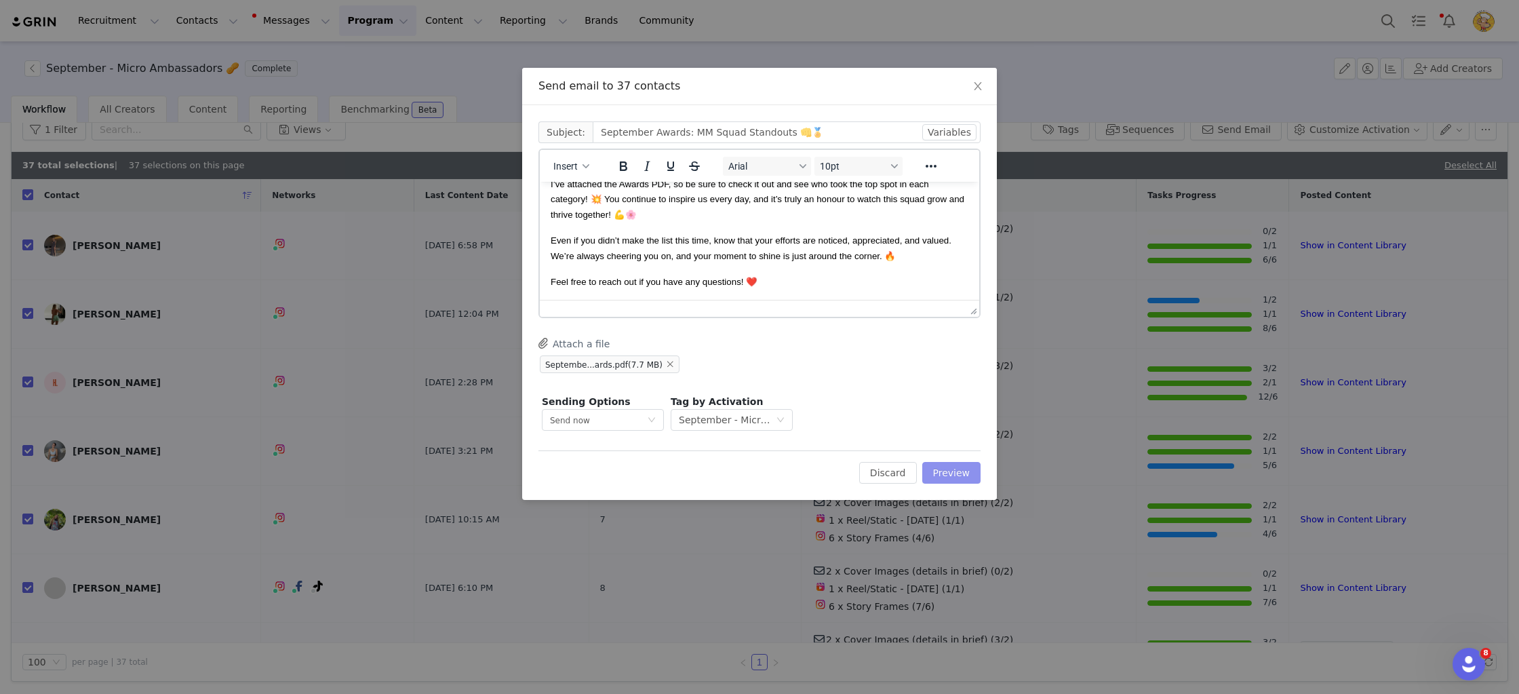
click at [954, 470] on button "Preview" at bounding box center [951, 473] width 59 height 22
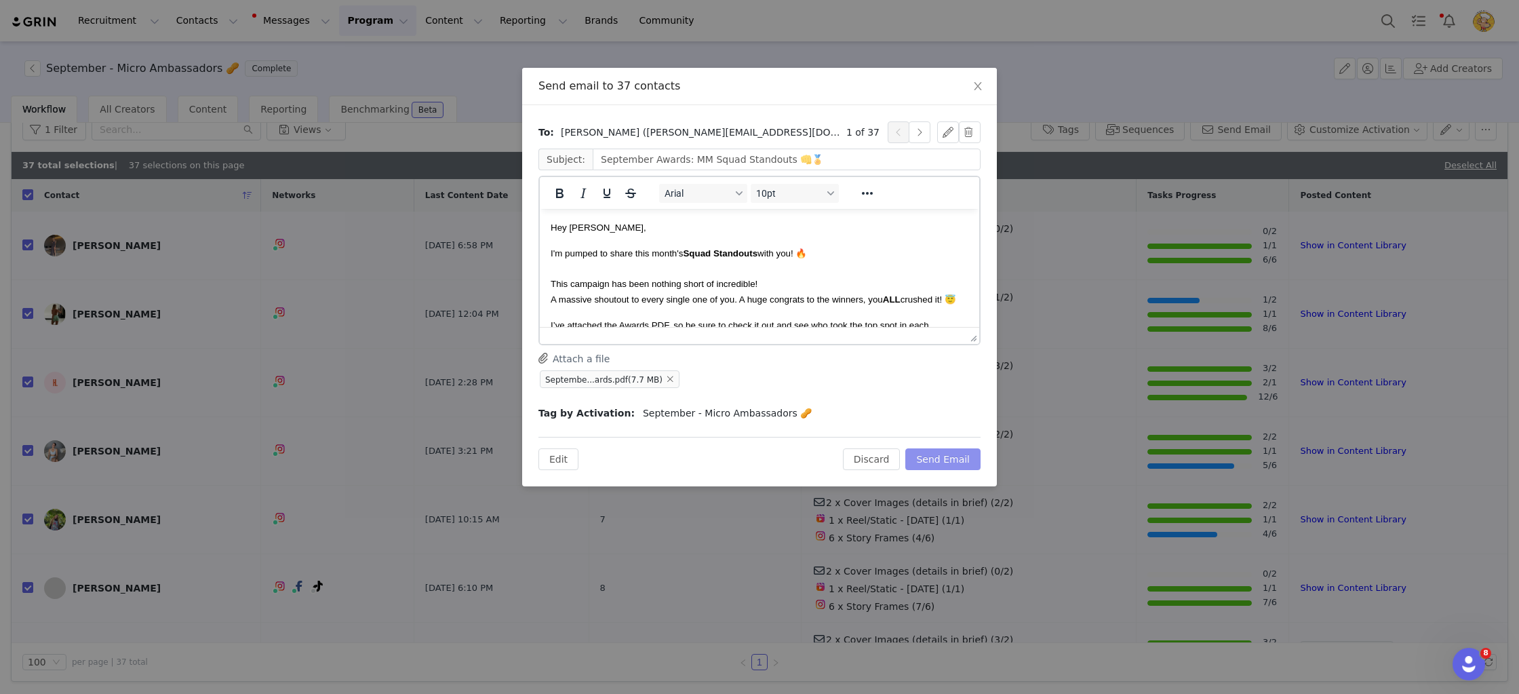
scroll to position [0, 0]
click at [951, 463] on button "Send Email" at bounding box center [942, 459] width 75 height 22
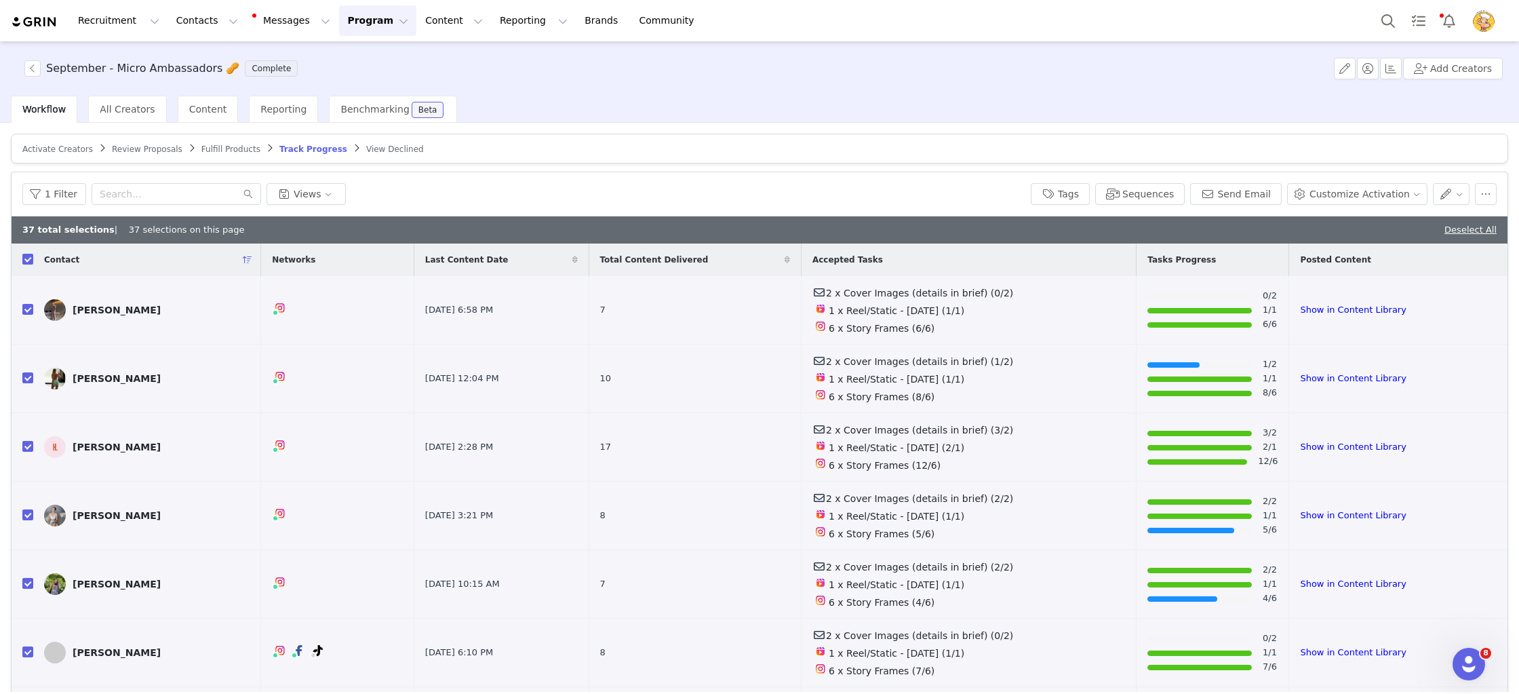
click at [379, 28] on button "Program Program" at bounding box center [377, 20] width 77 height 31
click at [365, 57] on p "Activations" at bounding box center [355, 60] width 52 height 14
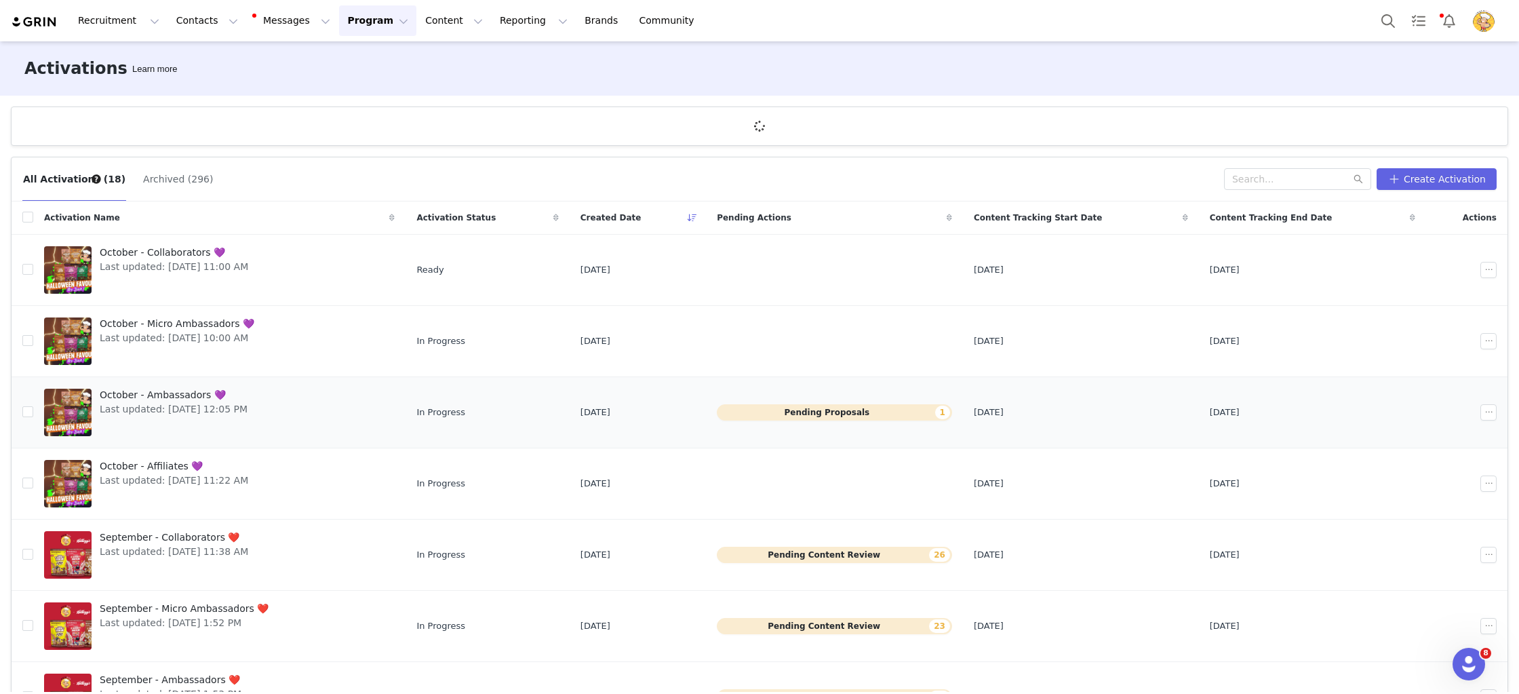
click at [196, 394] on span "October - Ambassadors 💜" at bounding box center [174, 395] width 148 height 14
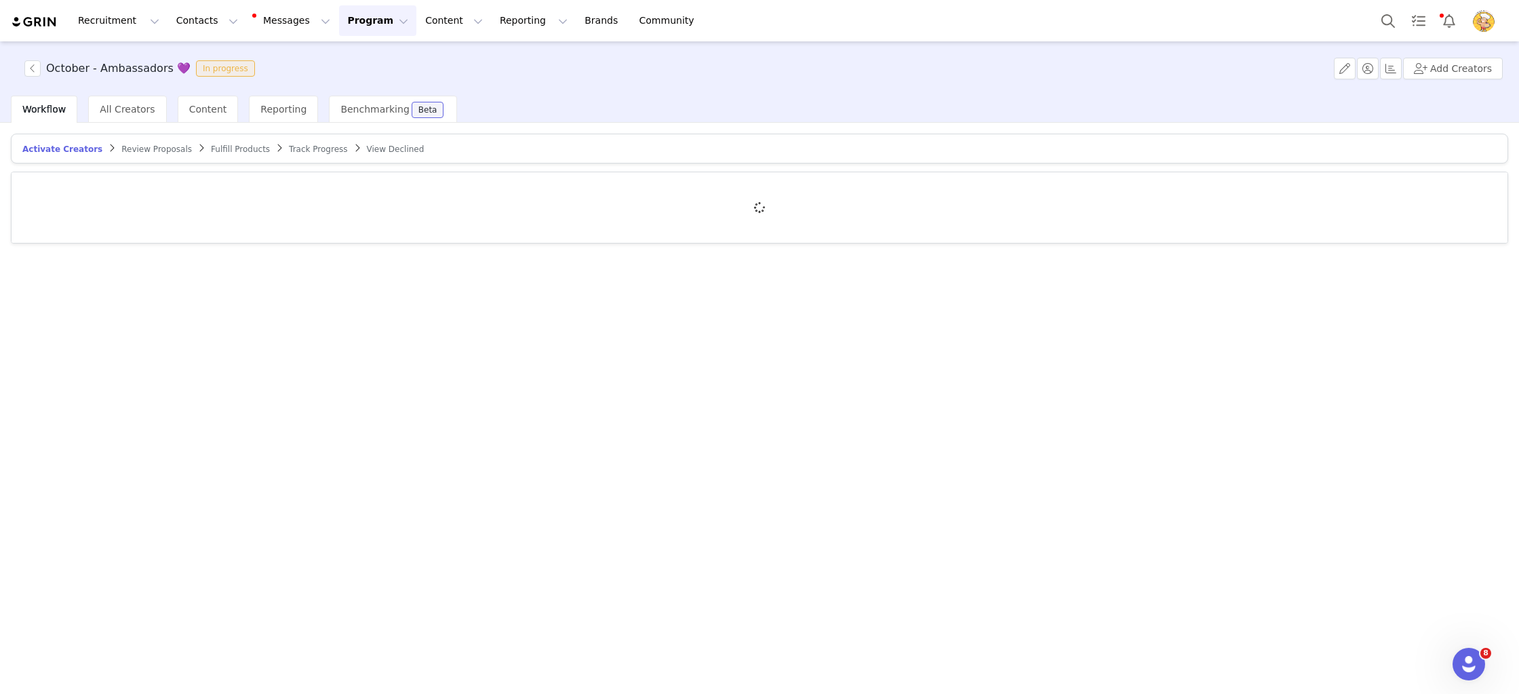
click at [153, 148] on span "Review Proposals" at bounding box center [156, 148] width 71 height 9
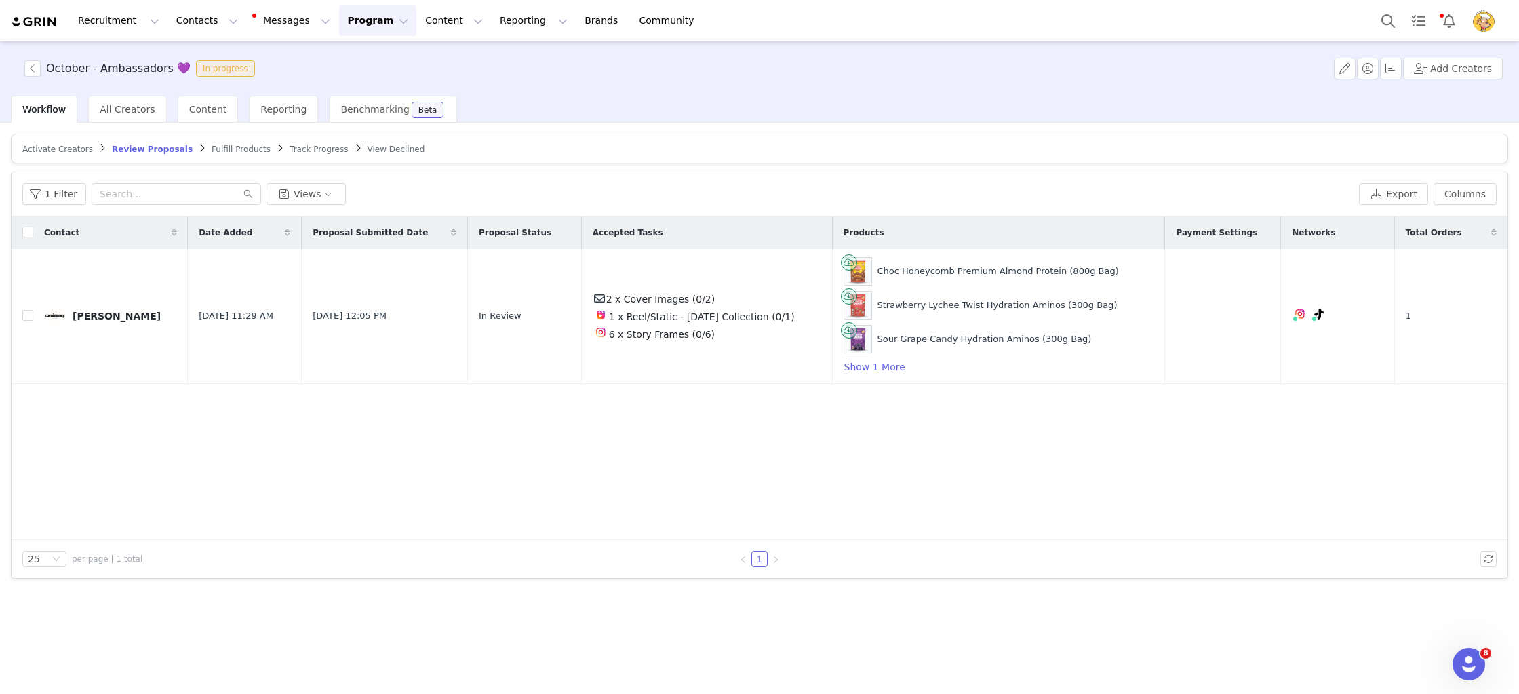
click at [60, 149] on span "Activate Creators" at bounding box center [57, 148] width 71 height 9
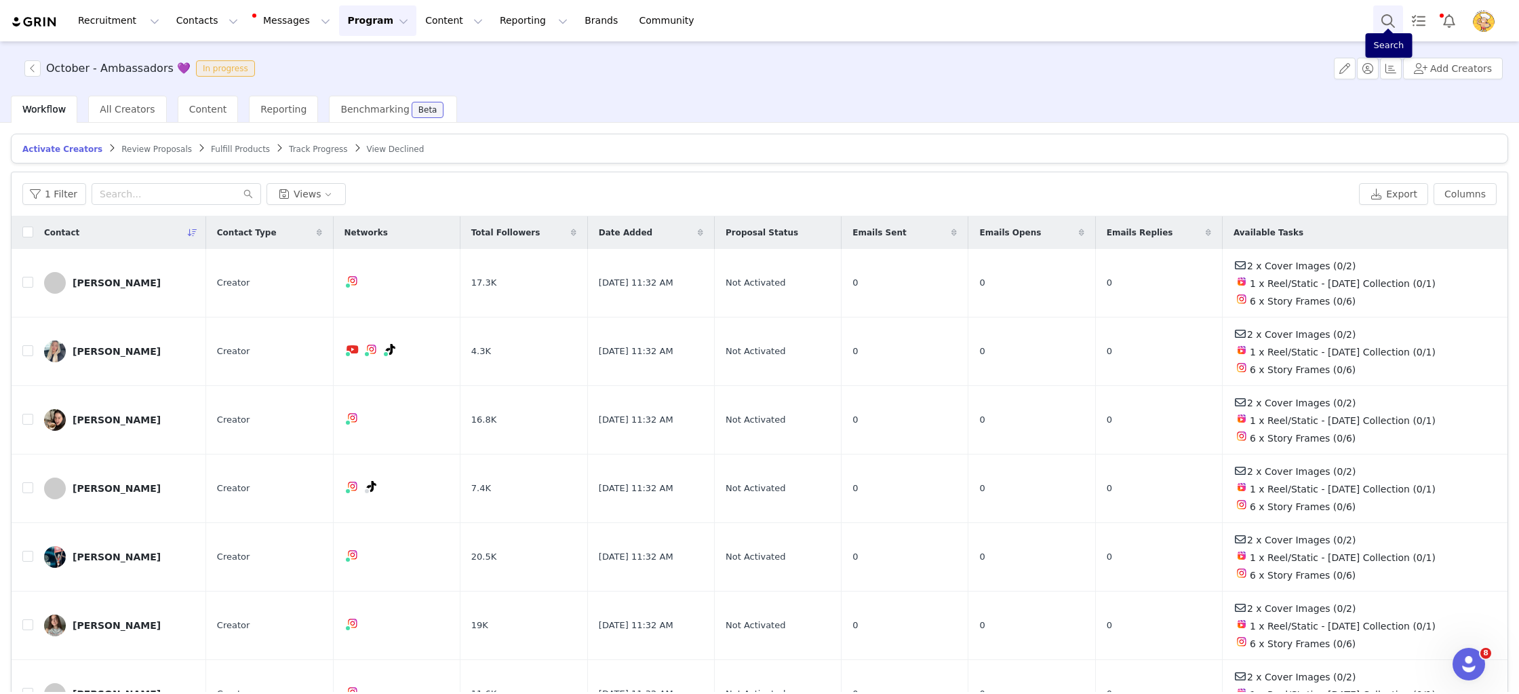
click at [1385, 24] on button "Search" at bounding box center [1388, 20] width 30 height 31
